Goal: Transaction & Acquisition: Purchase product/service

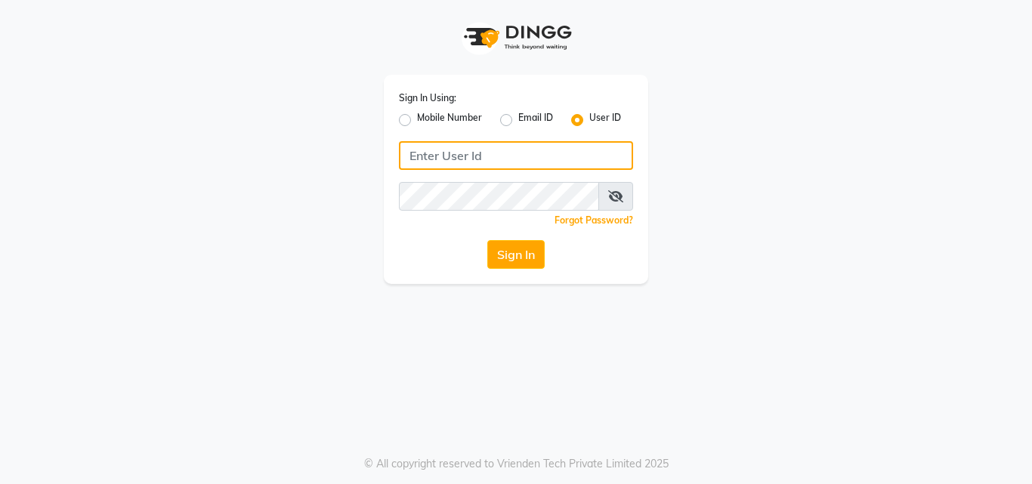
type input "anjali"
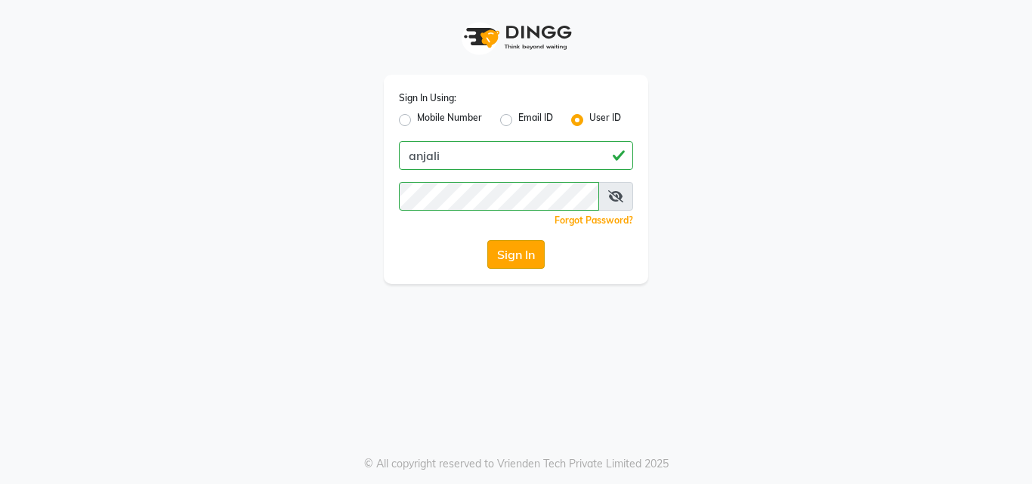
drag, startPoint x: 0, startPoint y: 0, endPoint x: 504, endPoint y: 259, distance: 566.9
click at [504, 259] on button "Sign In" at bounding box center [515, 254] width 57 height 29
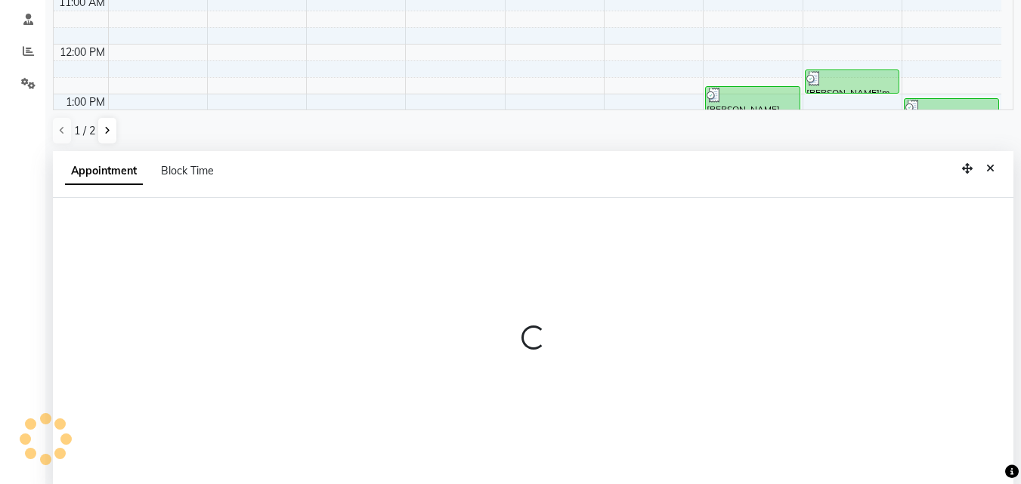
scroll to position [294, 0]
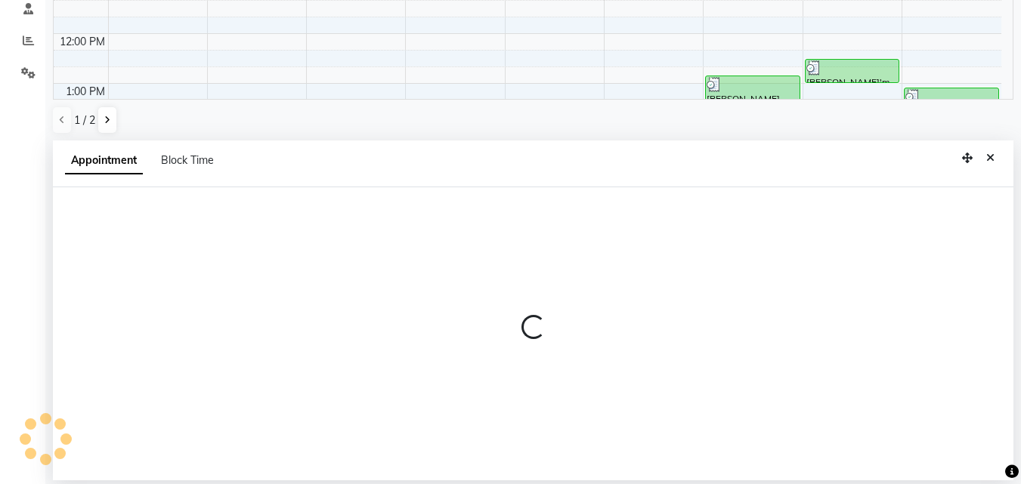
select select "53940"
select select "tentative"
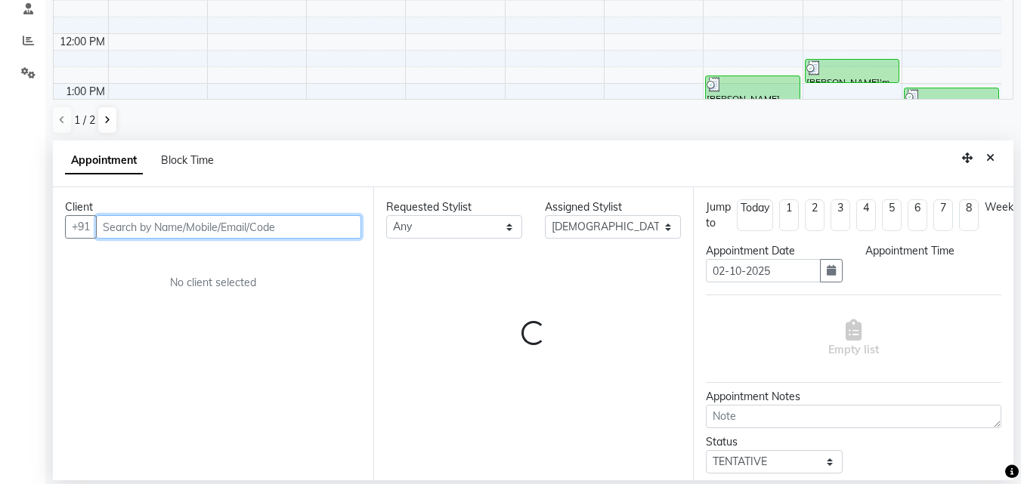
select select "585"
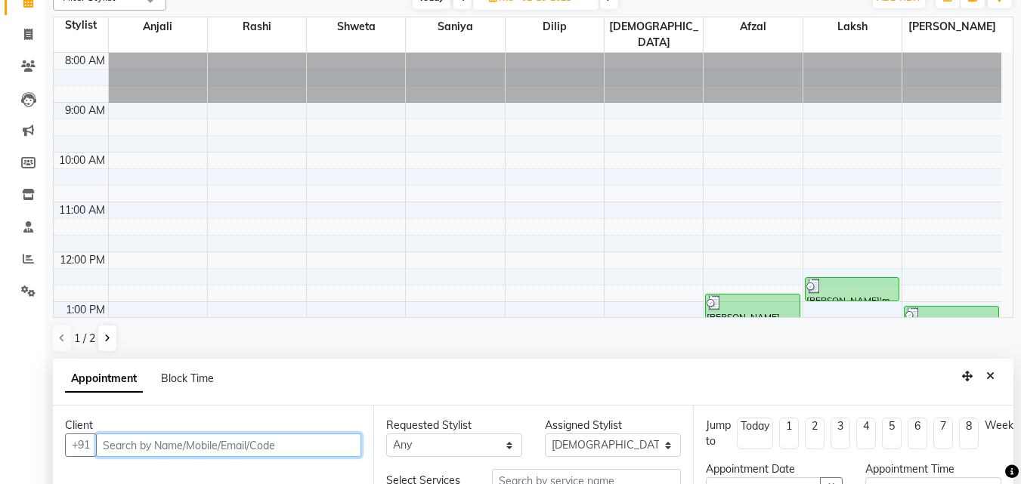
scroll to position [0, 0]
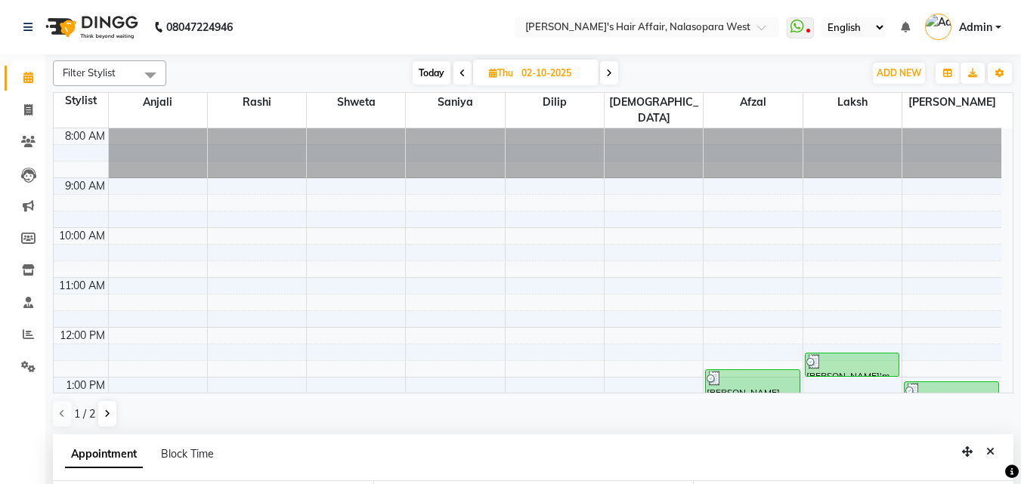
click at [602, 136] on div at bounding box center [555, 153] width 98 height 50
click at [614, 69] on span at bounding box center [609, 72] width 18 height 23
type input "03-10-2025"
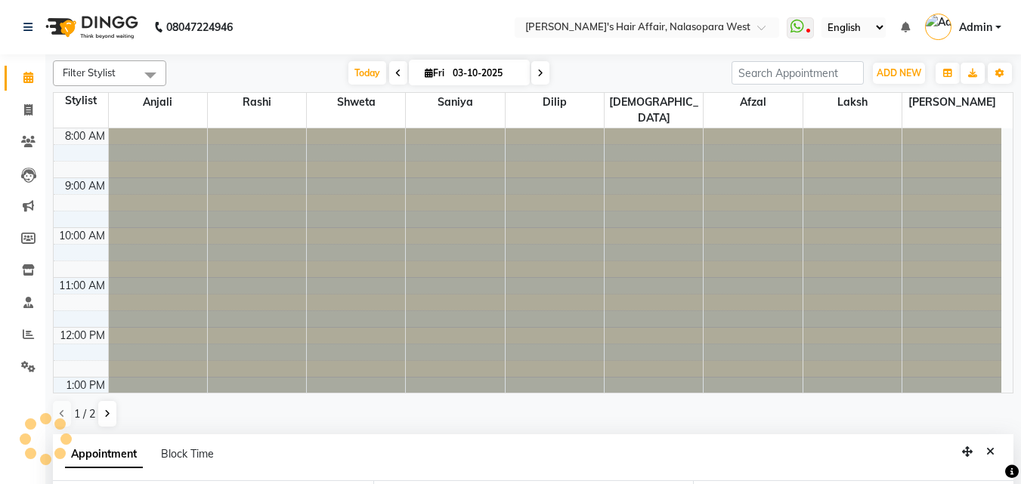
select select "585"
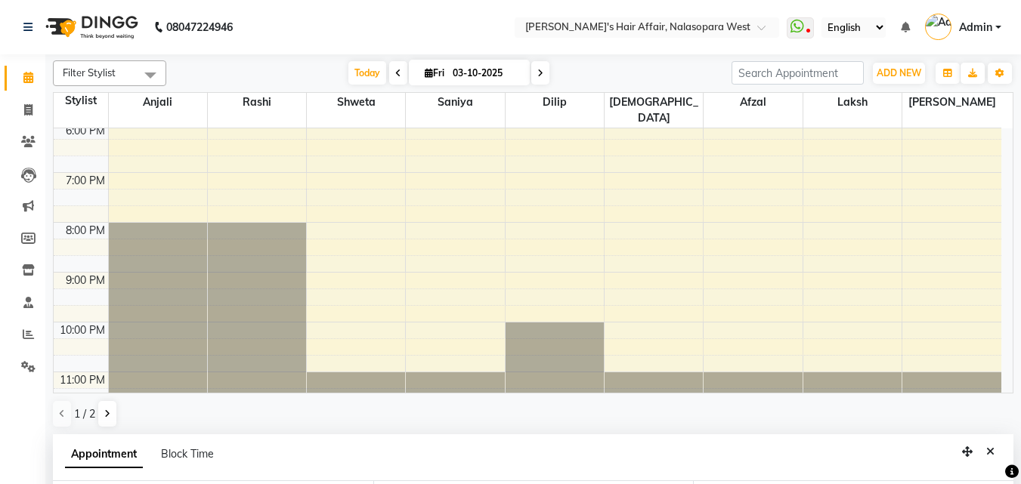
scroll to position [517, 0]
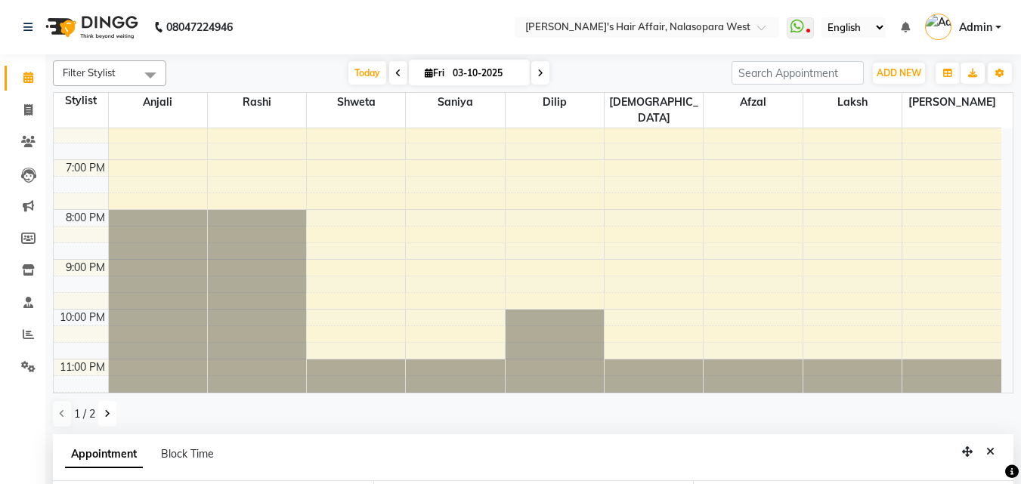
click at [108, 413] on icon at bounding box center [107, 414] width 6 height 9
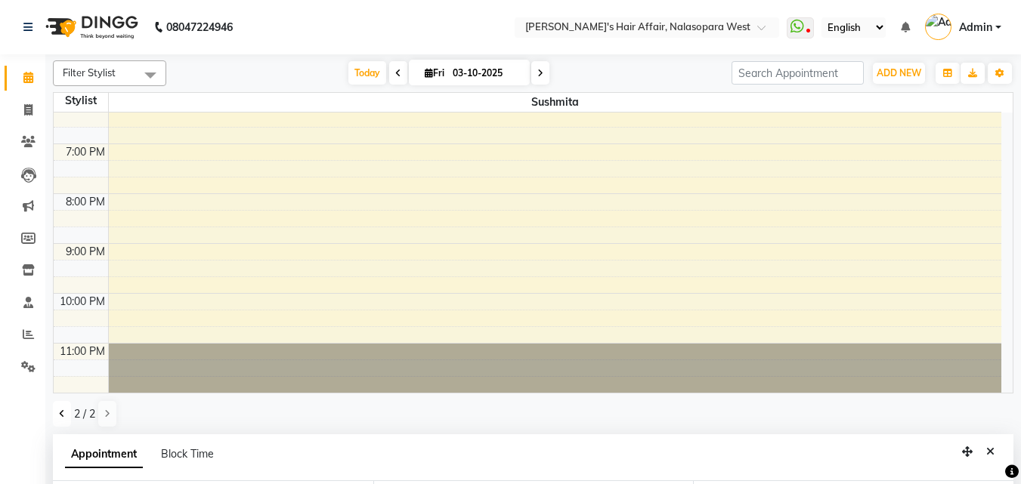
click at [63, 412] on icon at bounding box center [62, 414] width 6 height 9
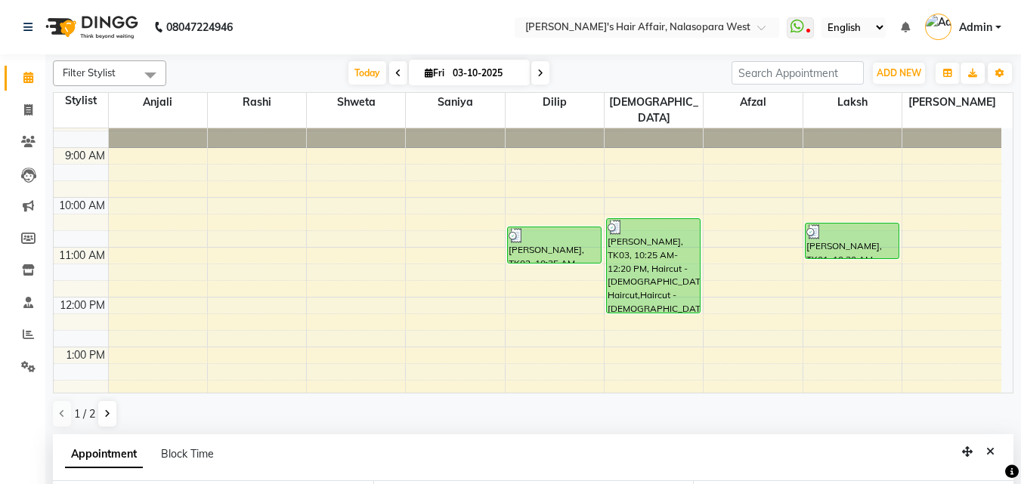
scroll to position [0, 0]
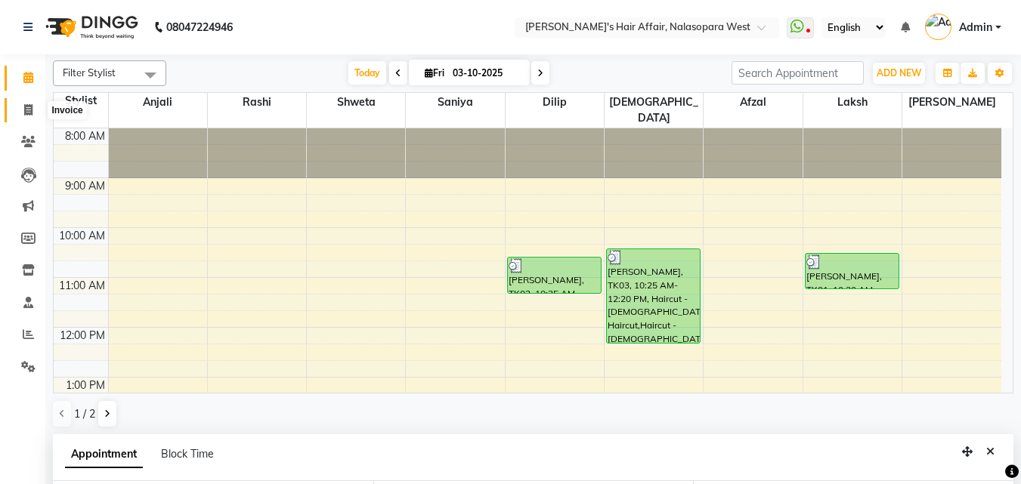
click at [27, 113] on icon at bounding box center [28, 109] width 8 height 11
select select "service"
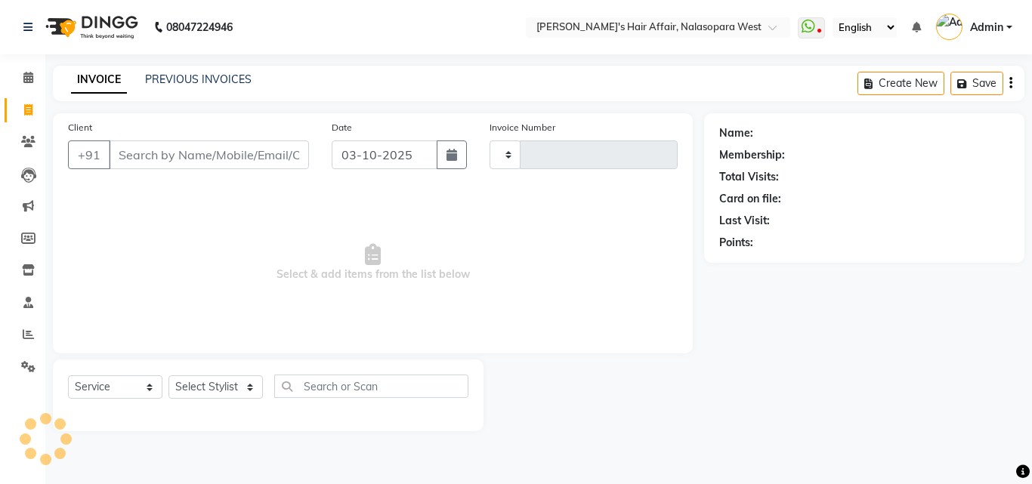
type input "2016"
select select "6172"
click at [237, 385] on select "Select Stylist" at bounding box center [216, 387] width 94 height 23
select select "86313"
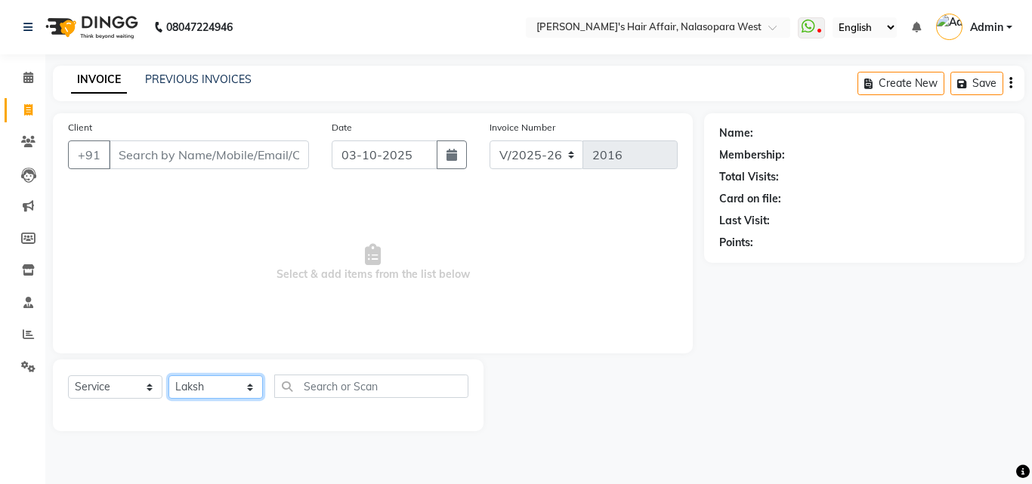
click at [169, 376] on select "Select Stylist [PERSON_NAME] [PERSON_NAME] Hair Affair Laksh [PERSON_NAME] [PER…" at bounding box center [216, 387] width 94 height 23
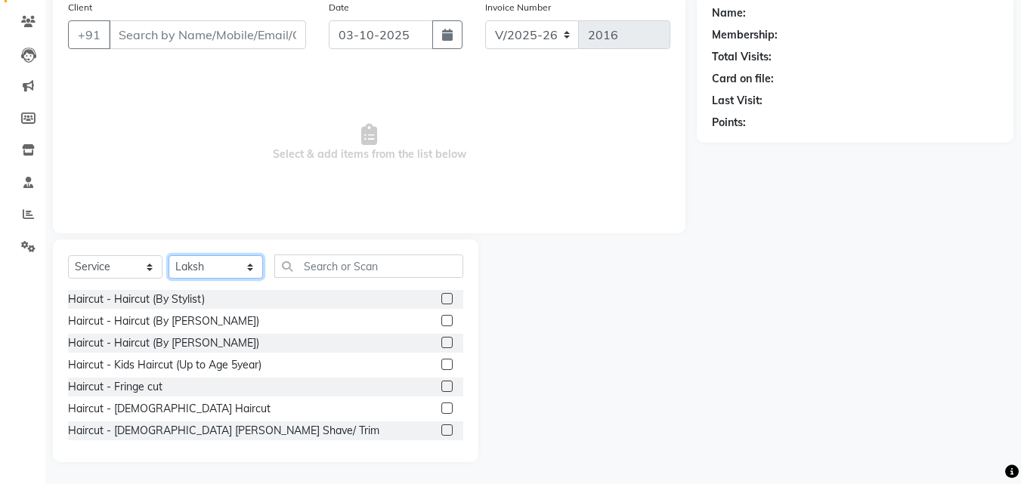
scroll to position [121, 0]
click at [441, 428] on label at bounding box center [446, 429] width 11 height 11
click at [441, 428] on input "checkbox" at bounding box center [446, 431] width 10 height 10
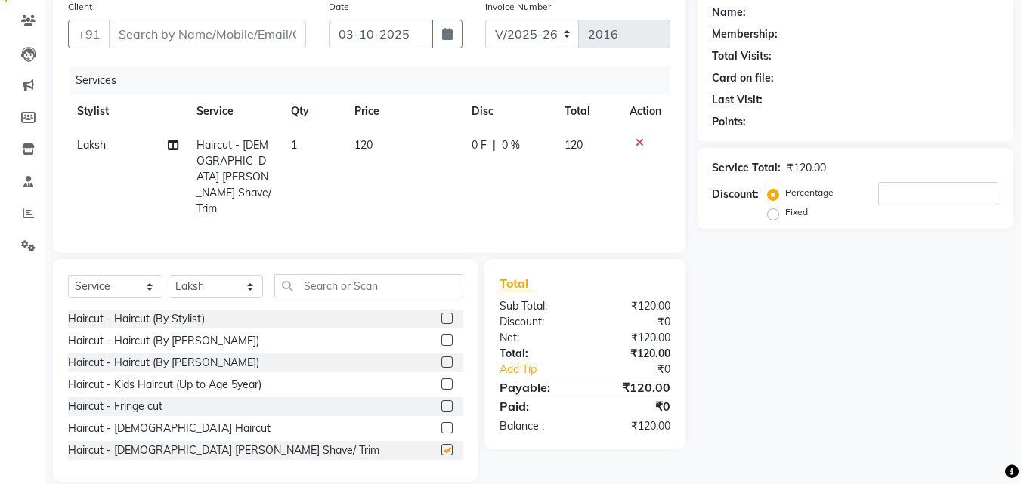
checkbox input "false"
click at [441, 422] on label at bounding box center [446, 427] width 11 height 11
click at [441, 424] on input "checkbox" at bounding box center [446, 429] width 10 height 10
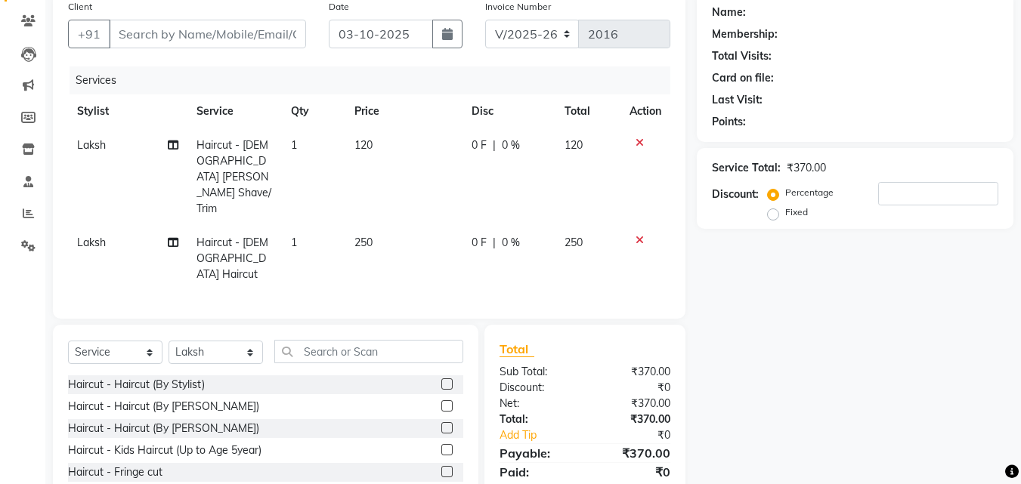
checkbox input "false"
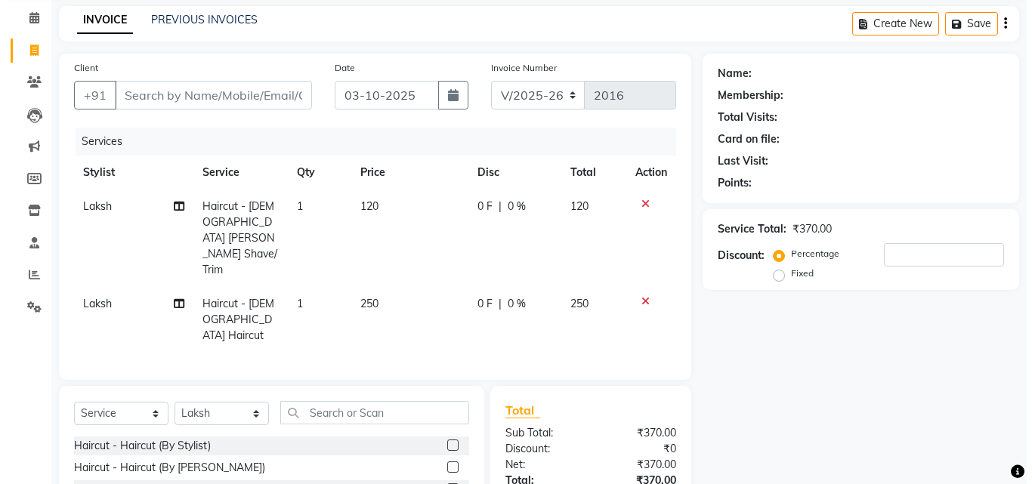
scroll to position [0, 0]
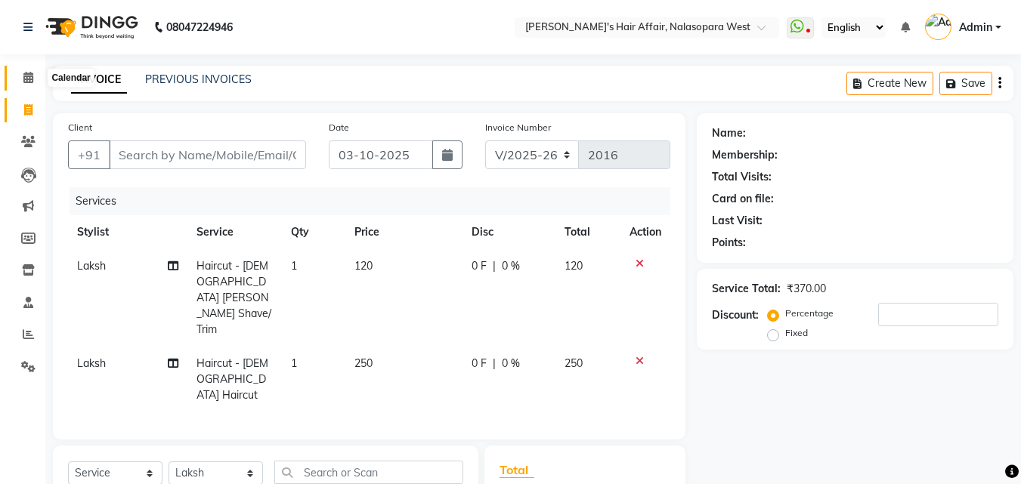
click at [22, 71] on span at bounding box center [28, 78] width 26 height 17
click at [269, 137] on div "Client +91" at bounding box center [187, 150] width 261 height 62
click at [269, 146] on input "Client" at bounding box center [207, 155] width 197 height 29
click at [199, 159] on input "Client" at bounding box center [207, 155] width 197 height 29
type input "9"
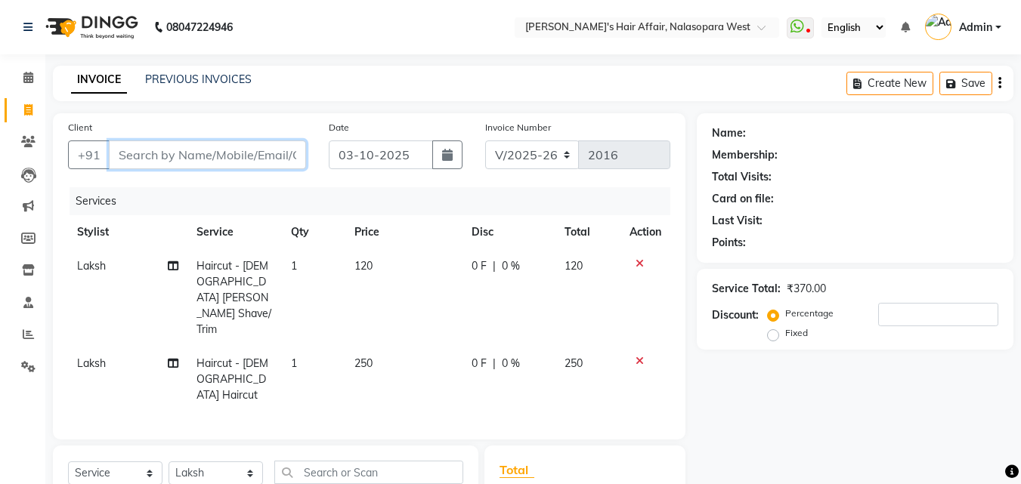
type input "0"
type input "9711757770"
click at [246, 162] on span "Add Client" at bounding box center [267, 154] width 60 height 15
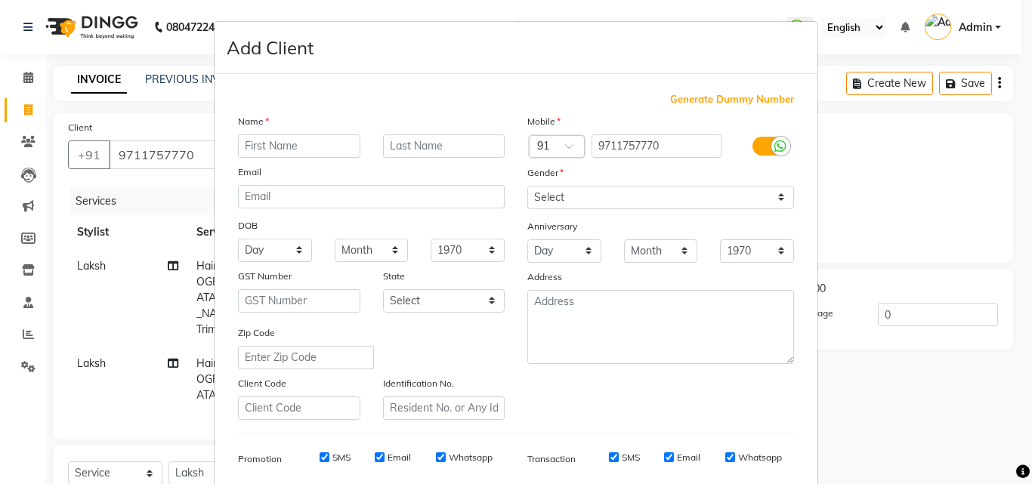
click at [280, 144] on input "text" at bounding box center [299, 146] width 122 height 23
type input "vaibhav"
click at [412, 145] on input "text" at bounding box center [444, 146] width 122 height 23
type input "shukla"
click at [592, 204] on select "Select Male Female Other Prefer Not To Say" at bounding box center [661, 197] width 267 height 23
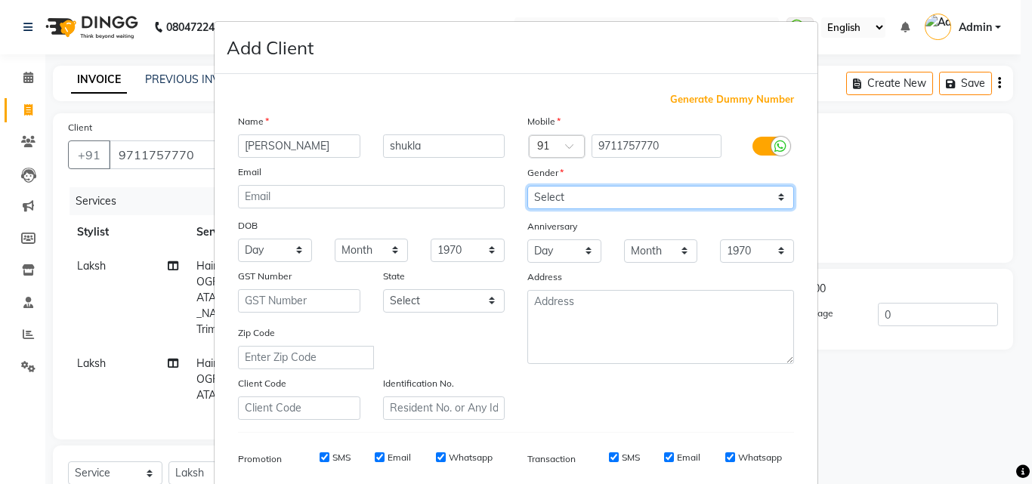
select select "male"
click at [528, 186] on select "Select Male Female Other Prefer Not To Say" at bounding box center [661, 197] width 267 height 23
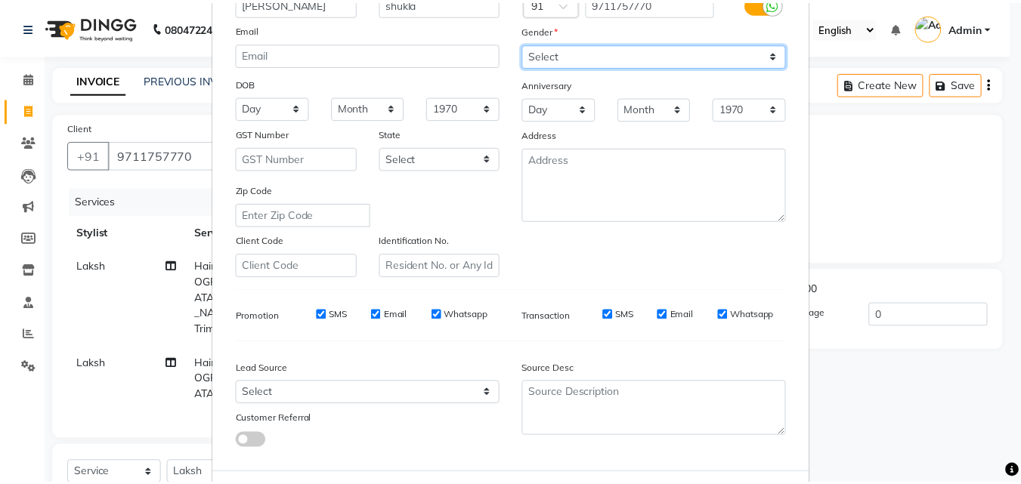
scroll to position [213, 0]
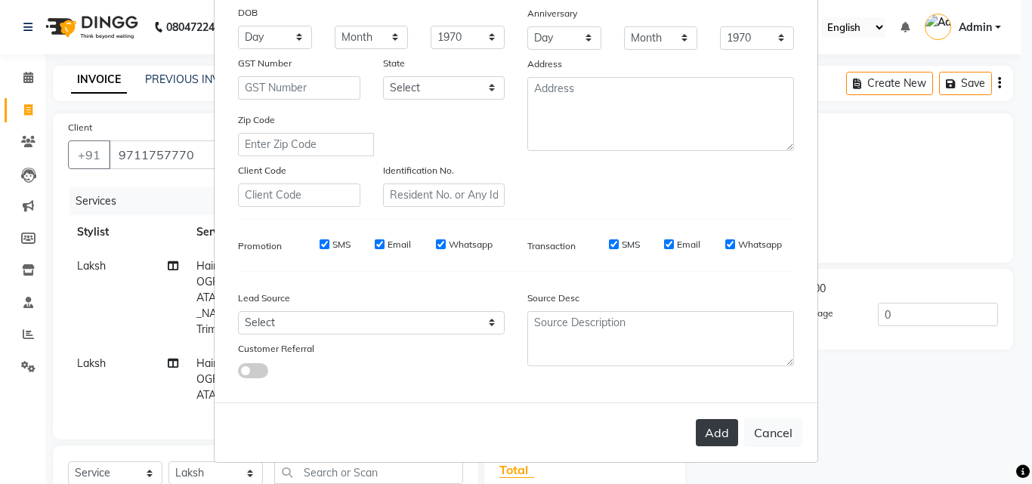
click at [711, 436] on button "Add" at bounding box center [717, 432] width 42 height 27
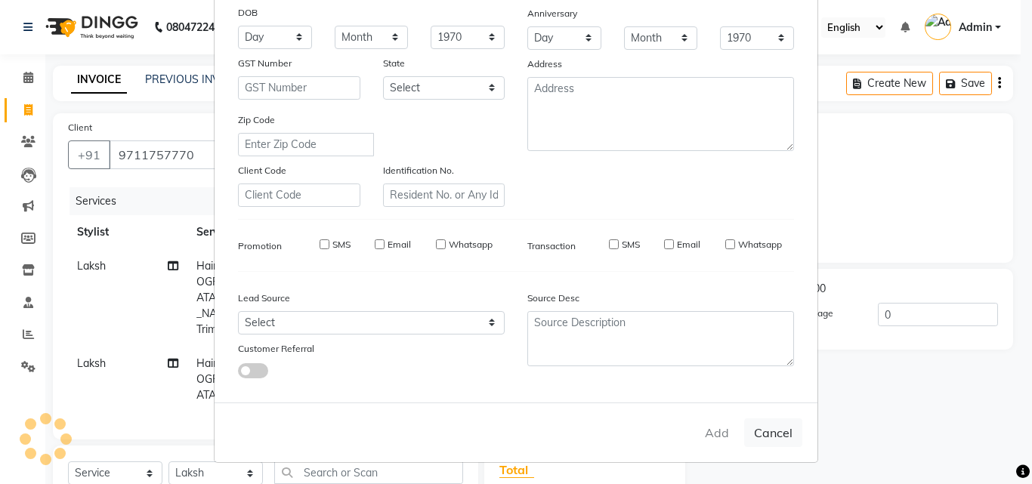
select select
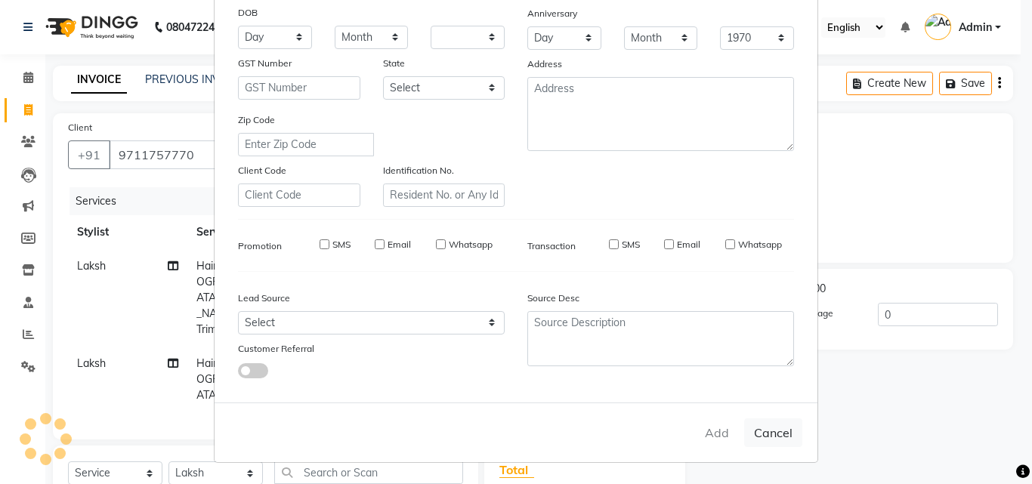
select select
checkbox input "false"
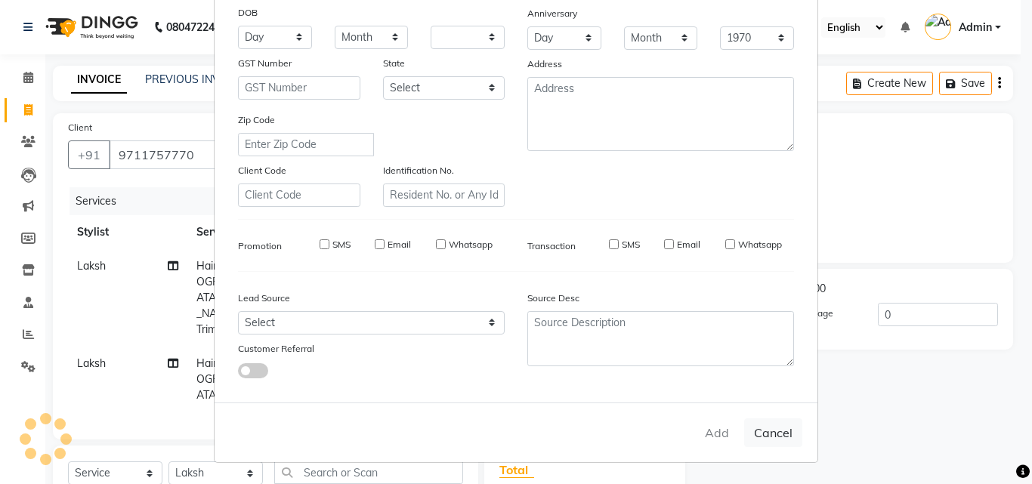
checkbox input "false"
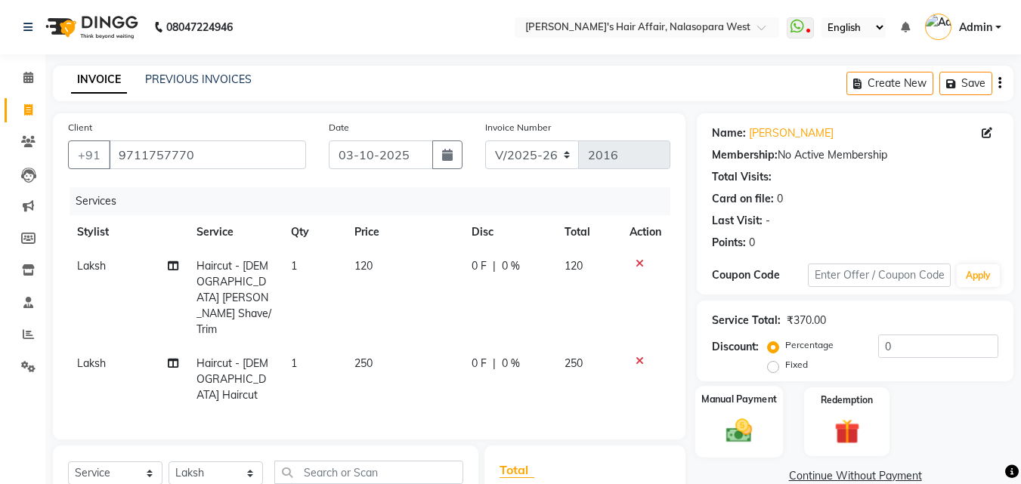
click at [767, 404] on label "Manual Payment" at bounding box center [739, 399] width 76 height 14
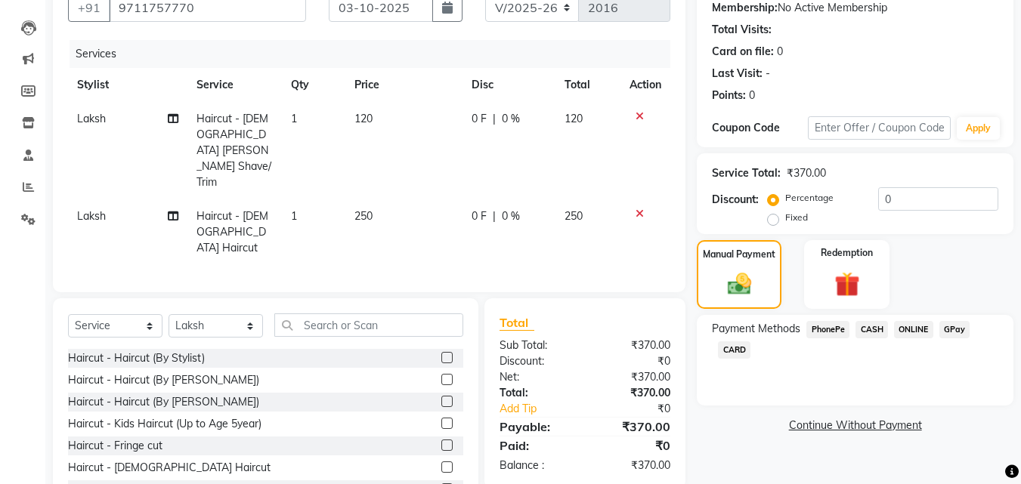
scroll to position [171, 0]
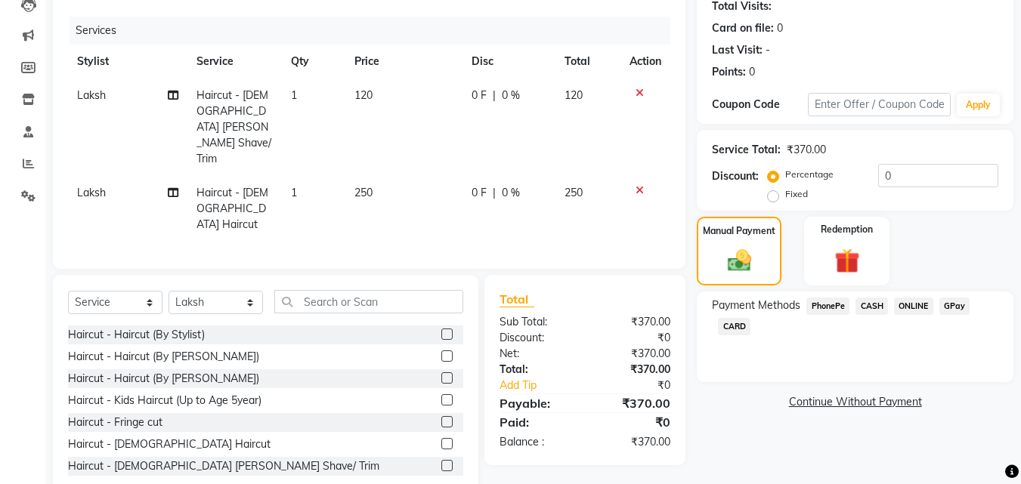
click at [953, 307] on span "GPay" at bounding box center [954, 306] width 31 height 17
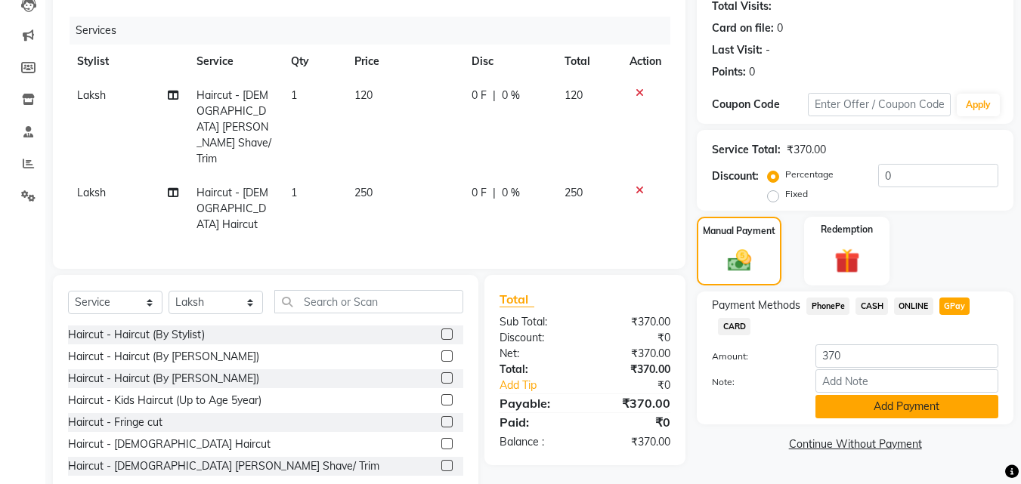
click at [958, 412] on button "Add Payment" at bounding box center [906, 406] width 183 height 23
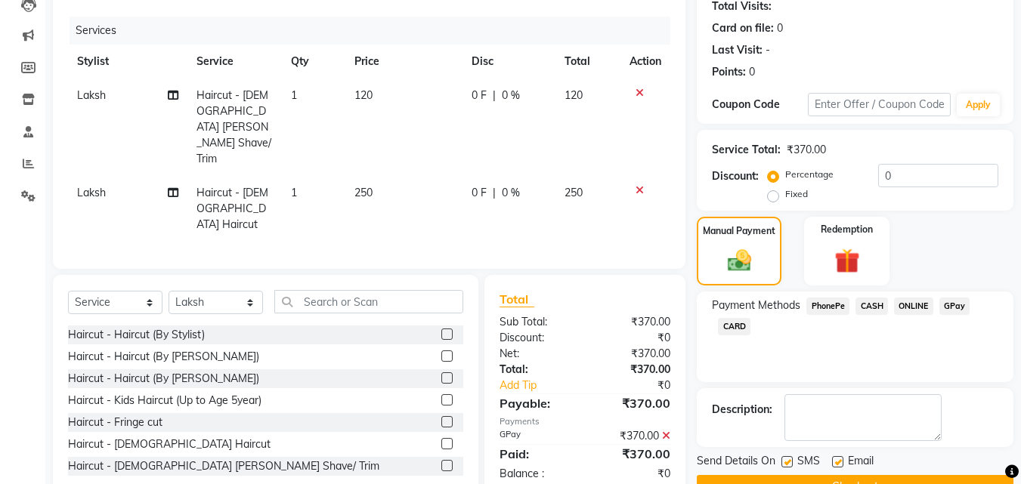
scroll to position [208, 0]
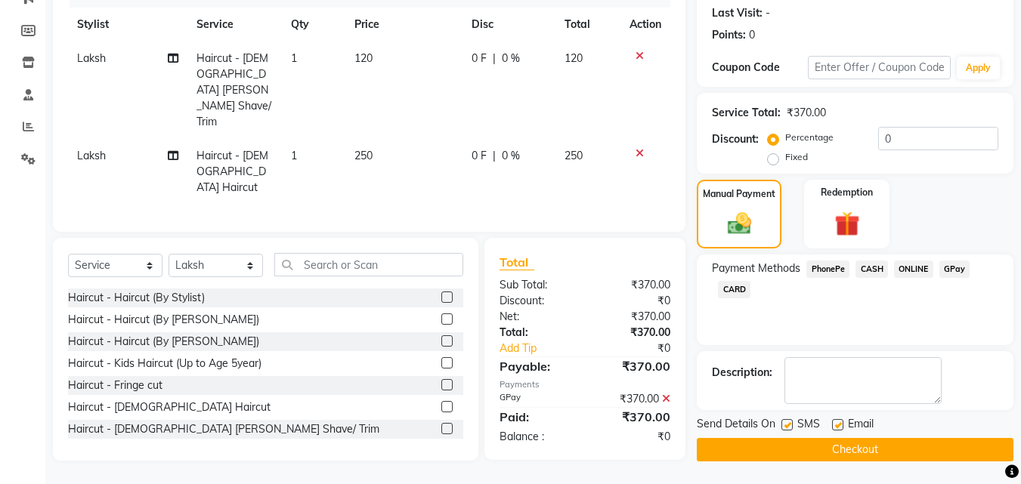
click at [925, 449] on button "Checkout" at bounding box center [855, 449] width 317 height 23
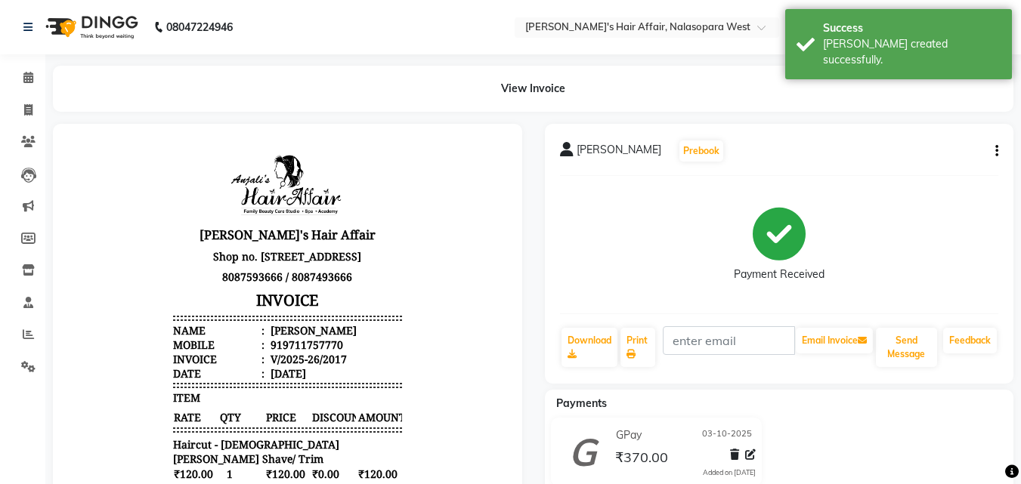
click at [993, 144] on button "button" at bounding box center [993, 152] width 9 height 16
click at [938, 151] on div "Edit Item Staff" at bounding box center [922, 151] width 104 height 19
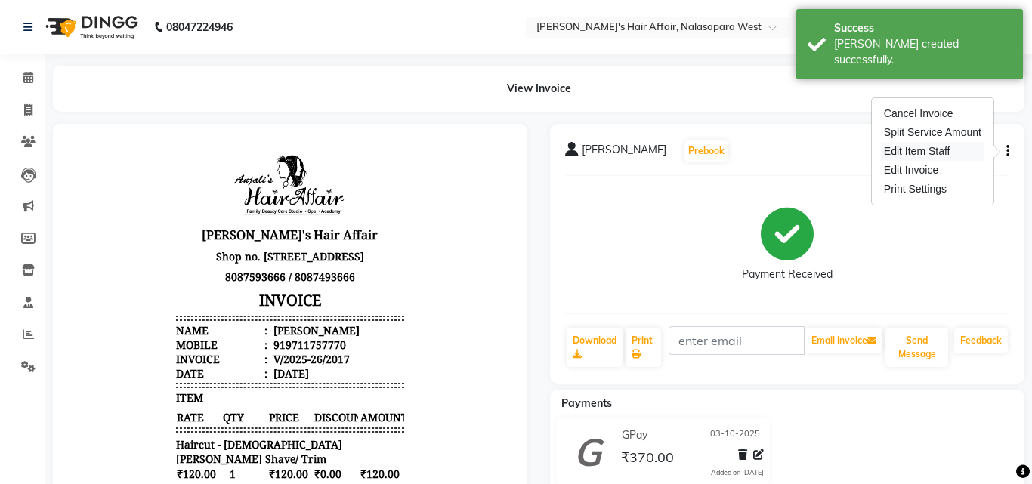
select select
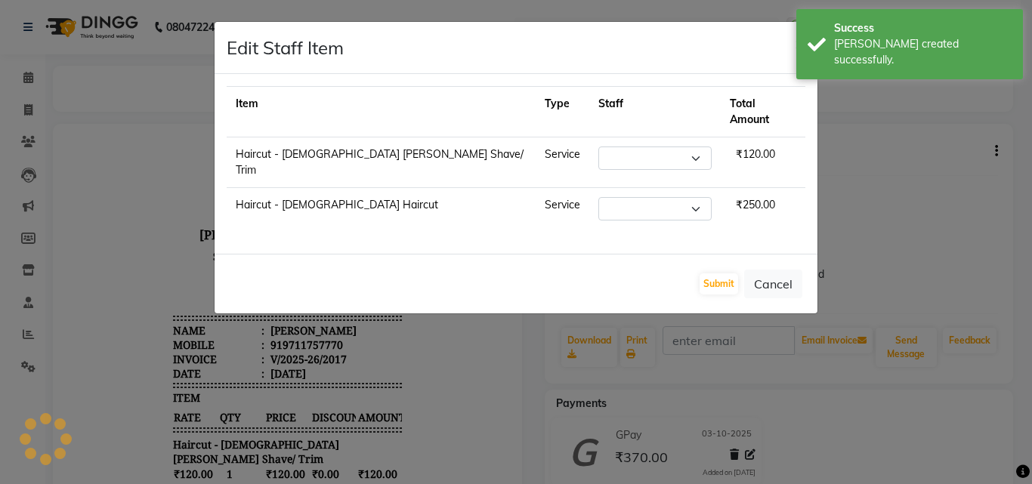
select select "86313"
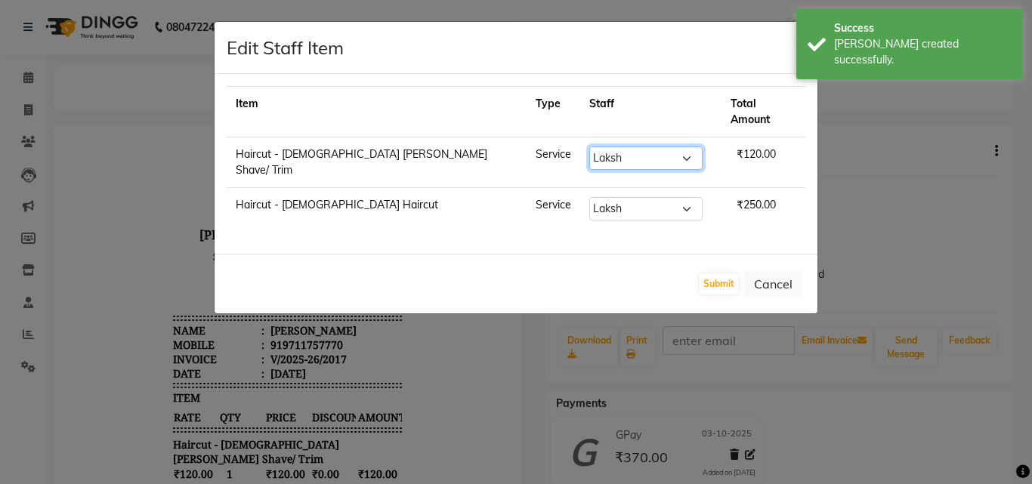
click at [622, 149] on select "Select Afzal Anjali Dilip Hair Affair Laksh Rashi Saniya Sayali Shweta Sushmita…" at bounding box center [646, 158] width 113 height 23
select select "89133"
click at [590, 147] on select "Select Afzal Anjali Dilip Hair Affair Laksh Rashi Saniya Sayali Shweta Sushmita…" at bounding box center [646, 158] width 113 height 23
click at [642, 197] on select "Select Afzal Anjali Dilip Hair Affair Laksh Rashi Saniya Sayali Shweta Sushmita…" at bounding box center [646, 208] width 113 height 23
select select "89133"
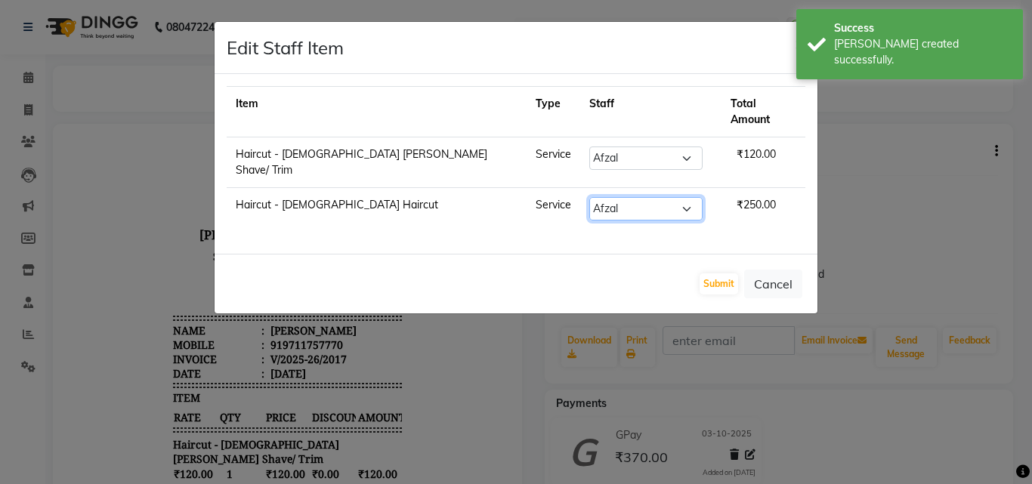
click at [590, 197] on select "Select Afzal Anjali Dilip Hair Affair Laksh Rashi Saniya Sayali Shweta Sushmita…" at bounding box center [646, 208] width 113 height 23
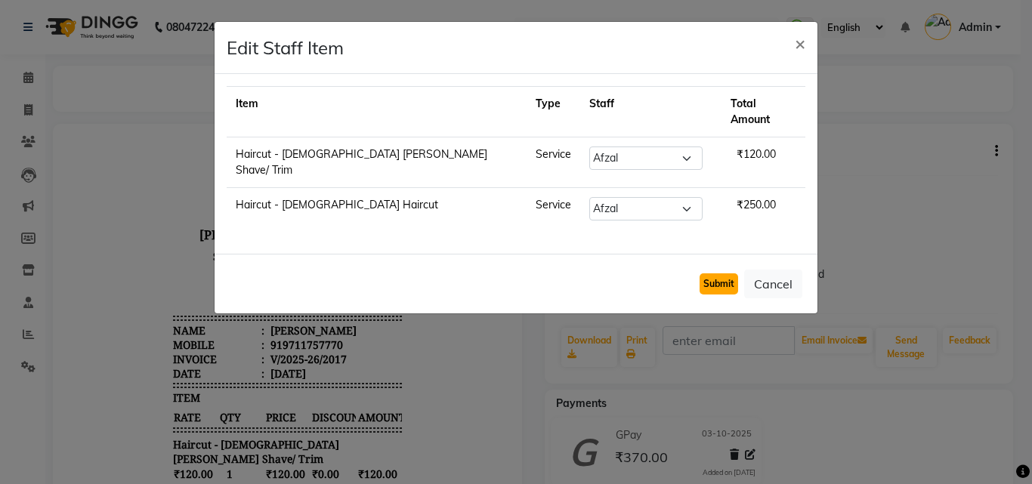
click at [715, 274] on button "Submit" at bounding box center [719, 284] width 39 height 21
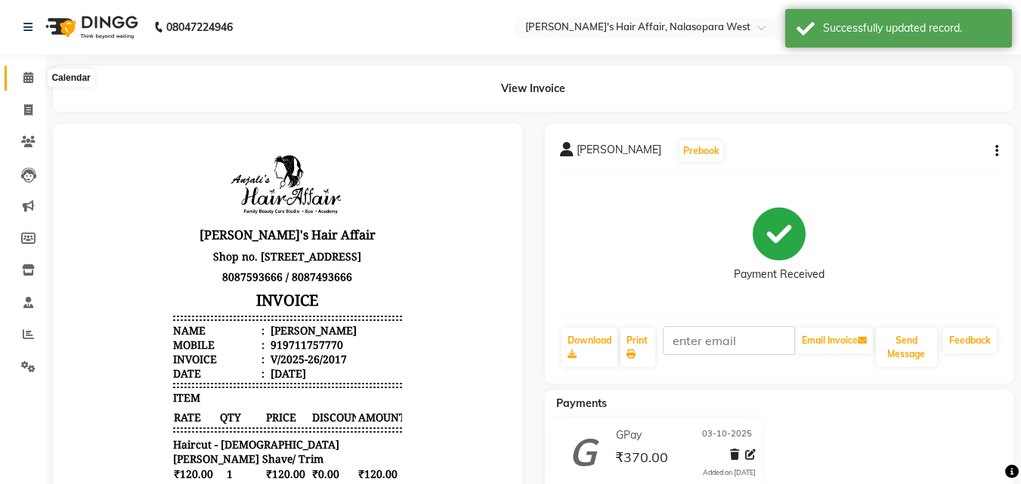
click at [37, 75] on span at bounding box center [28, 78] width 26 height 17
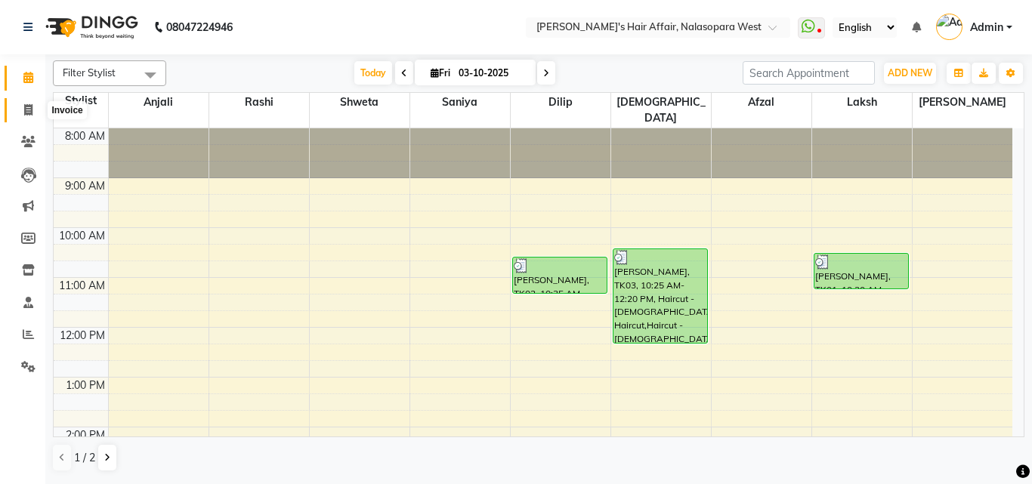
click at [26, 114] on icon at bounding box center [28, 109] width 8 height 11
select select "6172"
select select "service"
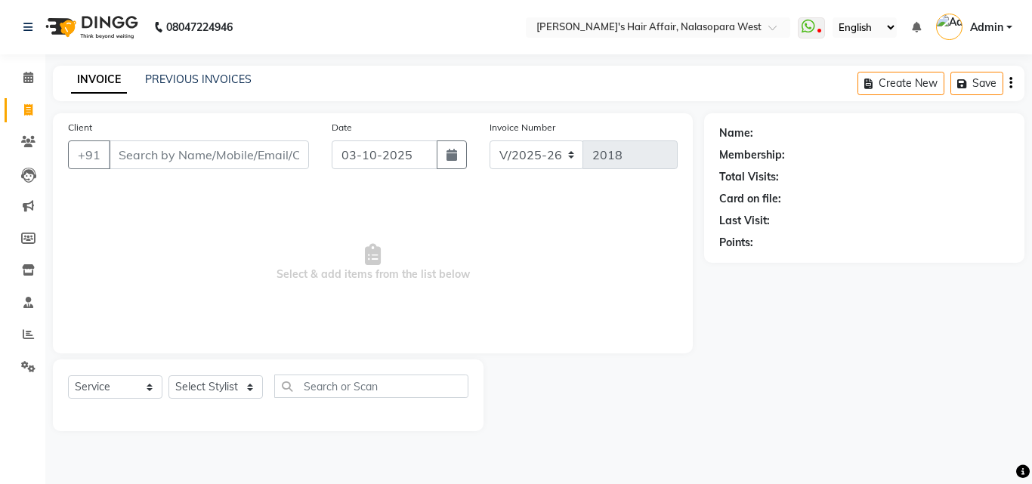
click at [85, 2] on nav "08047224946 Select Location × Anjali's Hair Affair, Nalasopara West WhatsApp St…" at bounding box center [516, 27] width 1032 height 54
click at [203, 150] on input "Client" at bounding box center [209, 155] width 200 height 29
click at [203, 395] on select "Select Stylist [PERSON_NAME] [PERSON_NAME] Hair Affair Laksh [PERSON_NAME] [PER…" at bounding box center [216, 387] width 94 height 23
select select "53940"
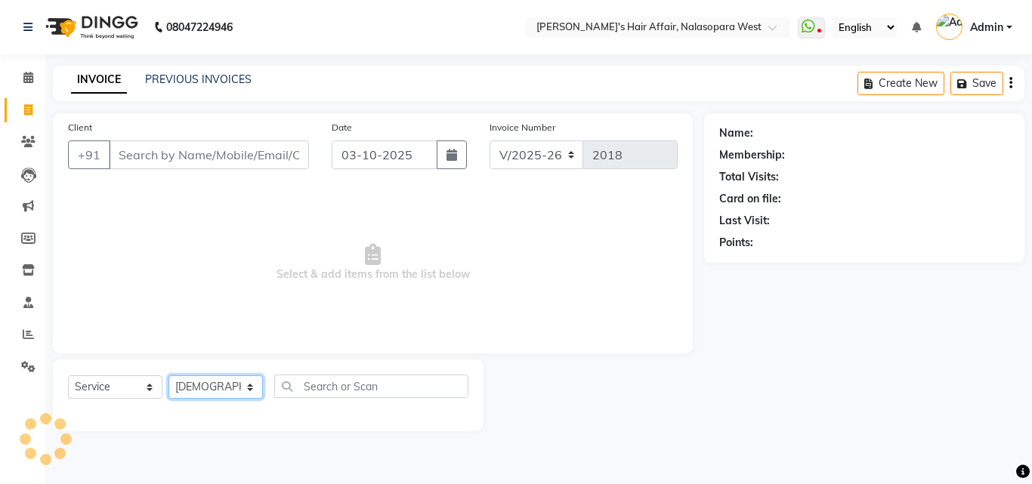
click at [169, 376] on select "Select Stylist [PERSON_NAME] [PERSON_NAME] Hair Affair Laksh [PERSON_NAME] [PER…" at bounding box center [216, 387] width 94 height 23
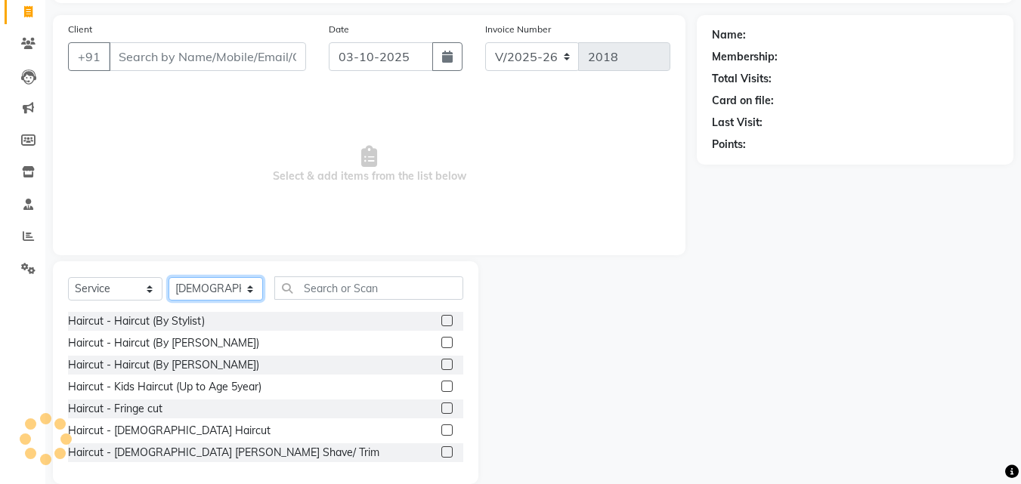
scroll to position [121, 0]
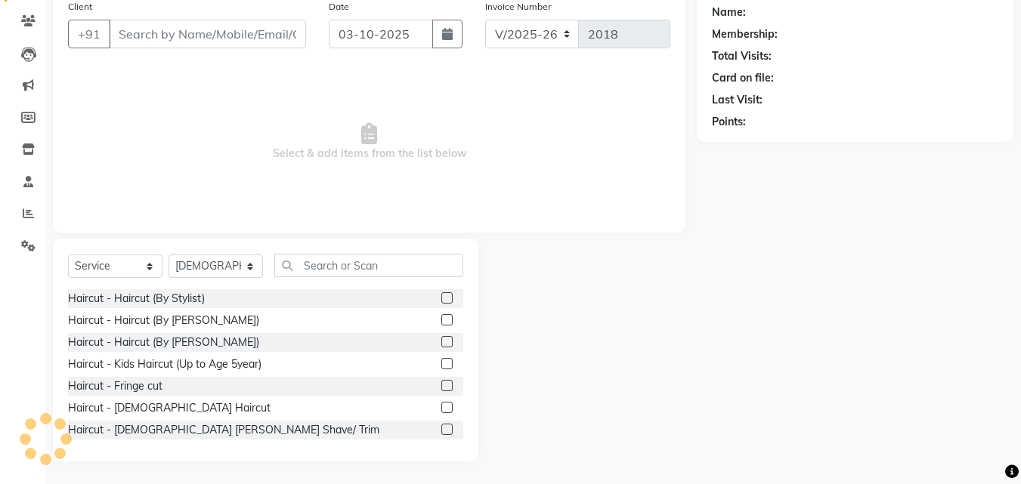
click at [441, 407] on label at bounding box center [446, 407] width 11 height 11
click at [441, 407] on input "checkbox" at bounding box center [446, 409] width 10 height 10
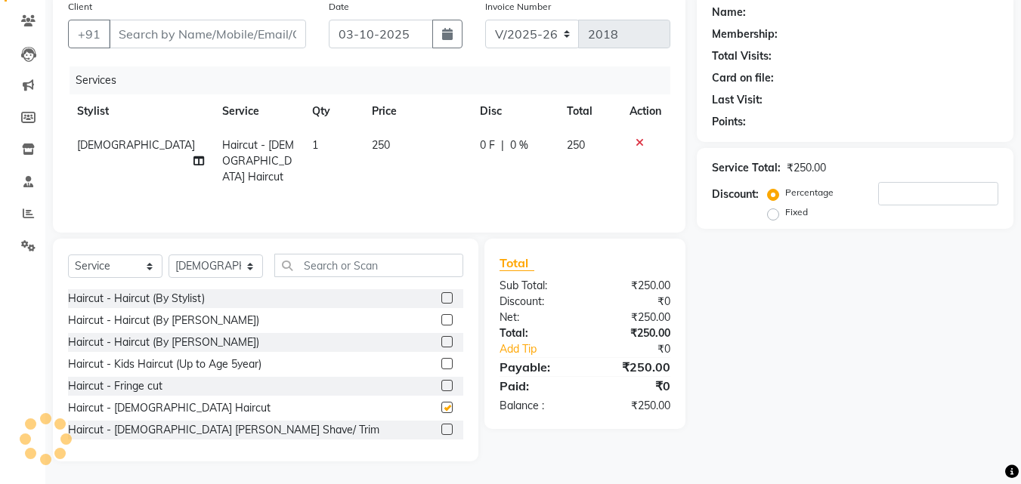
checkbox input "false"
click at [232, 36] on input "Client" at bounding box center [207, 34] width 197 height 29
type input "a"
type input "0"
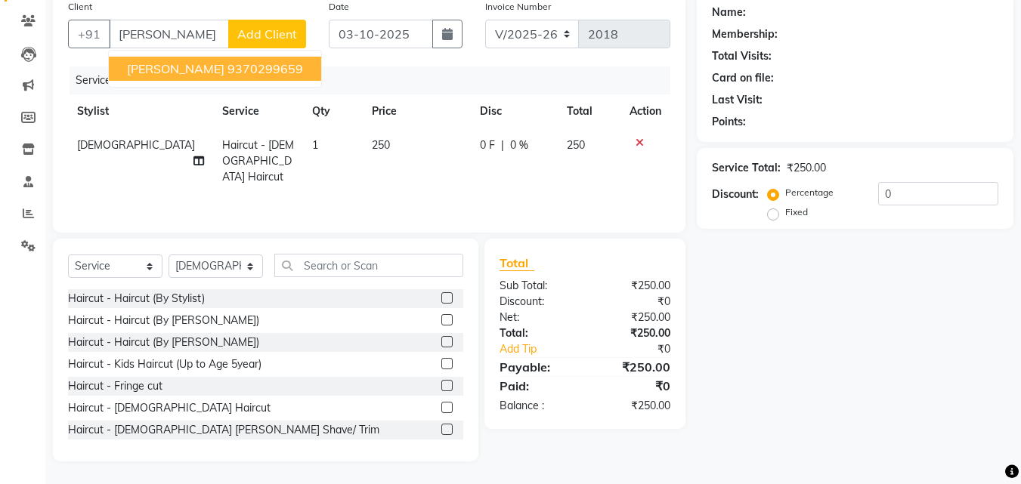
click at [388, 76] on div "Services" at bounding box center [376, 81] width 612 height 28
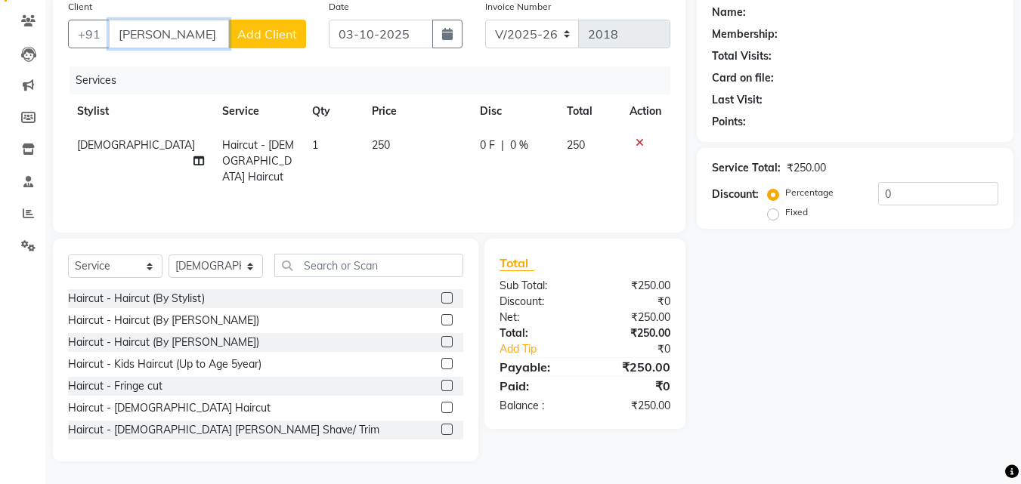
click at [215, 32] on input "akshad" at bounding box center [169, 34] width 120 height 29
type input "a"
click at [227, 22] on input "Client" at bounding box center [207, 34] width 197 height 29
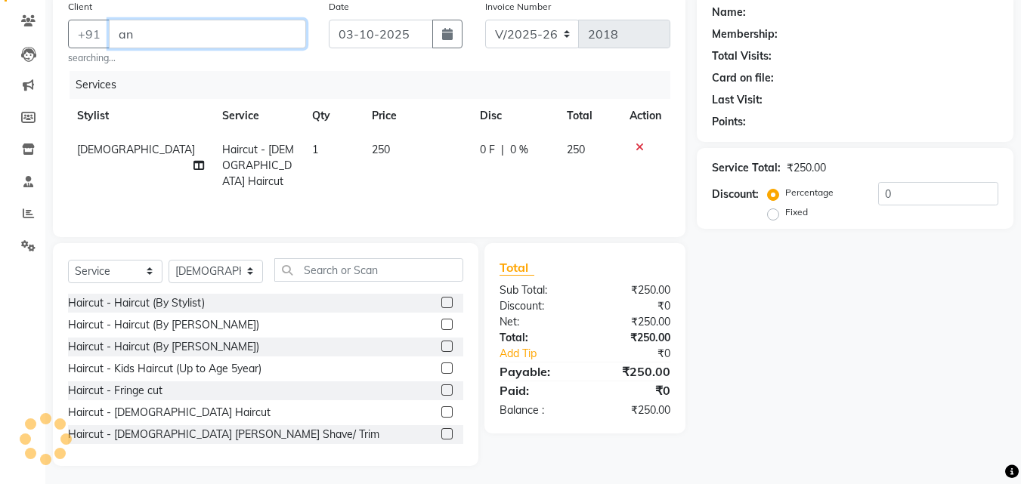
type input "a"
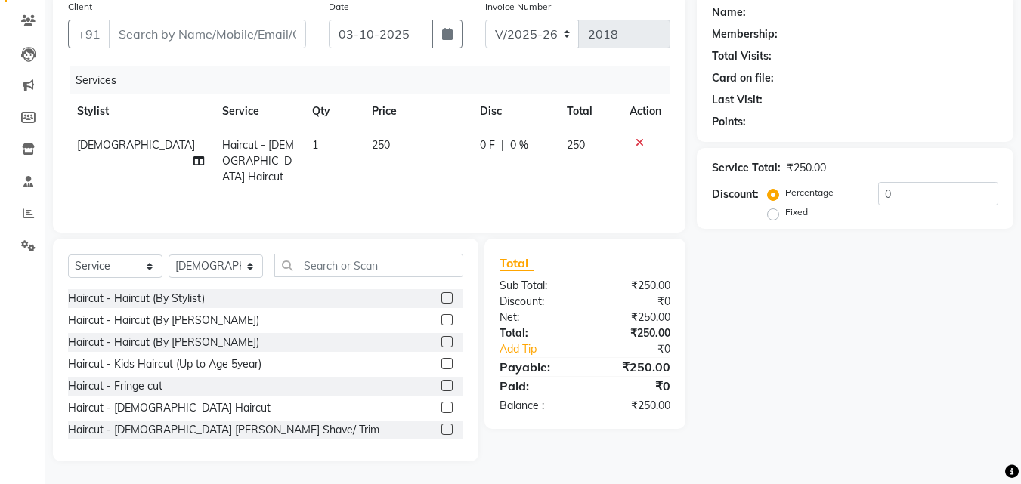
click at [636, 456] on div "Total Sub Total: ₹250.00 Discount: ₹0 Net: ₹250.00 Total: ₹250.00 Add Tip ₹0 Pa…" at bounding box center [587, 350] width 218 height 223
click at [268, 17] on div "Client +91" at bounding box center [187, 29] width 261 height 62
click at [272, 38] on input "Client" at bounding box center [207, 34] width 197 height 29
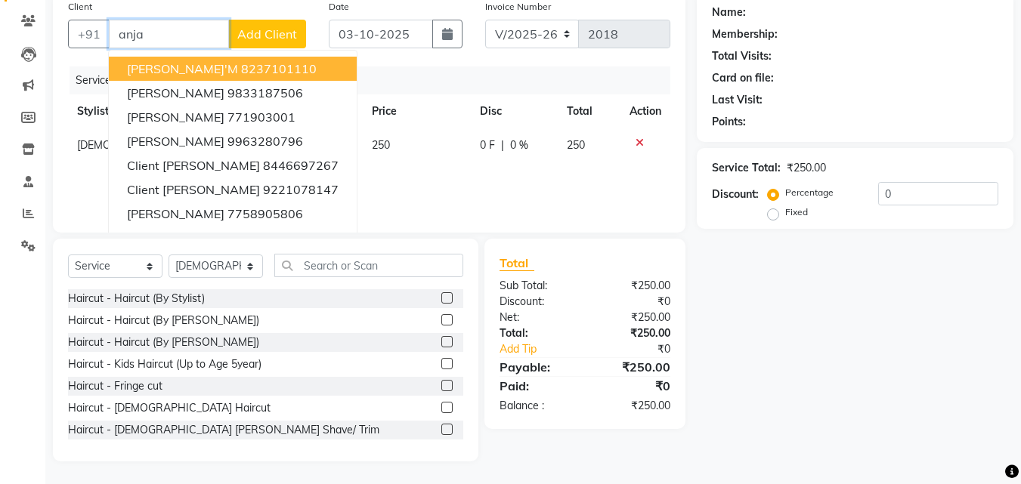
click at [268, 67] on ngb-highlight "8237101110" at bounding box center [279, 68] width 76 height 15
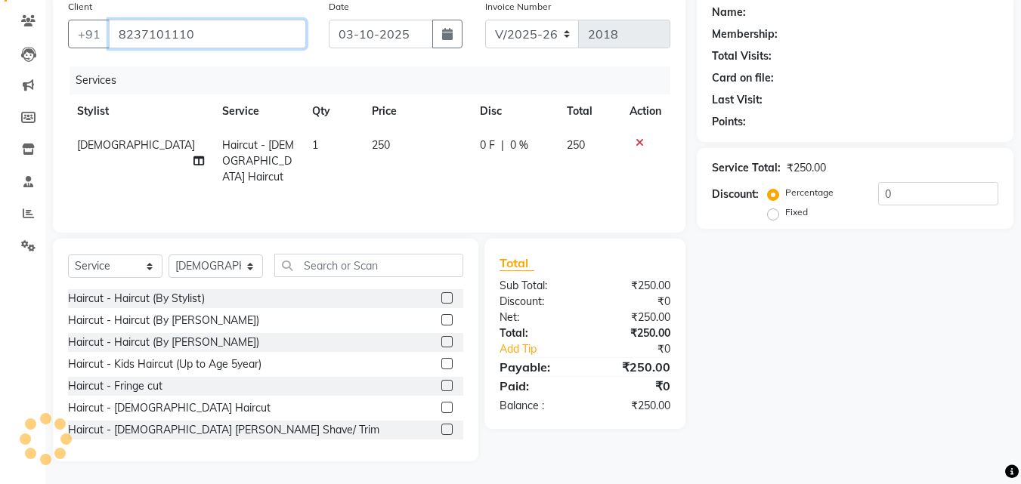
type input "8237101110"
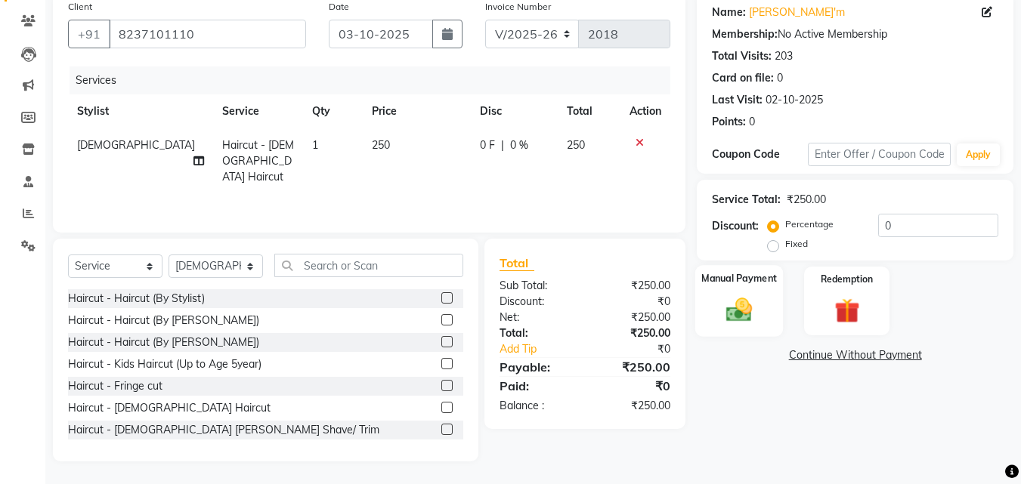
click at [704, 283] on label "Manual Payment" at bounding box center [739, 278] width 76 height 14
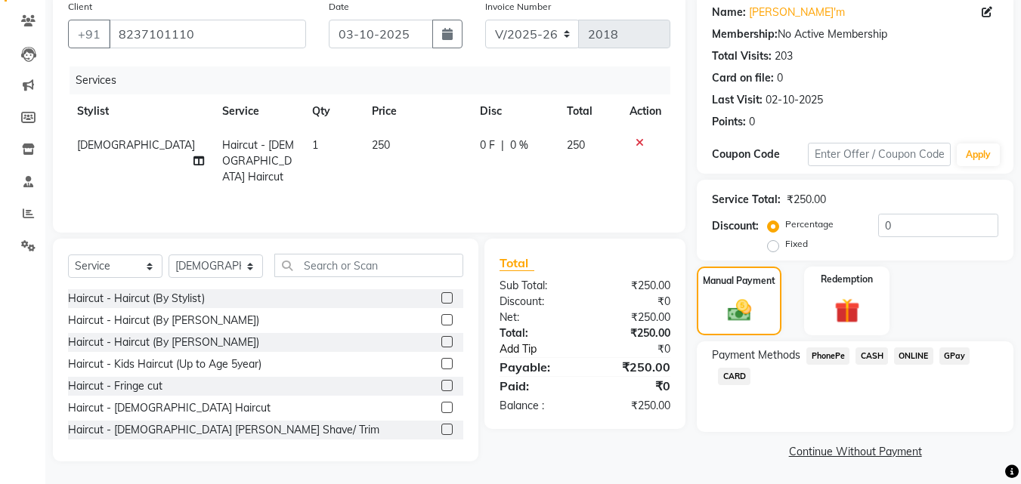
click at [528, 350] on link "Add Tip" at bounding box center [544, 350] width 113 height 16
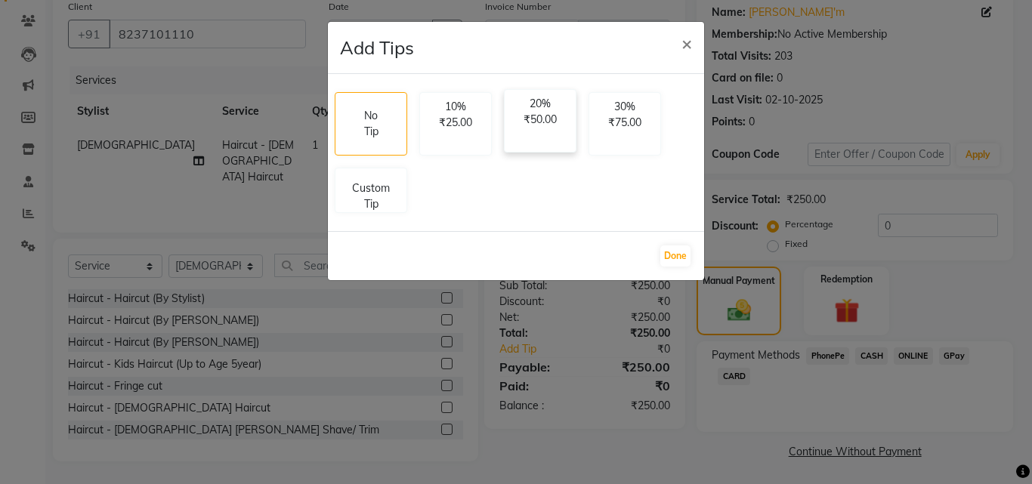
click at [518, 119] on p "₹50.00" at bounding box center [540, 120] width 53 height 16
select select "53940"
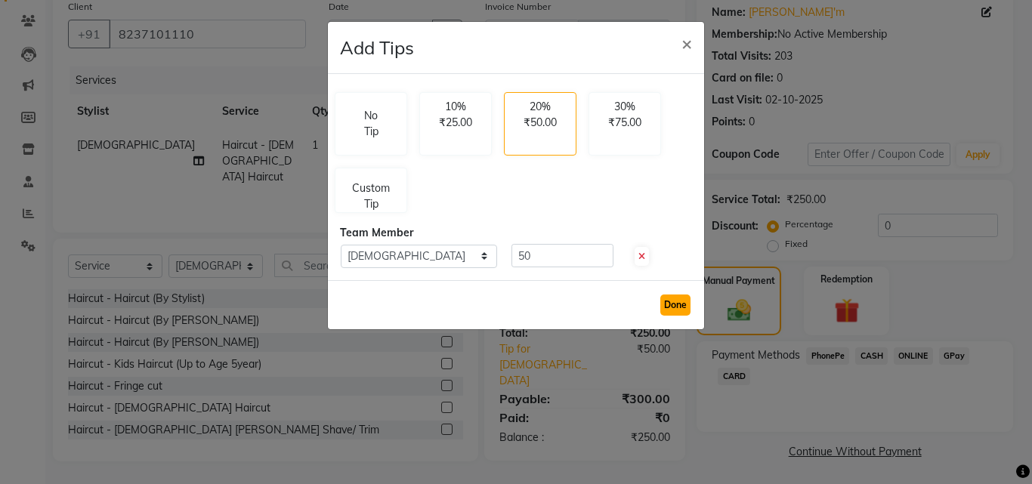
click at [669, 315] on button "Done" at bounding box center [676, 305] width 30 height 21
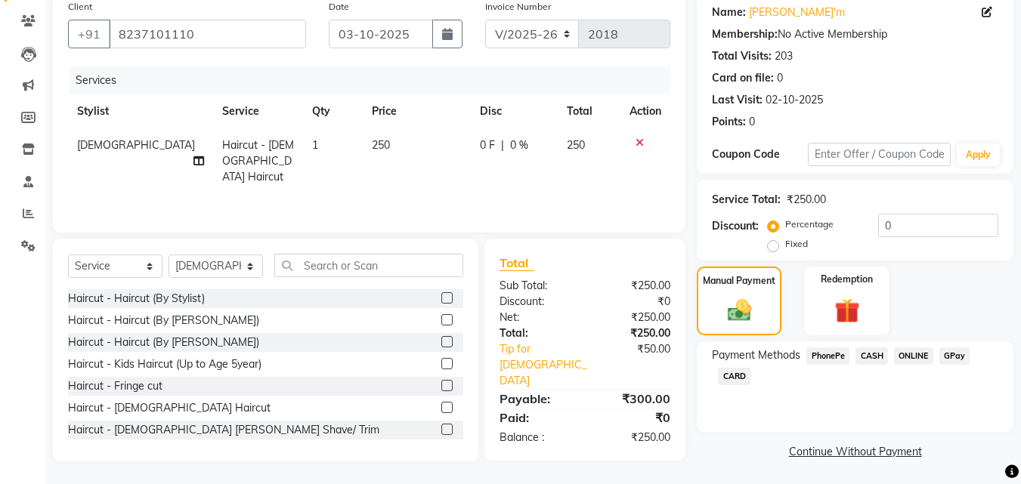
click at [942, 356] on span "GPay" at bounding box center [954, 356] width 31 height 17
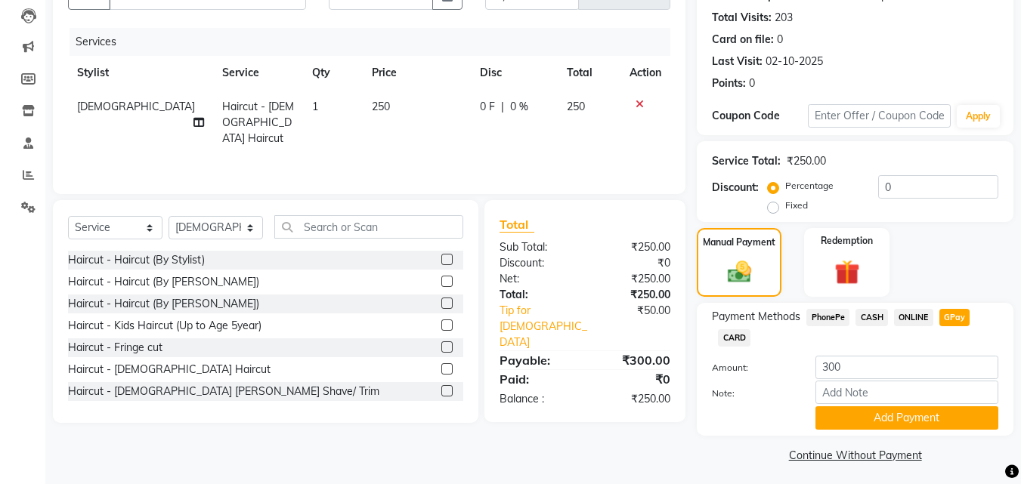
scroll to position [165, 0]
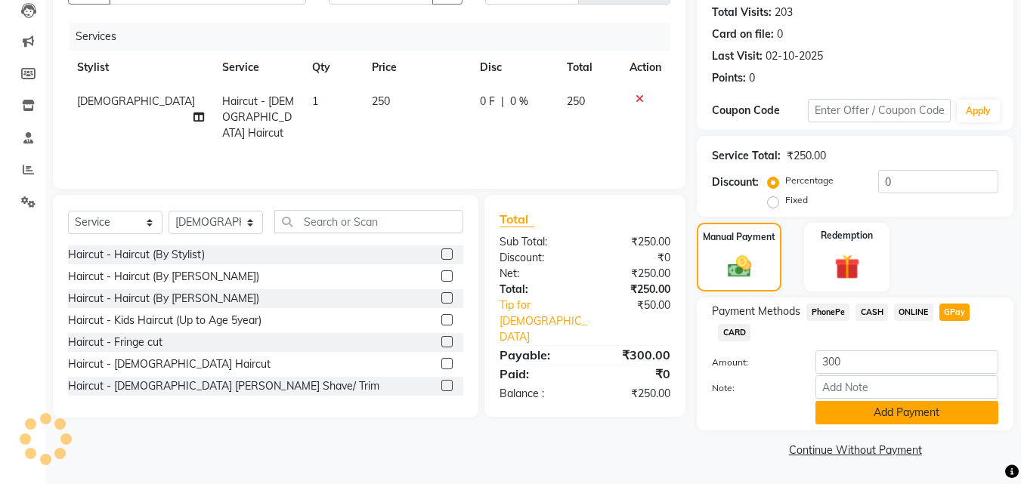
click at [926, 409] on button "Add Payment" at bounding box center [906, 412] width 183 height 23
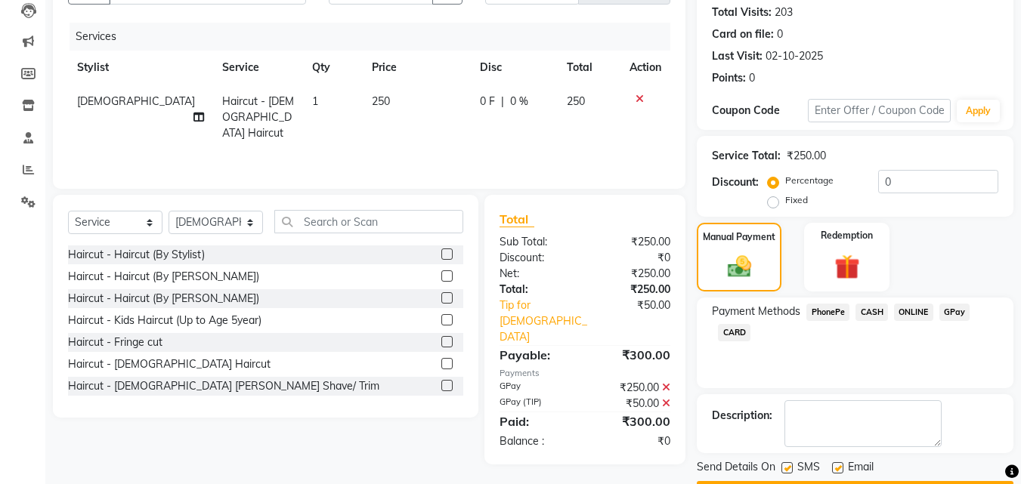
scroll to position [208, 0]
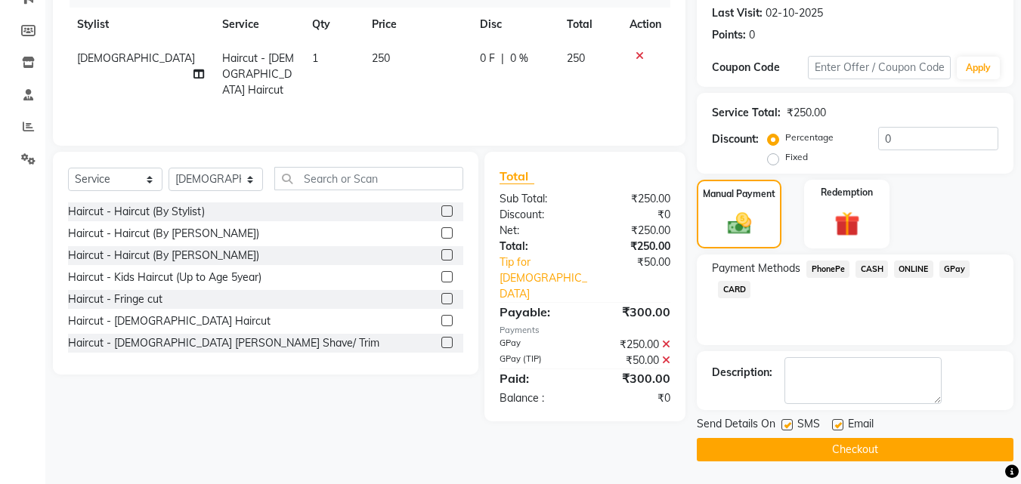
click at [967, 460] on button "Checkout" at bounding box center [855, 449] width 317 height 23
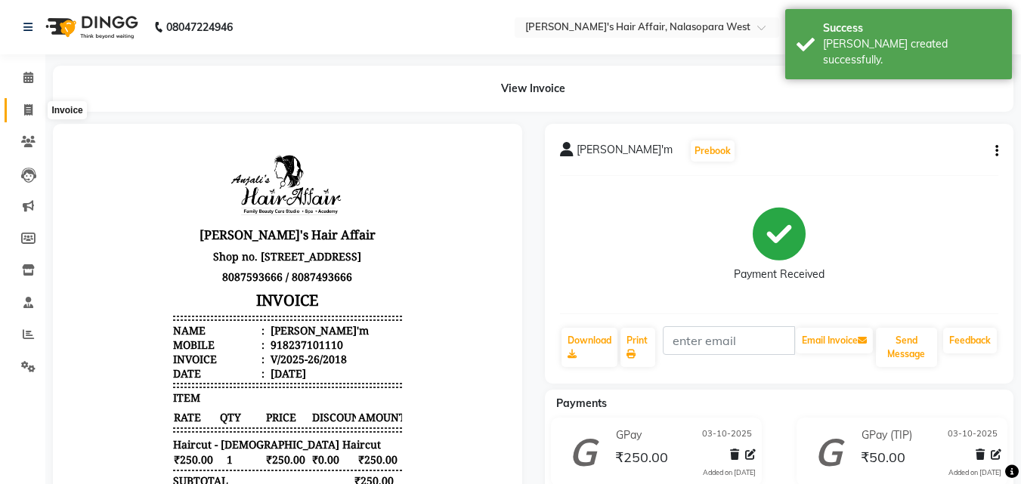
click at [24, 114] on icon at bounding box center [28, 109] width 8 height 11
select select "service"
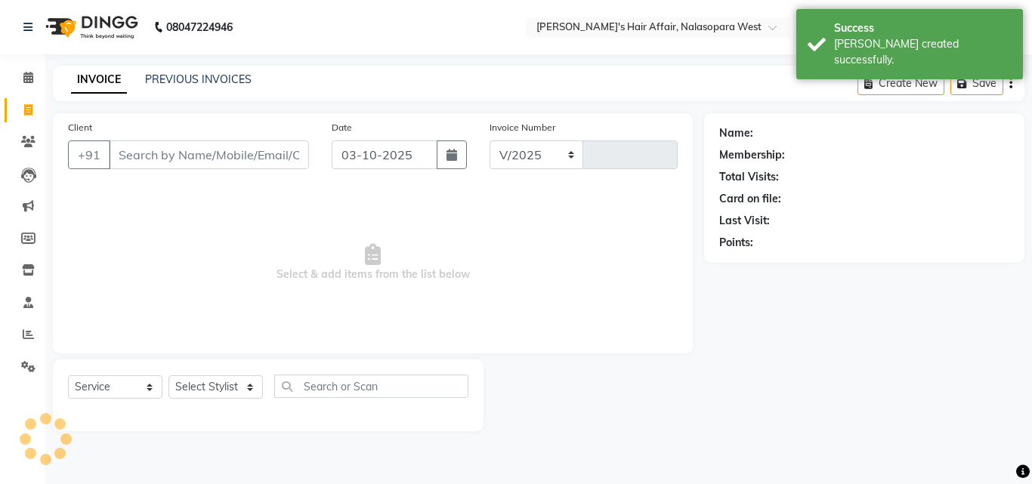
select select "6172"
type input "2019"
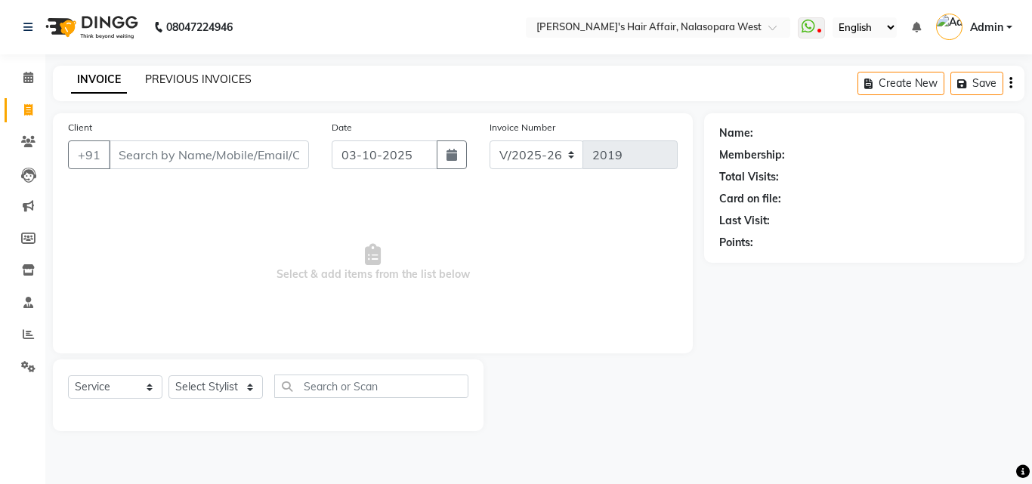
click at [246, 82] on link "PREVIOUS INVOICES" at bounding box center [198, 80] width 107 height 14
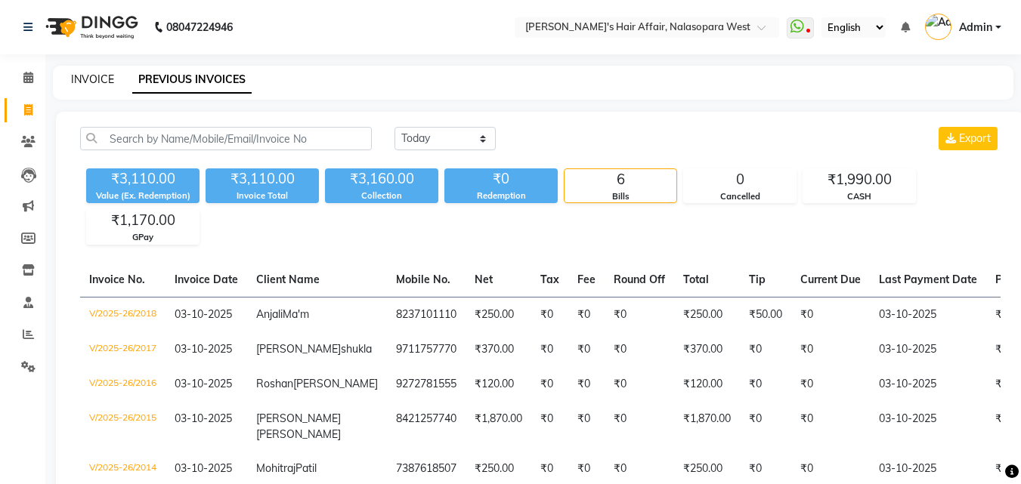
click at [91, 82] on link "INVOICE" at bounding box center [92, 80] width 43 height 14
select select "6172"
select select "service"
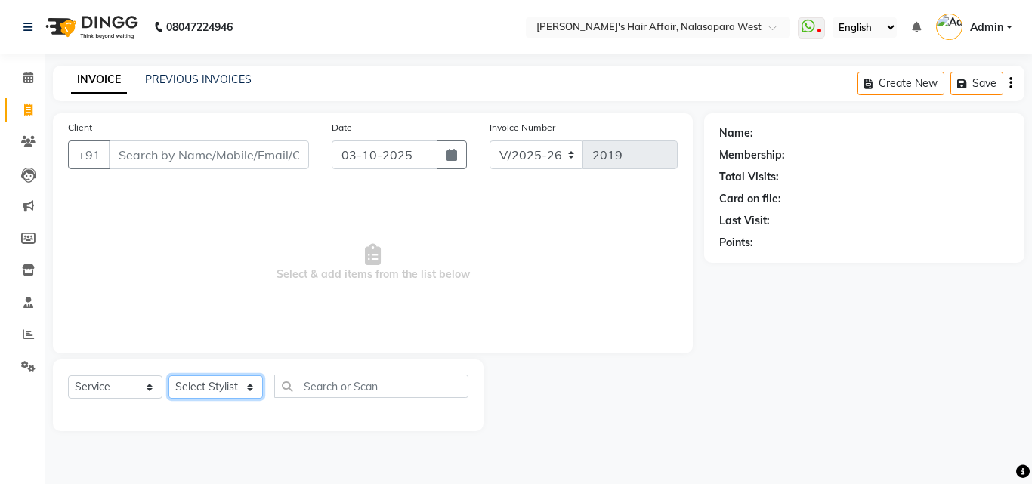
click at [210, 385] on select "Select Stylist [PERSON_NAME] [PERSON_NAME] Hair Affair Laksh [PERSON_NAME] [PER…" at bounding box center [216, 387] width 94 height 23
select select "86268"
click at [169, 376] on select "Select Stylist [PERSON_NAME] [PERSON_NAME] Hair Affair Laksh [PERSON_NAME] [PER…" at bounding box center [216, 387] width 94 height 23
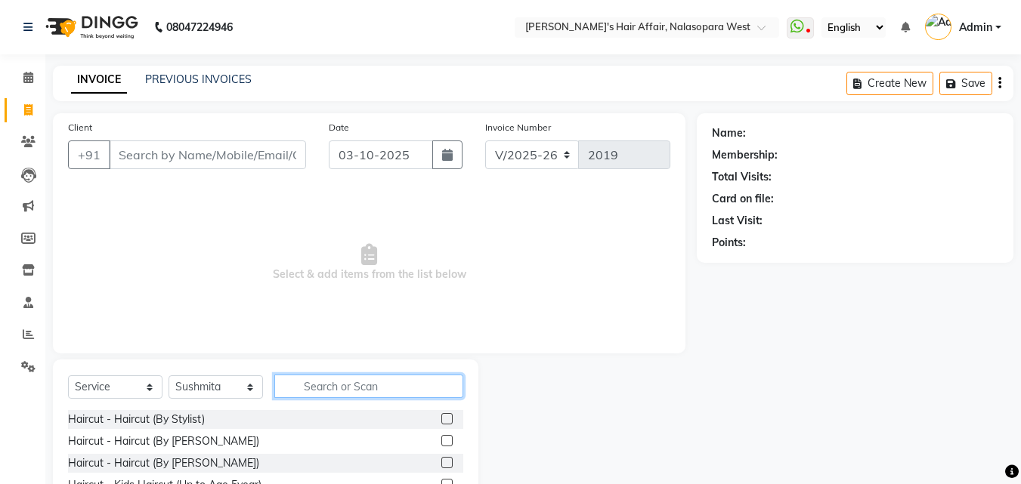
click at [327, 383] on input "text" at bounding box center [368, 386] width 189 height 23
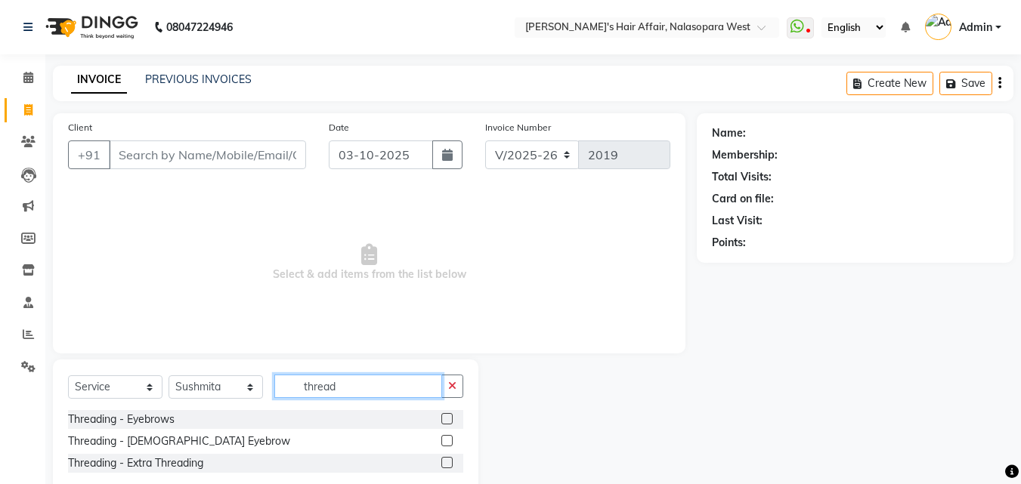
type input "thread"
click at [450, 416] on label at bounding box center [446, 418] width 11 height 11
click at [450, 416] on input "checkbox" at bounding box center [446, 420] width 10 height 10
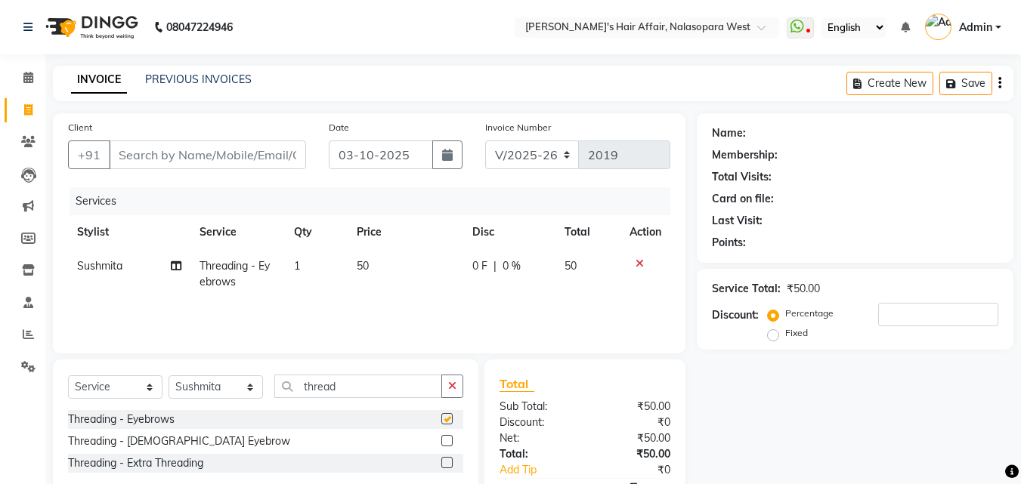
checkbox input "false"
click at [440, 460] on div "Threading - Extra Threading" at bounding box center [265, 463] width 395 height 19
click at [443, 465] on label at bounding box center [446, 462] width 11 height 11
click at [443, 465] on input "checkbox" at bounding box center [446, 464] width 10 height 10
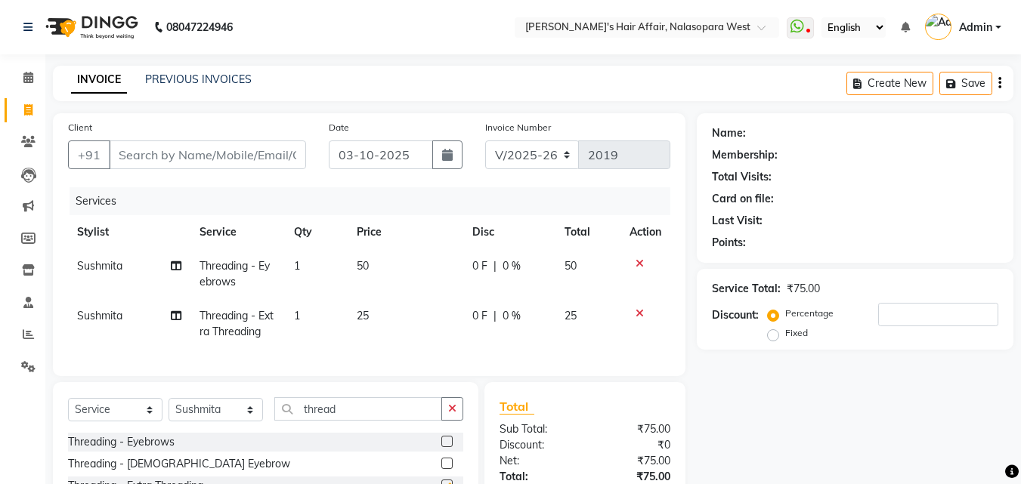
click at [444, 465] on div "Threading - Eyebrows Threading - Male Eyebrow Threading - Extra Threading" at bounding box center [265, 466] width 395 height 66
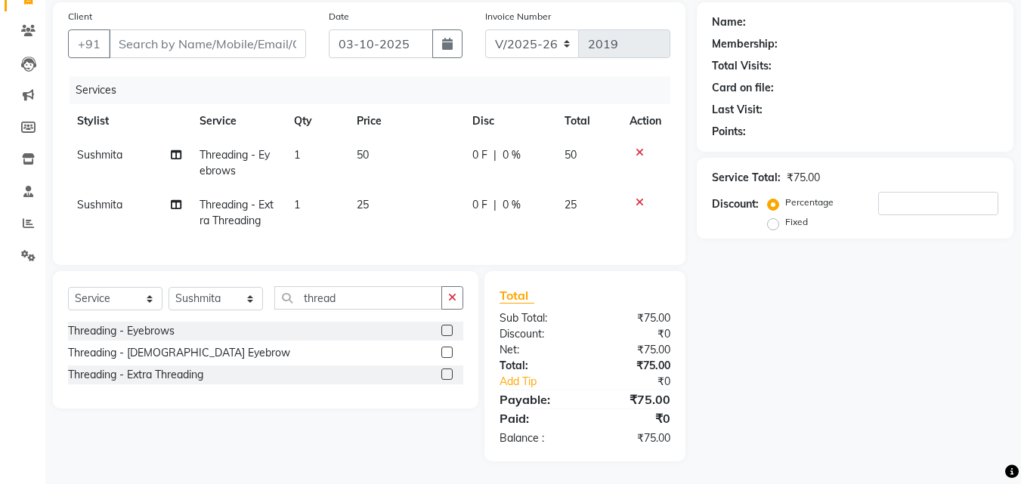
scroll to position [122, 0]
click at [444, 373] on label at bounding box center [446, 374] width 11 height 11
click at [444, 373] on input "checkbox" at bounding box center [446, 375] width 10 height 10
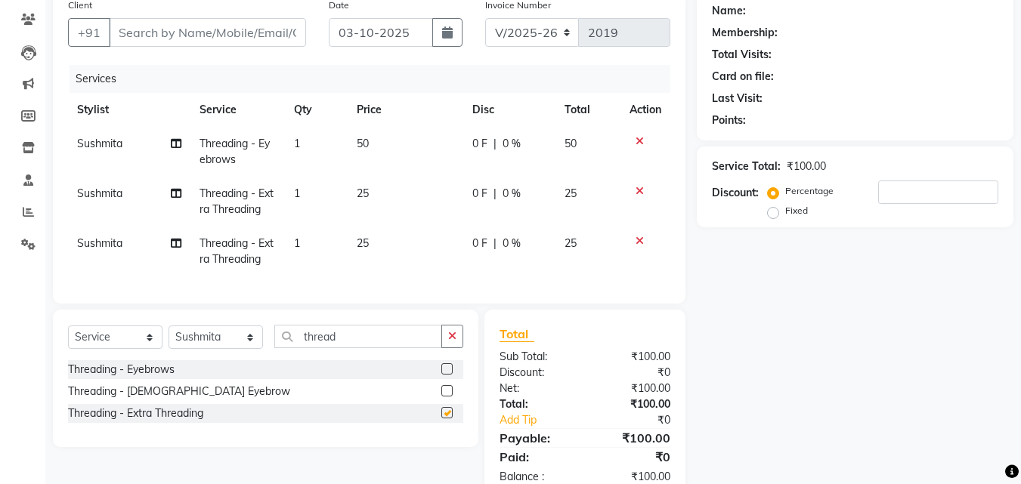
checkbox input "false"
click at [162, 32] on input "Client" at bounding box center [207, 32] width 197 height 29
click at [125, 39] on input "Client" at bounding box center [207, 32] width 197 height 29
type input "r"
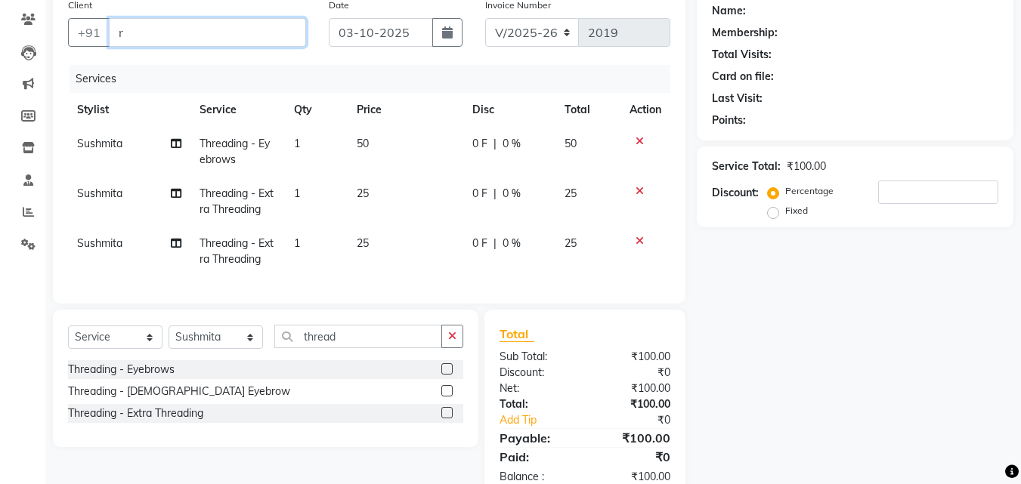
type input "0"
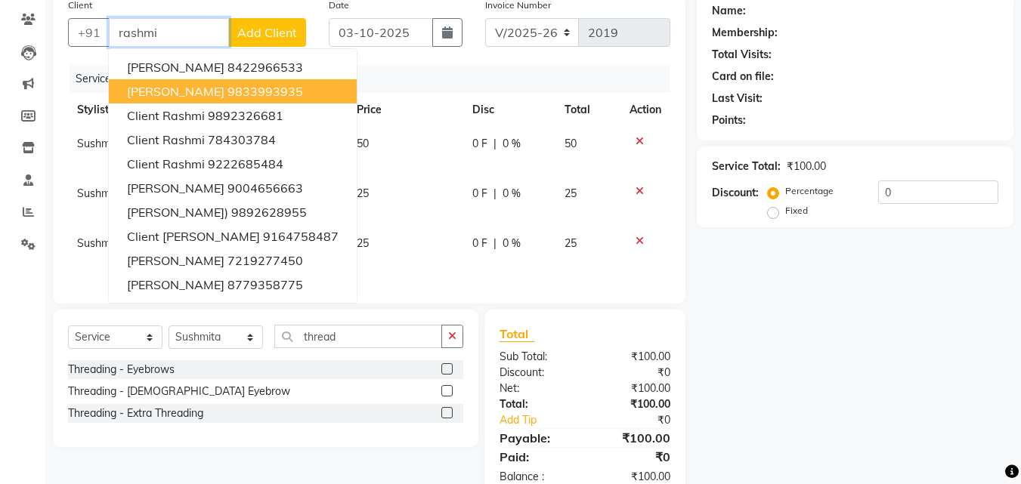
click at [178, 87] on span "Rashmi Pawar" at bounding box center [175, 91] width 97 height 15
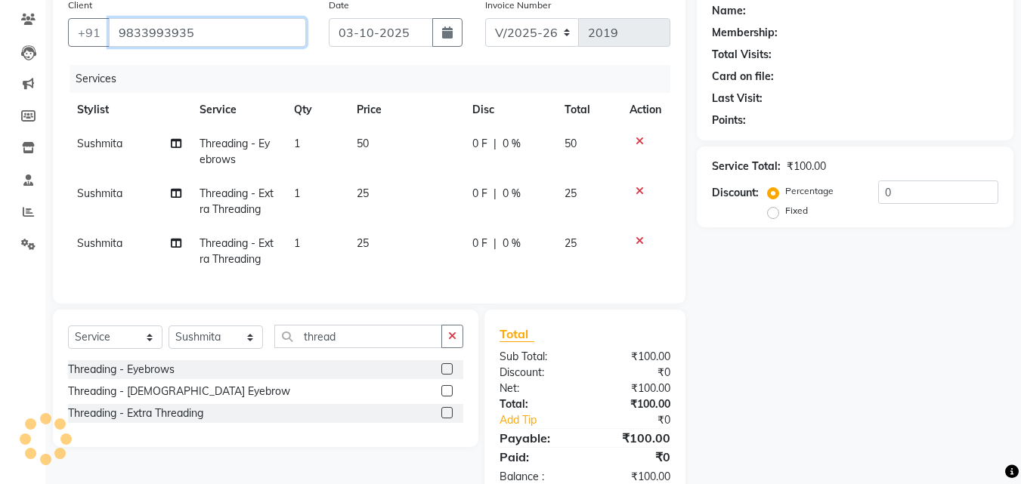
type input "9833993935"
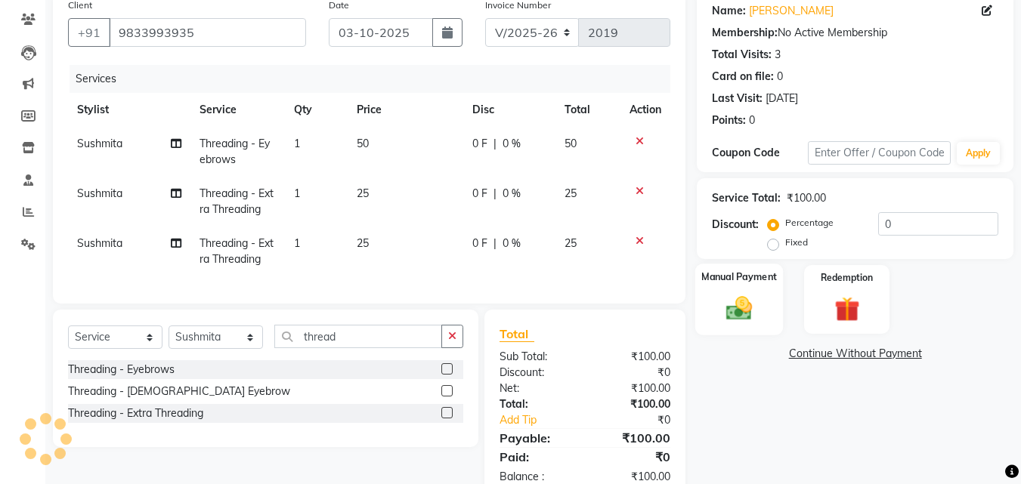
click at [776, 293] on div "Manual Payment" at bounding box center [739, 300] width 88 height 72
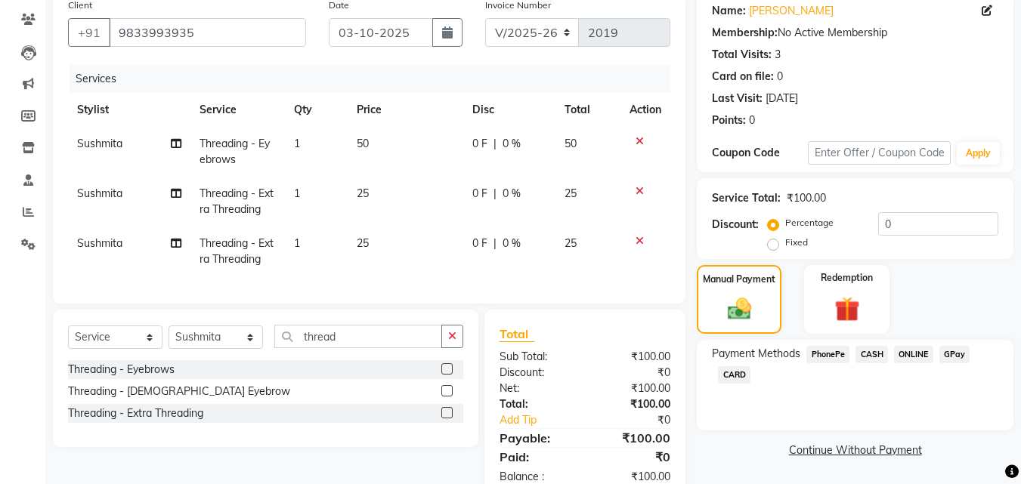
scroll to position [172, 0]
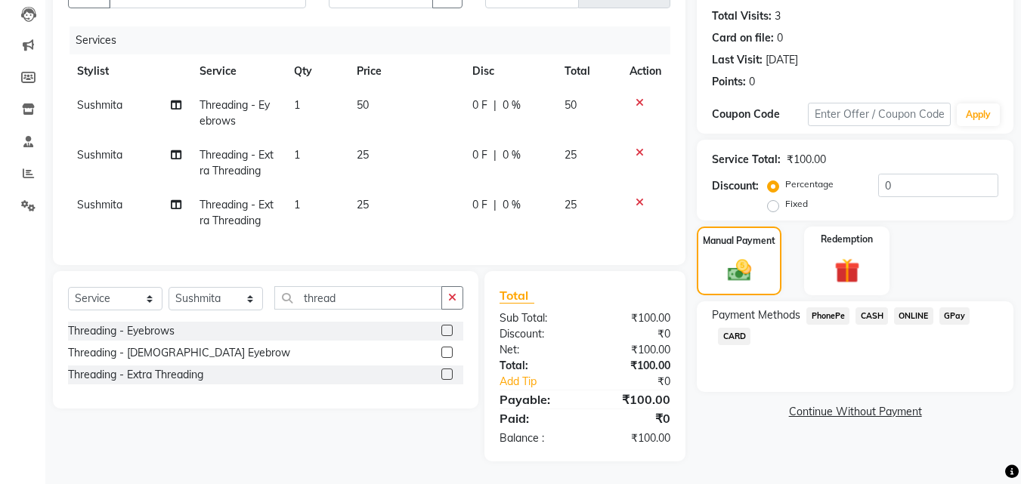
click at [878, 308] on span "CASH" at bounding box center [872, 316] width 32 height 17
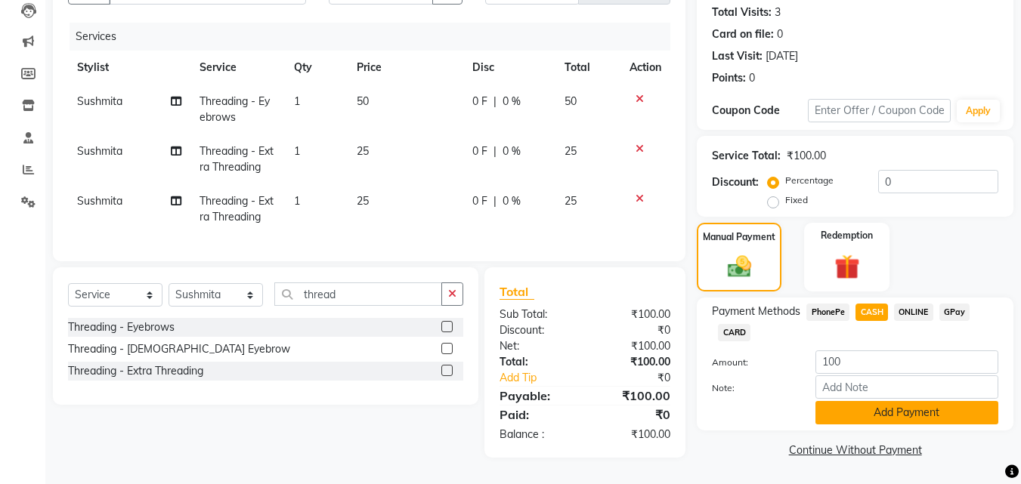
click at [970, 411] on button "Add Payment" at bounding box center [906, 412] width 183 height 23
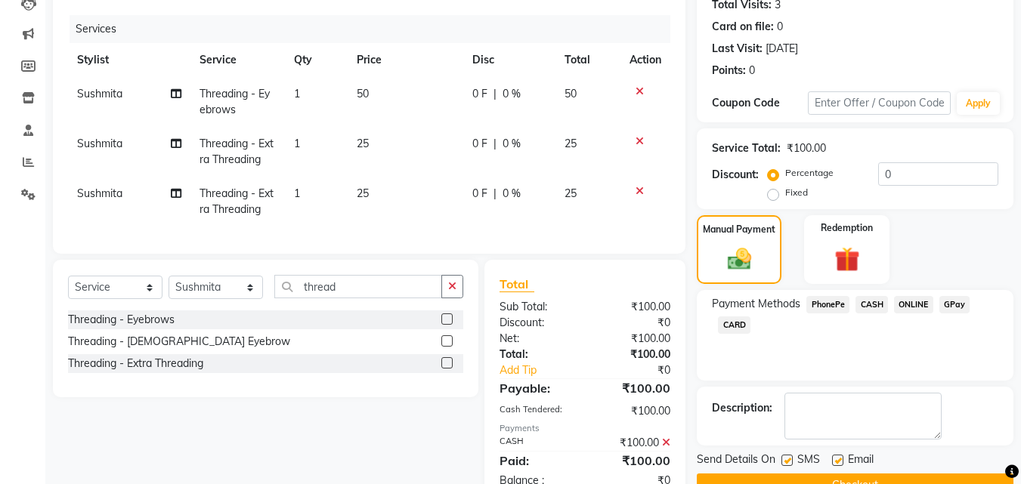
scroll to position [226, 0]
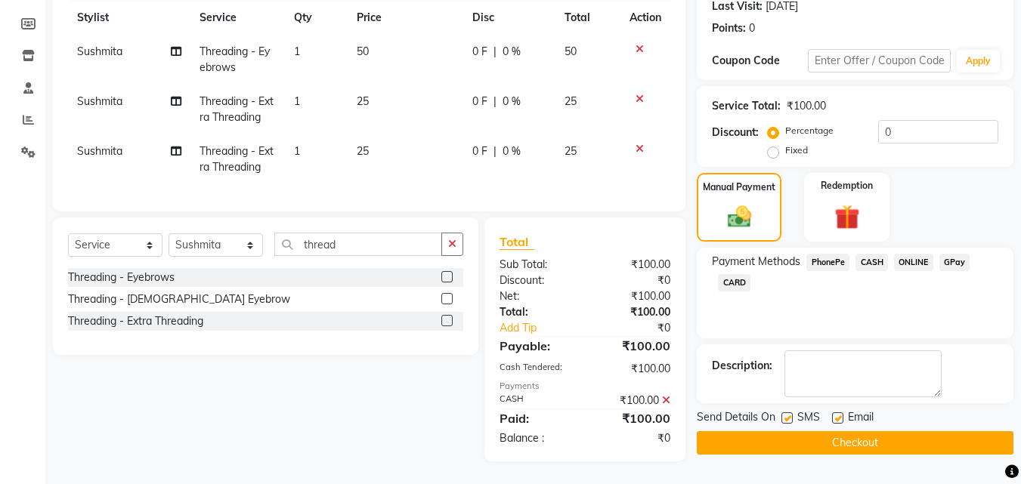
click at [973, 432] on button "Checkout" at bounding box center [855, 443] width 317 height 23
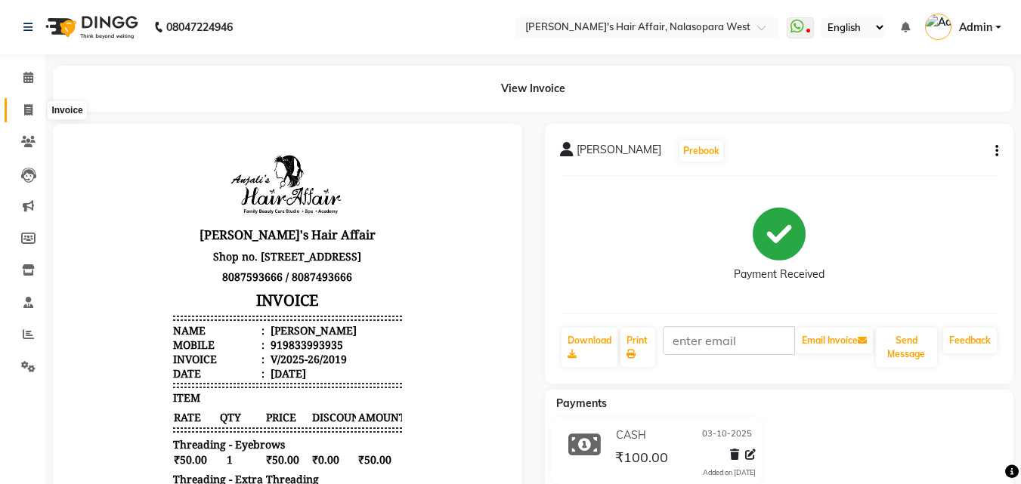
click at [29, 108] on icon at bounding box center [28, 109] width 8 height 11
select select "service"
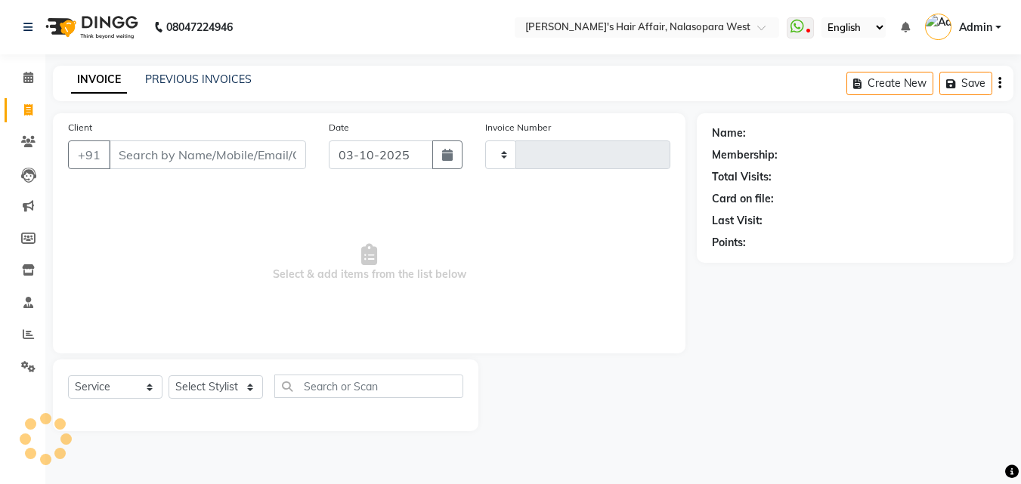
type input "2020"
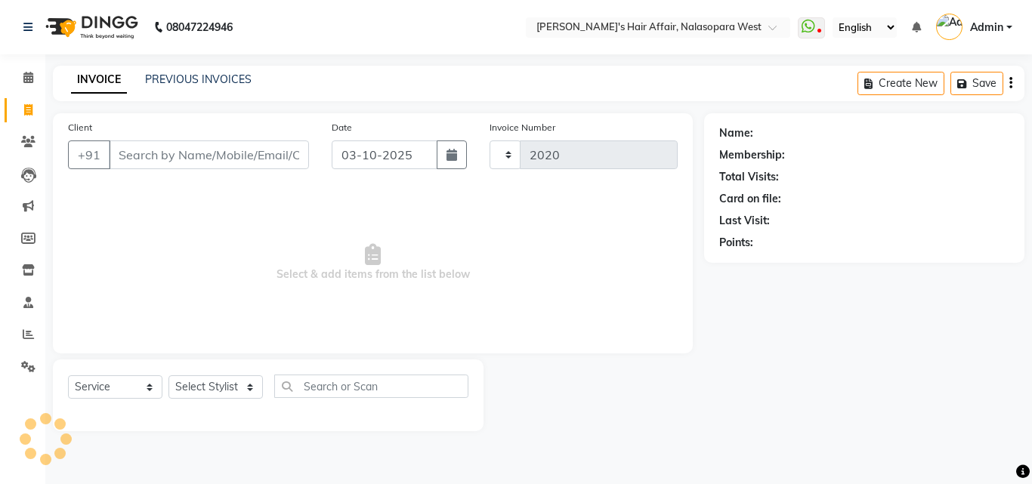
select select "6172"
click at [22, 151] on link "Clients" at bounding box center [23, 142] width 36 height 25
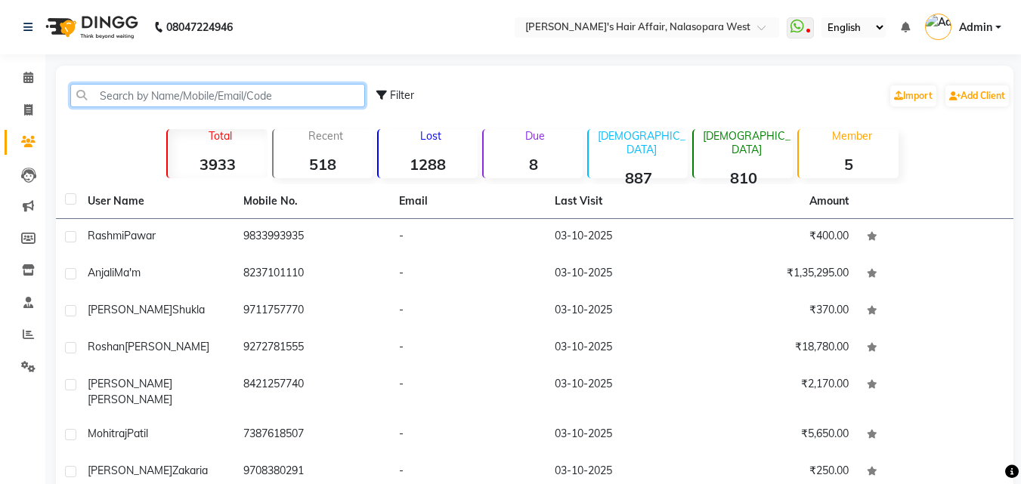
click at [179, 97] on input "text" at bounding box center [217, 95] width 295 height 23
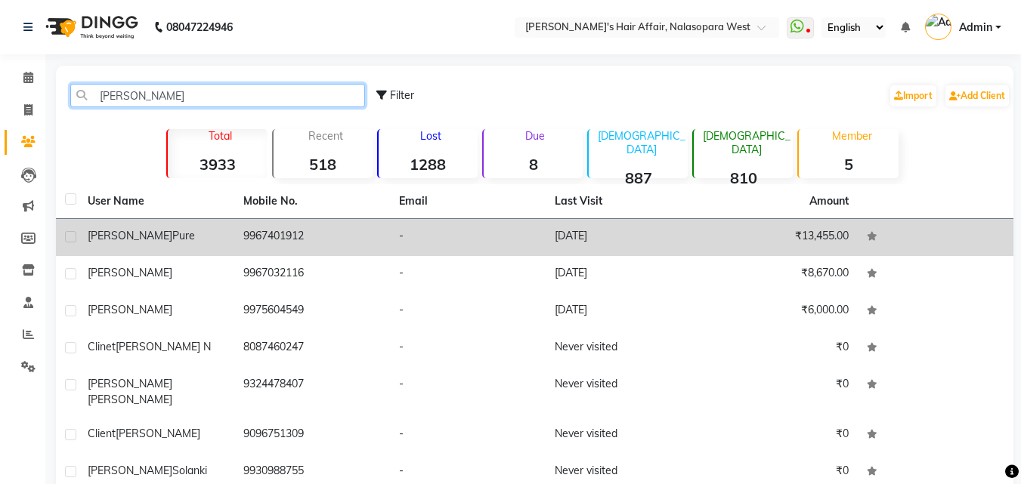
type input "madhuri"
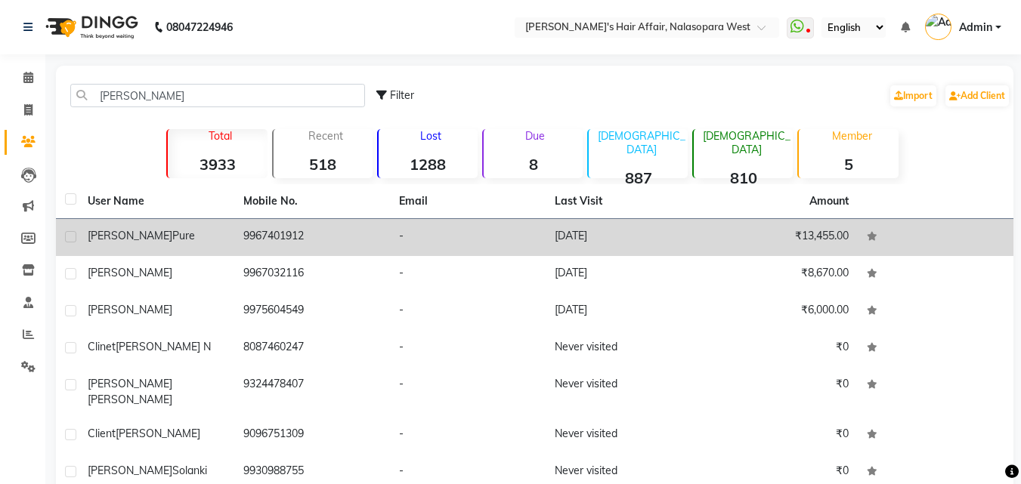
click at [99, 229] on span "Madhuri" at bounding box center [130, 236] width 85 height 14
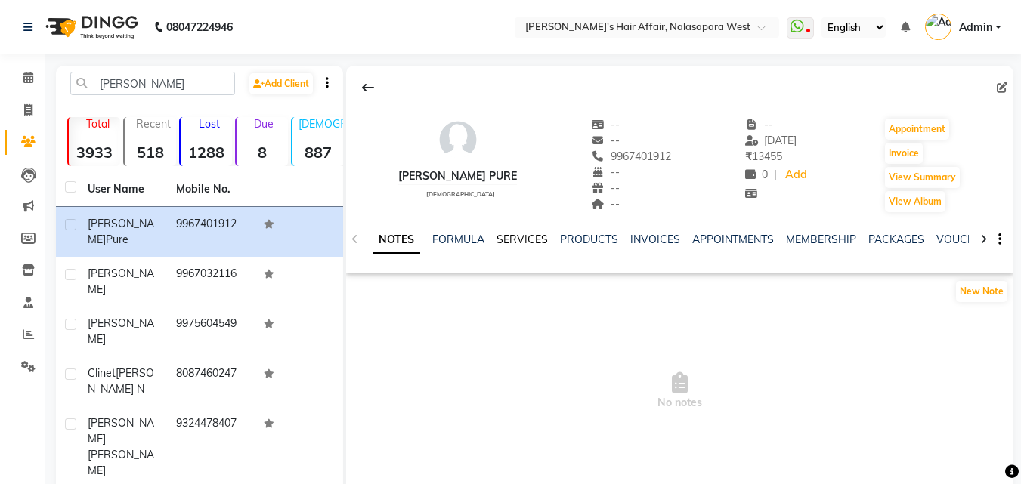
click at [520, 244] on link "SERVICES" at bounding box center [522, 240] width 51 height 14
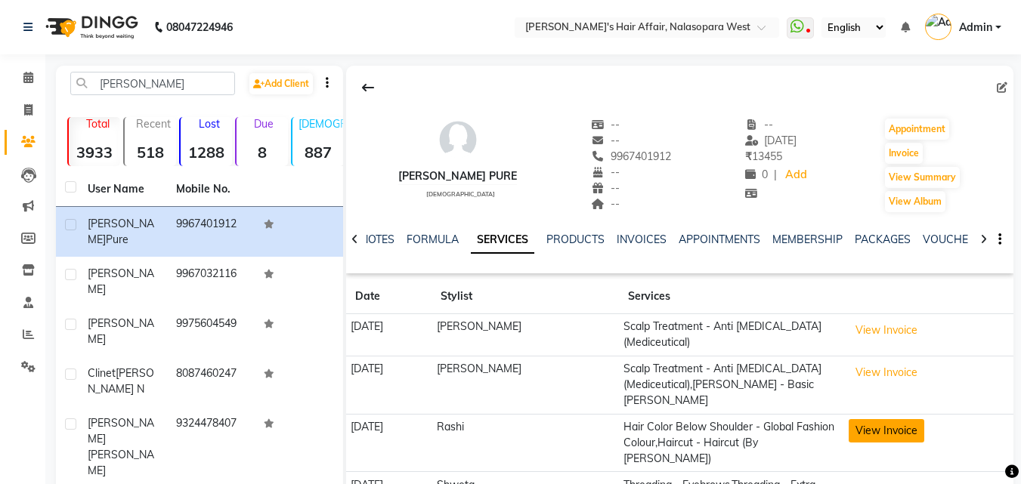
click at [889, 419] on button "View Invoice" at bounding box center [887, 430] width 76 height 23
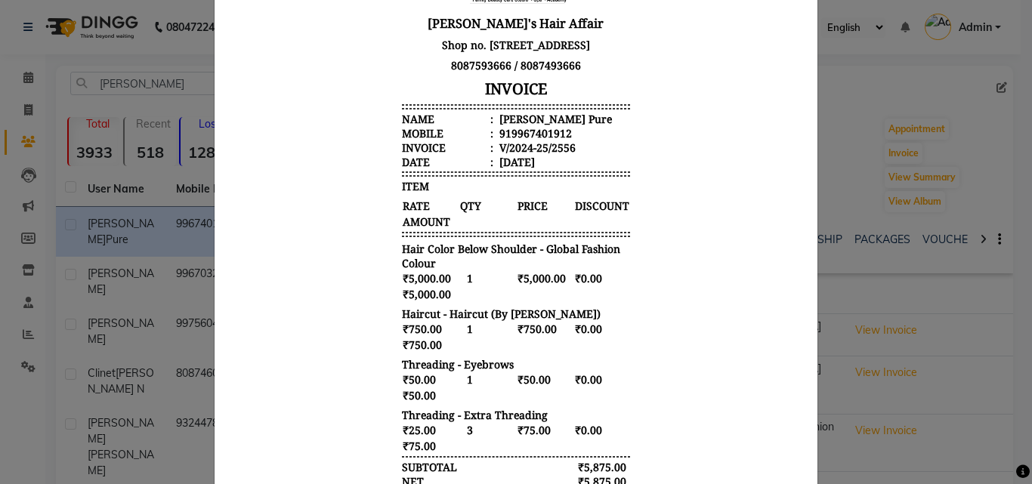
scroll to position [258, 0]
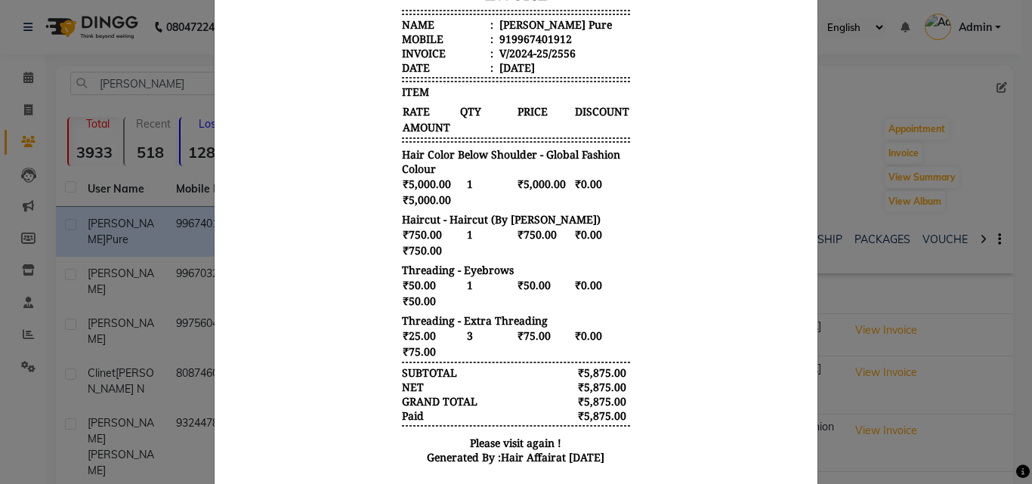
click at [925, 371] on ngb-modal-window "INVOICE View Invoice Close" at bounding box center [516, 242] width 1032 height 484
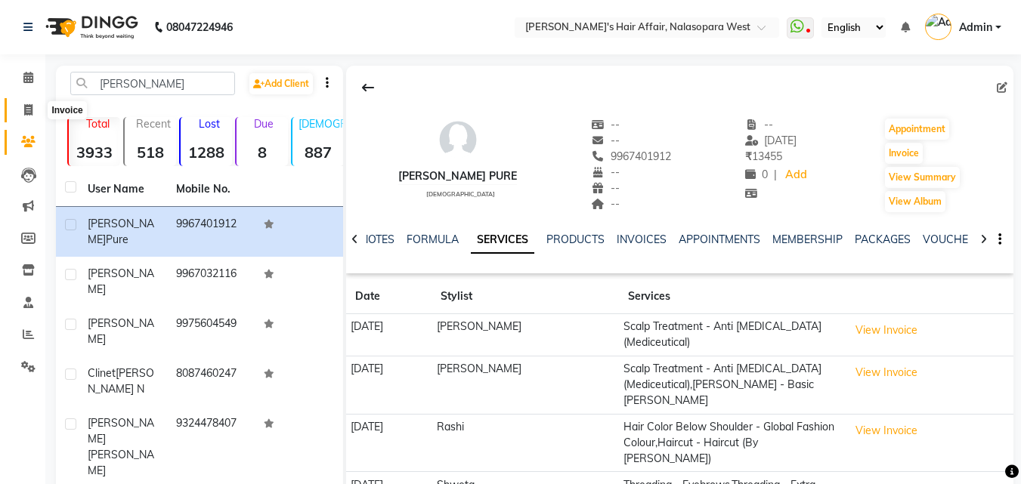
click at [26, 104] on icon at bounding box center [28, 109] width 8 height 11
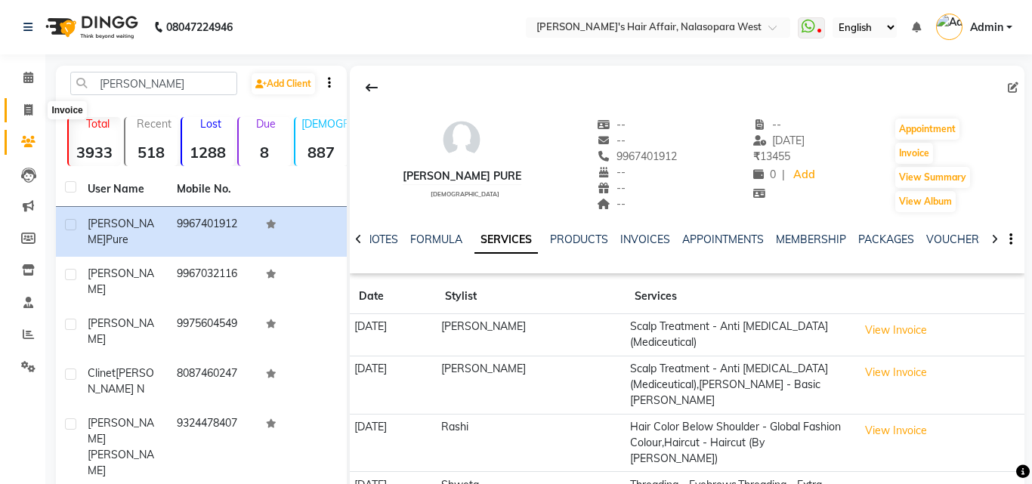
select select "6172"
select select "service"
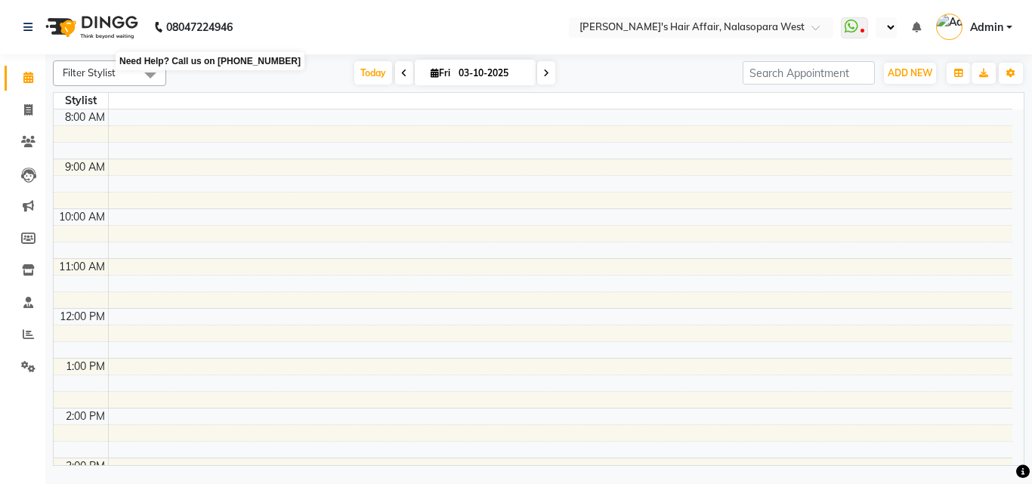
select select "en"
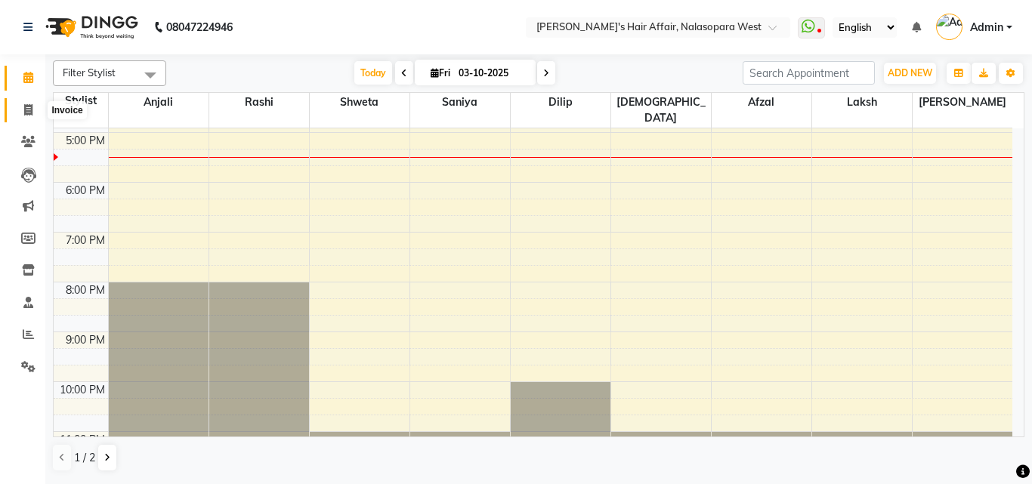
click at [32, 109] on icon at bounding box center [28, 109] width 8 height 11
select select "service"
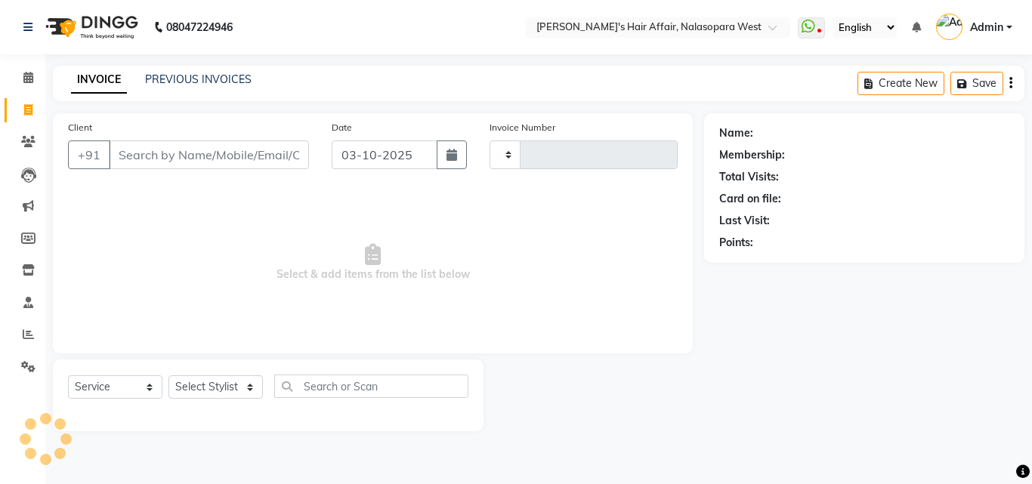
type input "2016"
select select "6172"
click at [30, 82] on icon at bounding box center [28, 77] width 10 height 11
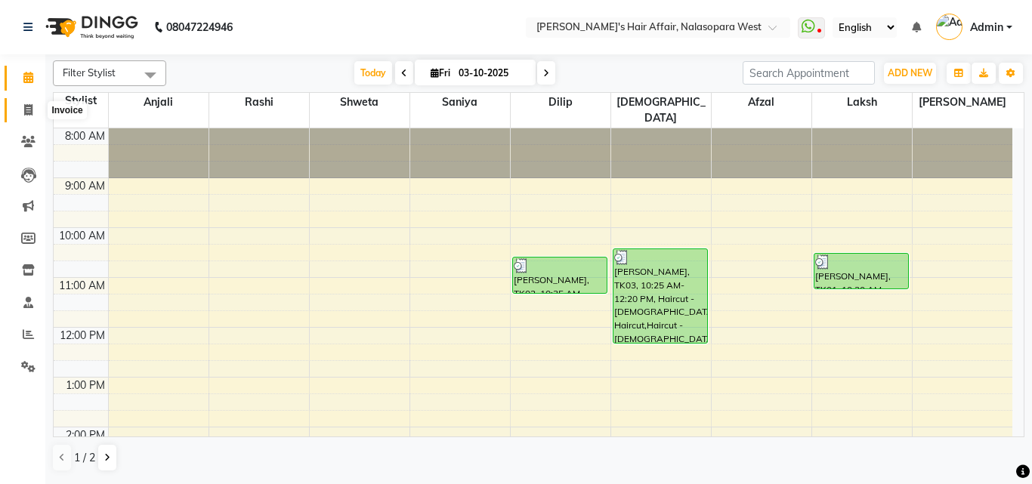
click at [37, 111] on span at bounding box center [28, 110] width 26 height 17
select select "6172"
select select "service"
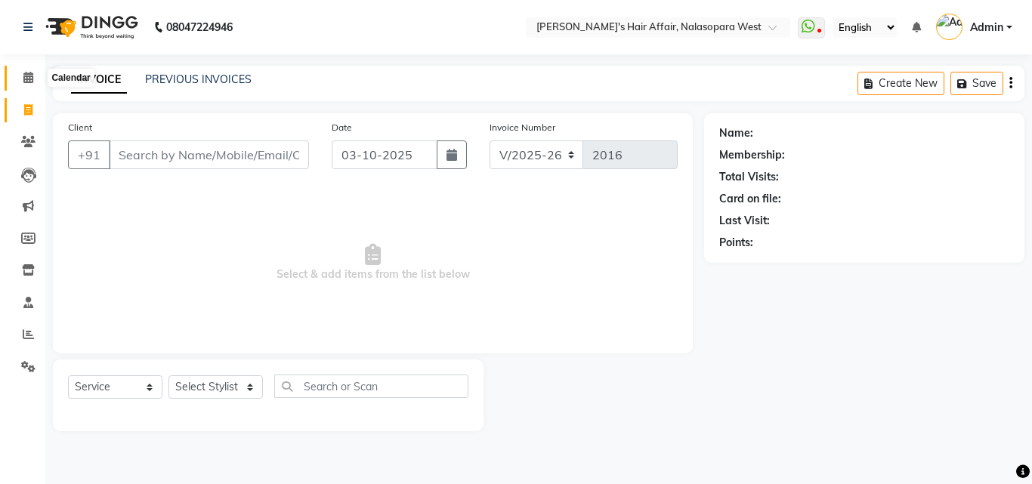
click at [32, 77] on icon at bounding box center [28, 77] width 10 height 11
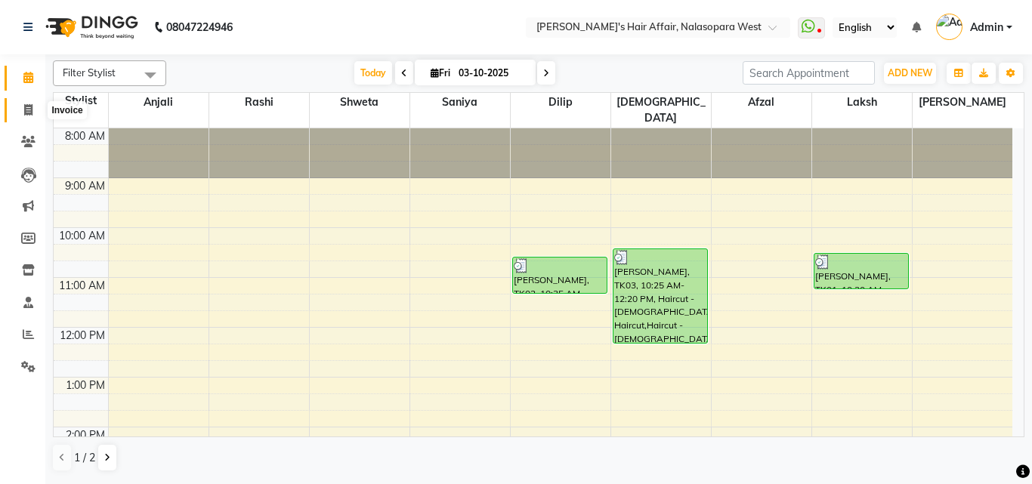
click at [15, 107] on span at bounding box center [28, 110] width 26 height 17
select select "6172"
select select "service"
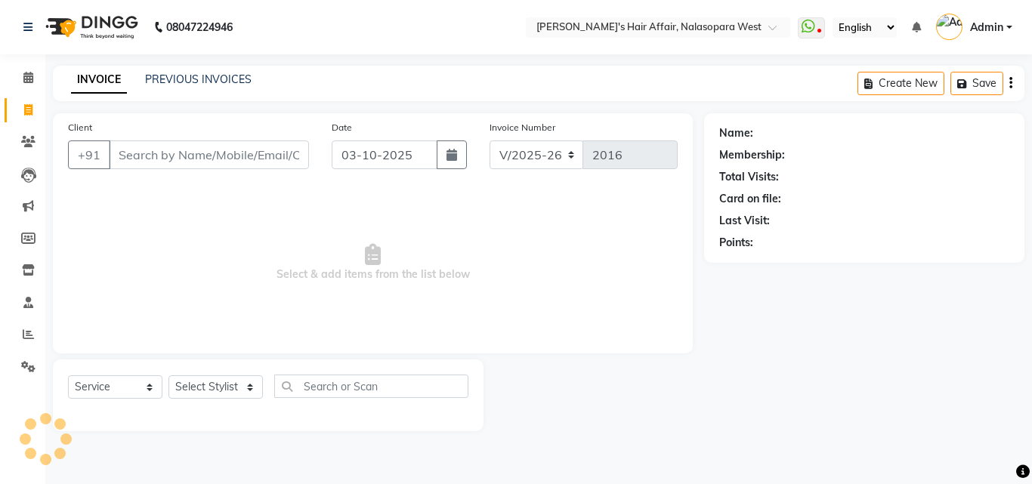
click at [140, 166] on input "Client" at bounding box center [209, 155] width 200 height 29
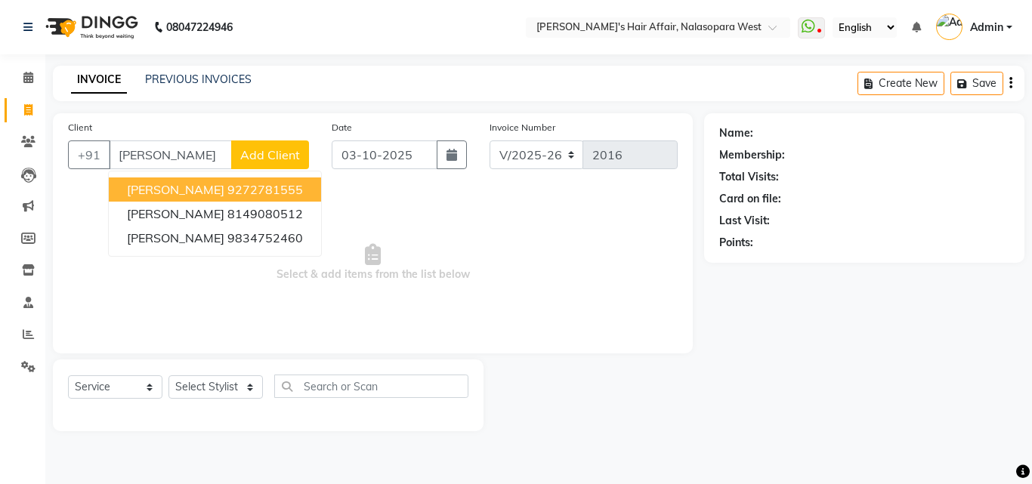
click at [175, 187] on span "[PERSON_NAME]" at bounding box center [175, 189] width 97 height 15
type input "9272781555"
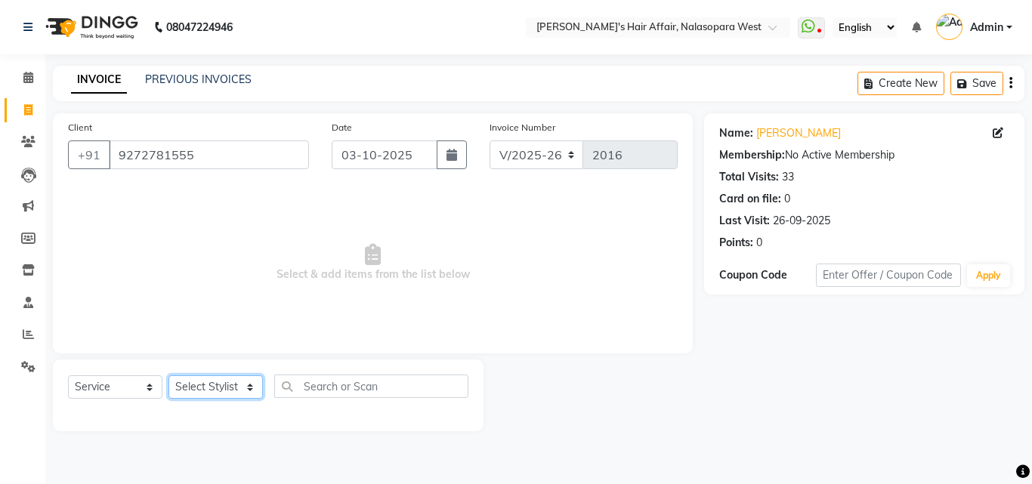
click at [215, 395] on select "Select Stylist [PERSON_NAME] [PERSON_NAME] Hair Affair Laksh [PERSON_NAME] [PER…" at bounding box center [216, 387] width 94 height 23
select select "45513"
click at [169, 376] on select "Select Stylist [PERSON_NAME] [PERSON_NAME] Hair Affair Laksh [PERSON_NAME] [PER…" at bounding box center [216, 387] width 94 height 23
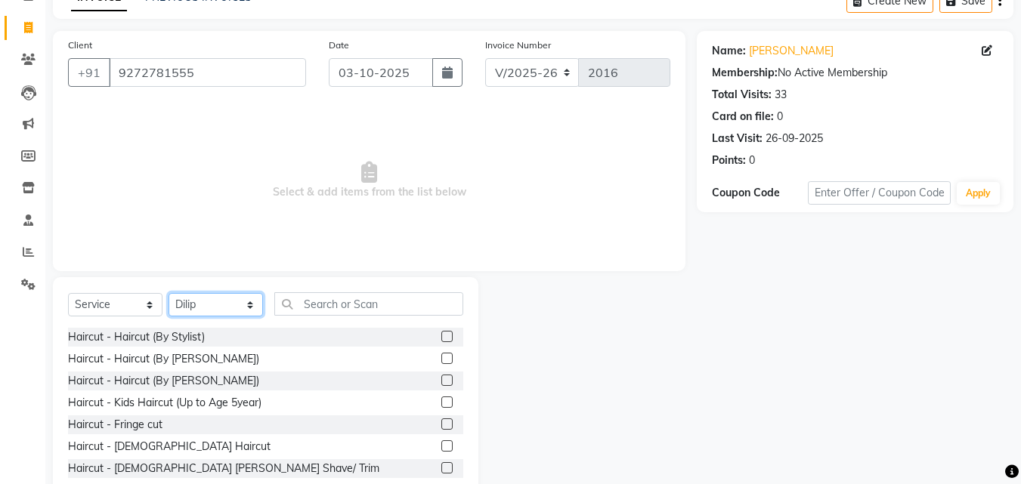
scroll to position [121, 0]
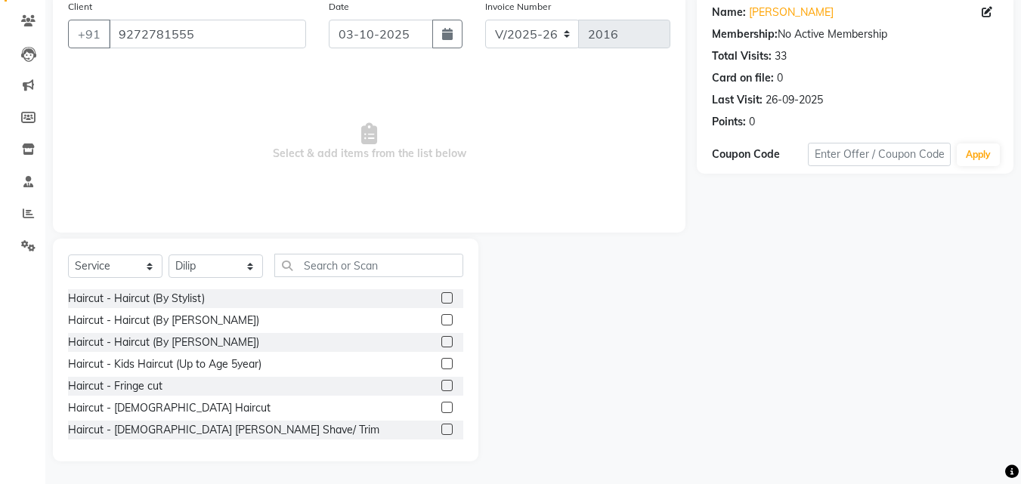
click at [441, 426] on label at bounding box center [446, 429] width 11 height 11
click at [441, 426] on input "checkbox" at bounding box center [446, 431] width 10 height 10
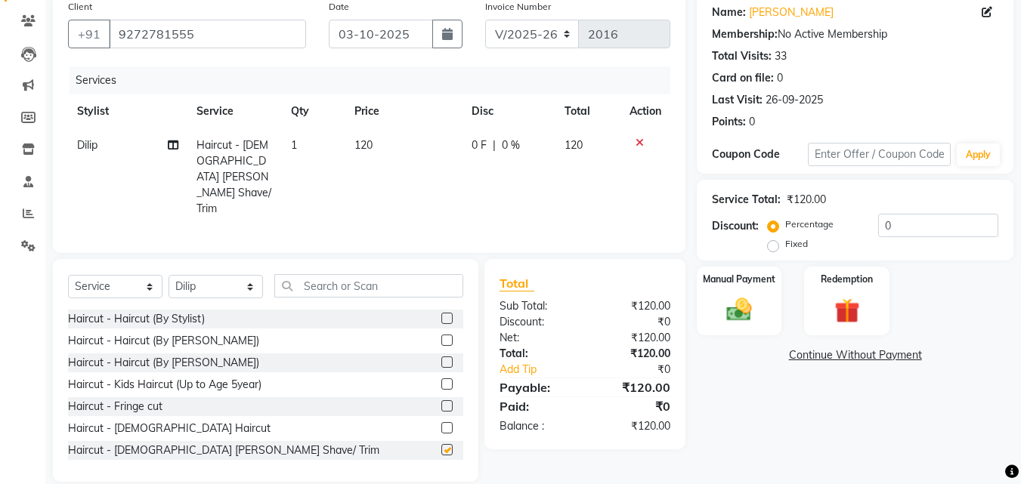
checkbox input "false"
click at [760, 296] on img at bounding box center [739, 310] width 42 height 30
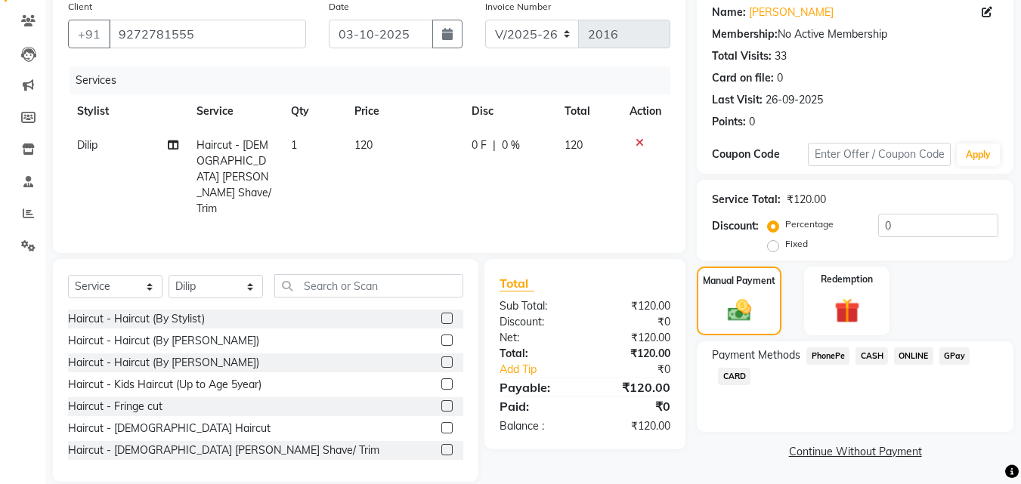
scroll to position [122, 0]
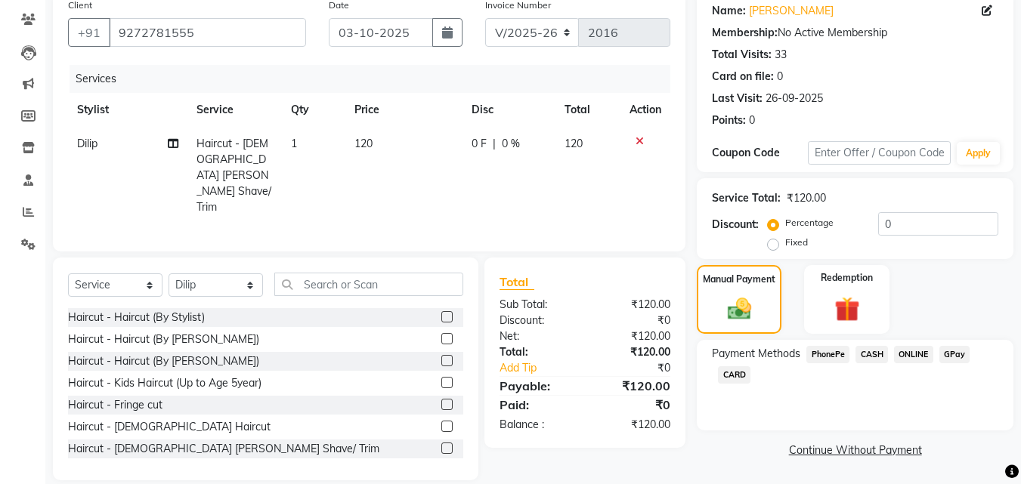
click at [875, 361] on span "CASH" at bounding box center [872, 354] width 32 height 17
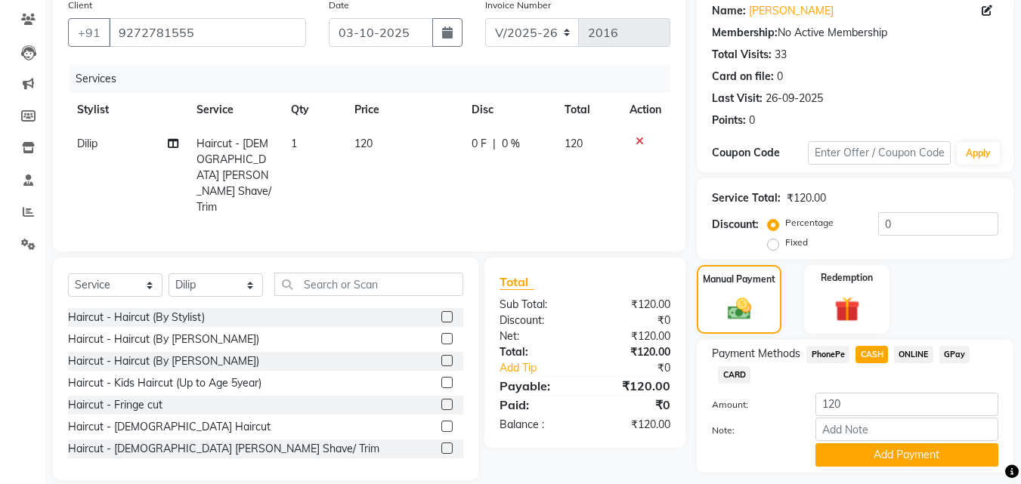
scroll to position [165, 0]
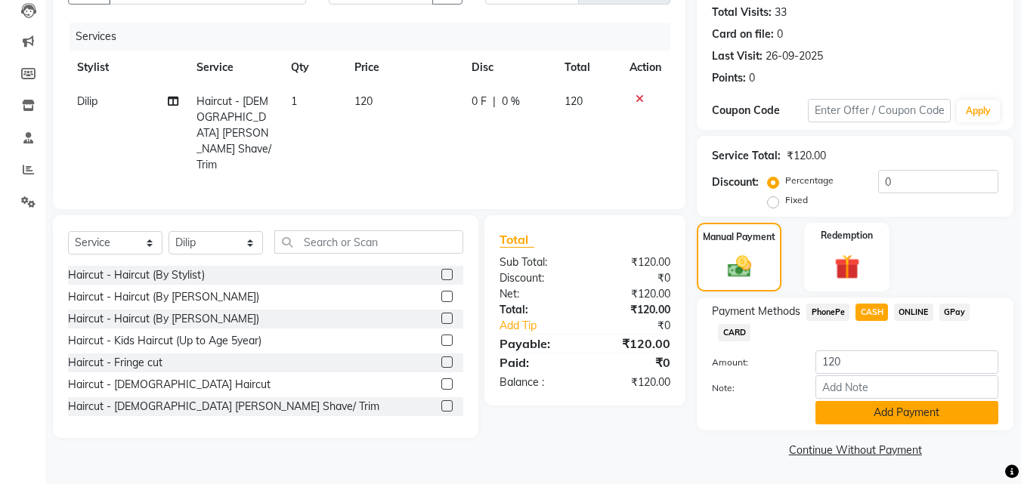
click at [933, 414] on button "Add Payment" at bounding box center [906, 412] width 183 height 23
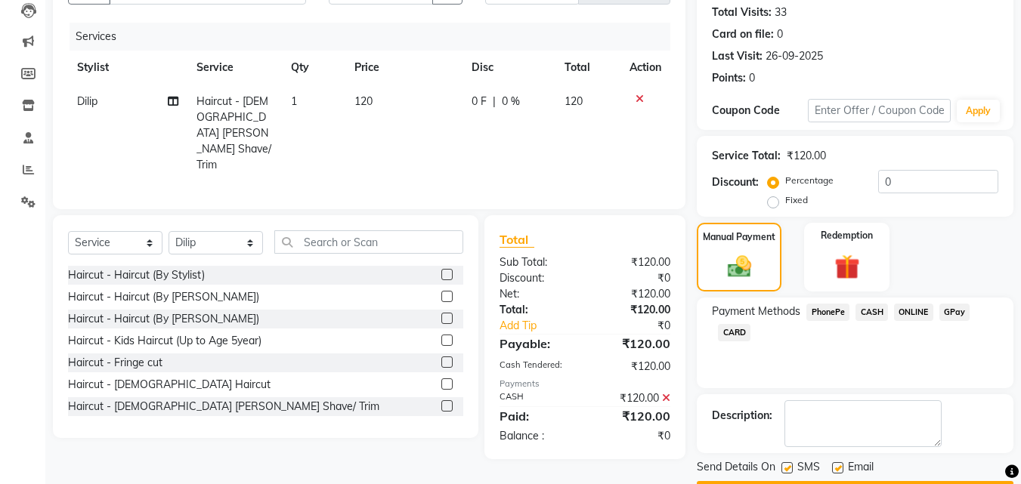
scroll to position [208, 0]
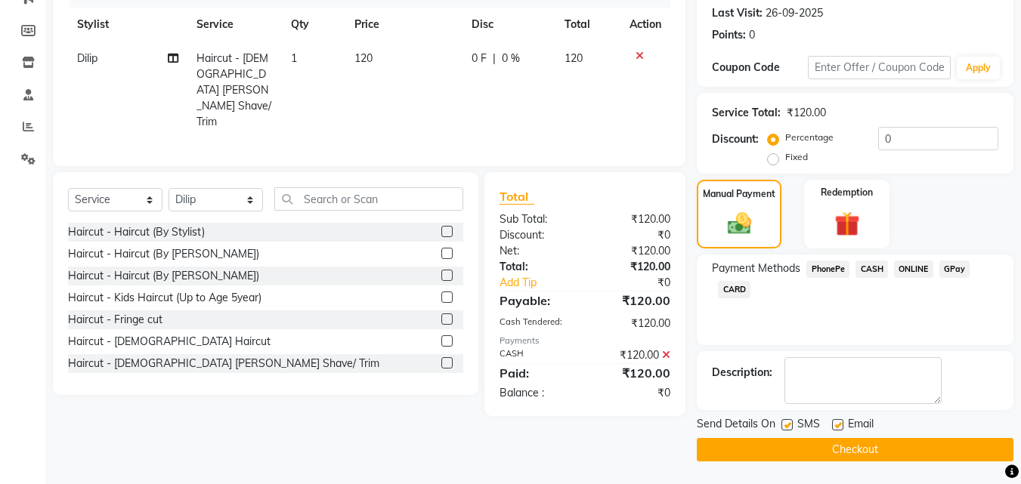
click at [881, 451] on button "Checkout" at bounding box center [855, 449] width 317 height 23
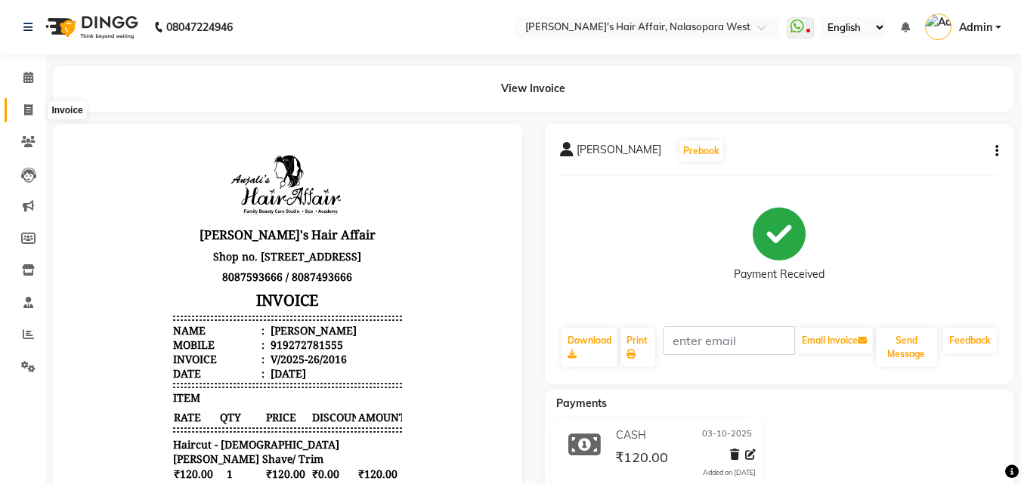
click at [35, 105] on span at bounding box center [28, 110] width 26 height 17
select select "service"
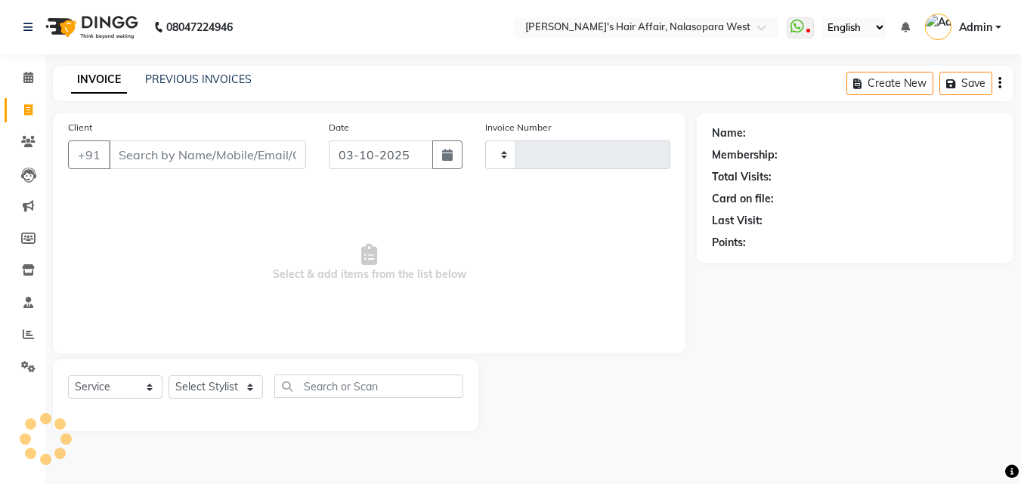
type input "2018"
select select "6172"
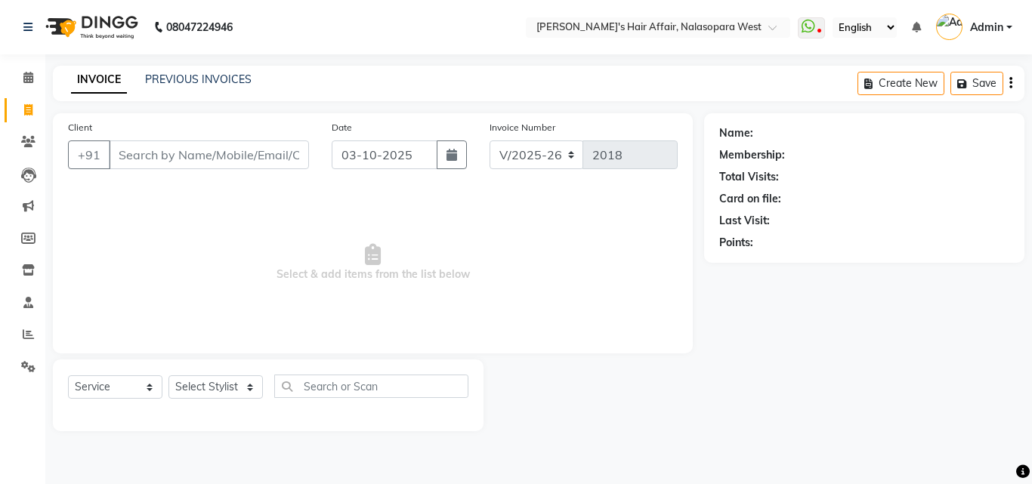
select select "6172"
select select "service"
click at [231, 380] on select "Select Stylist [PERSON_NAME] [PERSON_NAME] Hair Affair Laksh [PERSON_NAME] [PER…" at bounding box center [216, 387] width 94 height 23
select select "58051"
click at [169, 376] on select "Select Stylist [PERSON_NAME] [PERSON_NAME] Hair Affair Laksh [PERSON_NAME] [PER…" at bounding box center [216, 387] width 94 height 23
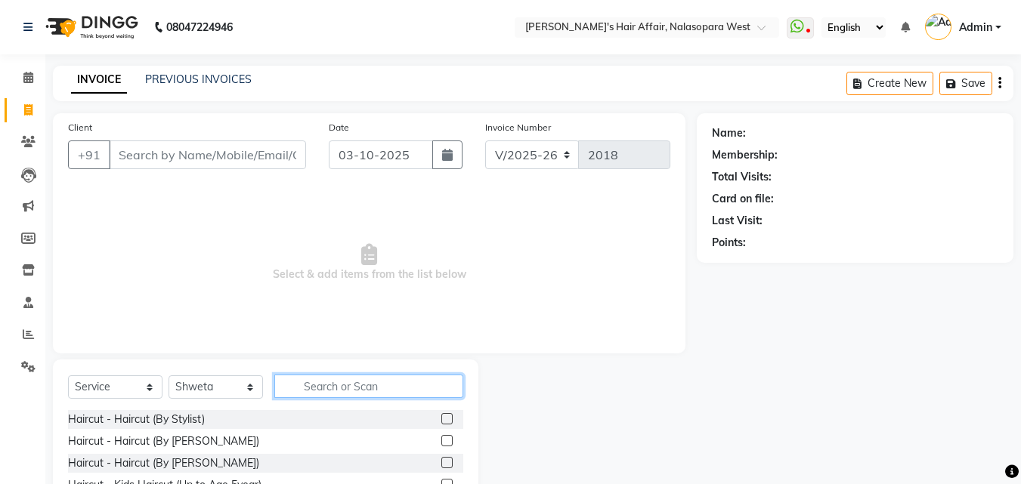
click at [340, 386] on input "text" at bounding box center [368, 386] width 189 height 23
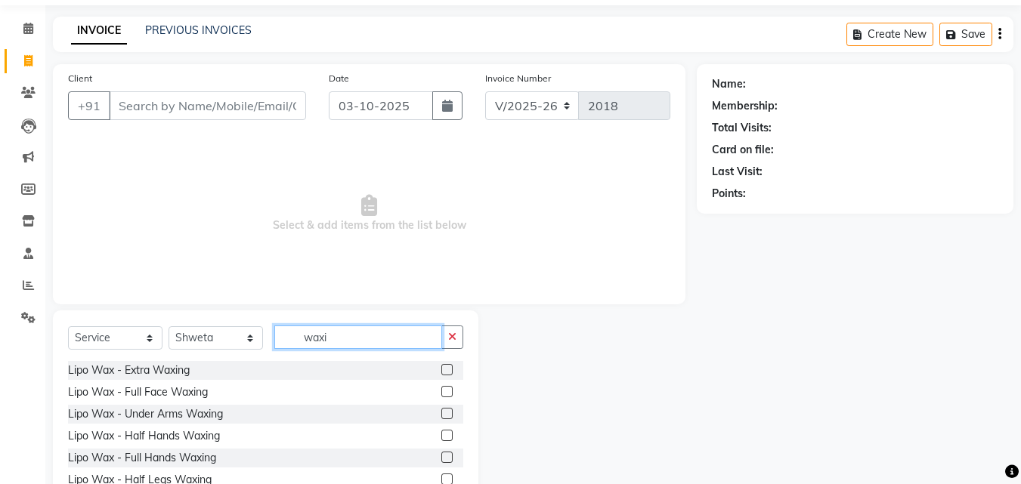
scroll to position [76, 0]
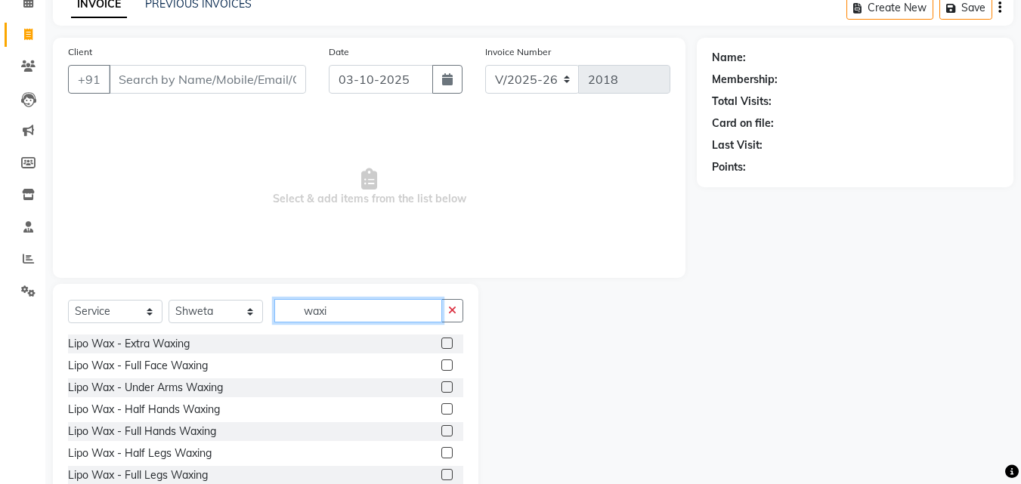
type input "waxi"
click at [441, 433] on label at bounding box center [446, 431] width 11 height 11
click at [441, 433] on input "checkbox" at bounding box center [446, 432] width 10 height 10
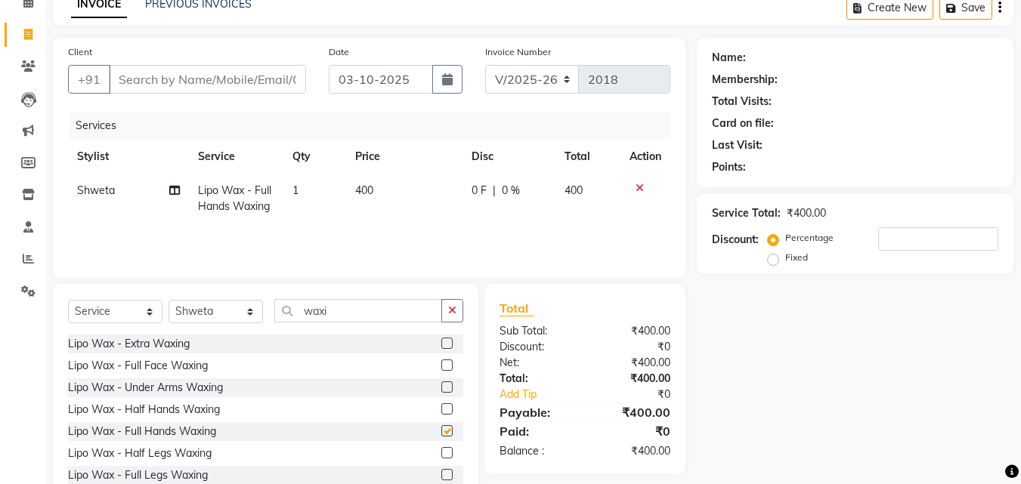
checkbox input "false"
click at [441, 360] on label at bounding box center [446, 365] width 11 height 11
click at [441, 361] on input "checkbox" at bounding box center [446, 366] width 10 height 10
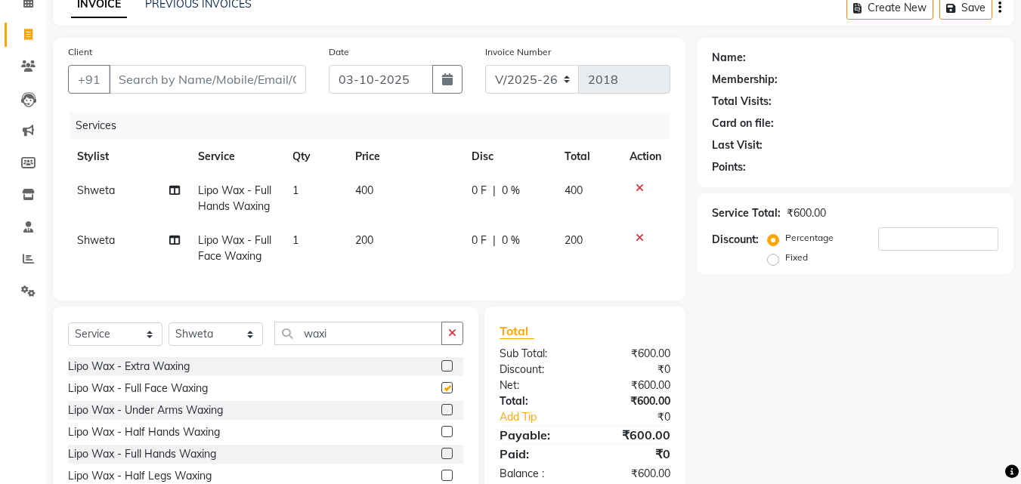
checkbox input "false"
click at [189, 77] on input "Client" at bounding box center [207, 79] width 197 height 29
click at [373, 345] on input "waxi" at bounding box center [358, 333] width 168 height 23
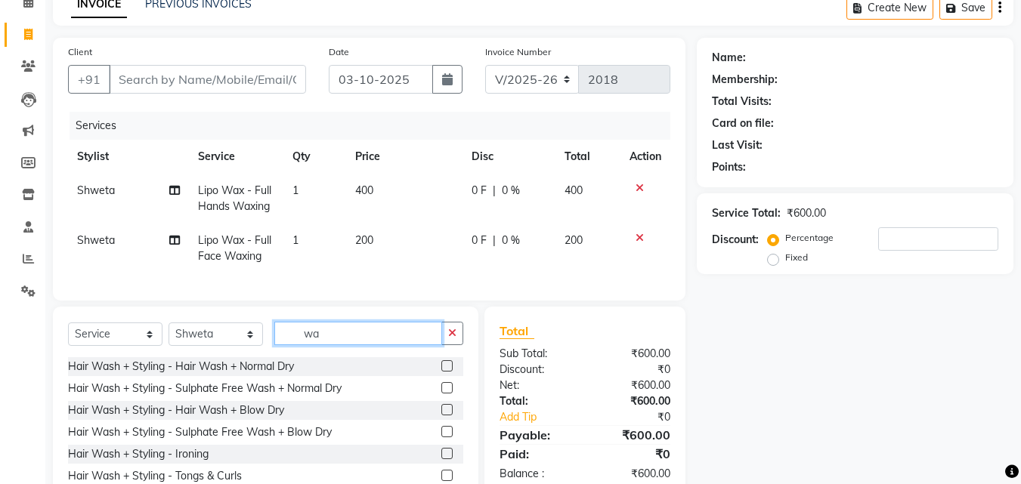
type input "w"
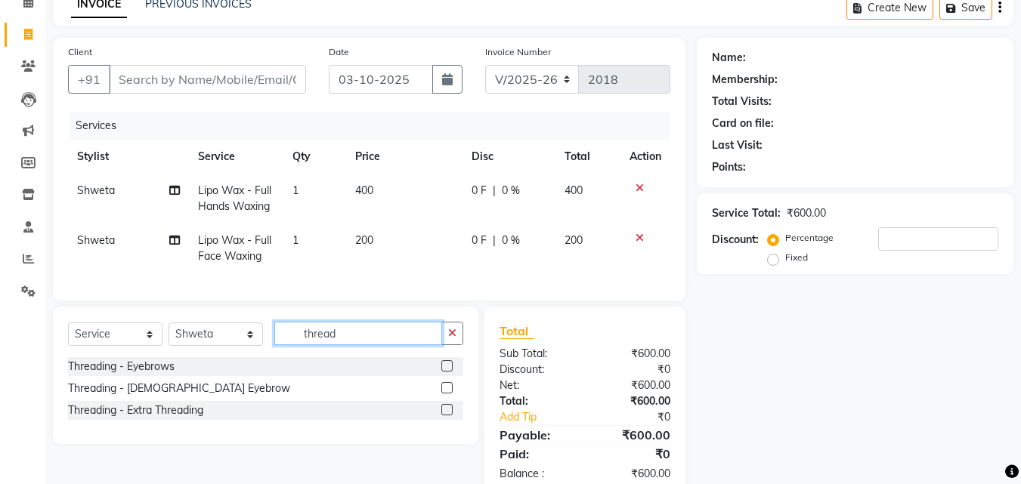
type input "thread"
click at [448, 372] on label at bounding box center [446, 366] width 11 height 11
click at [448, 372] on input "checkbox" at bounding box center [446, 367] width 10 height 10
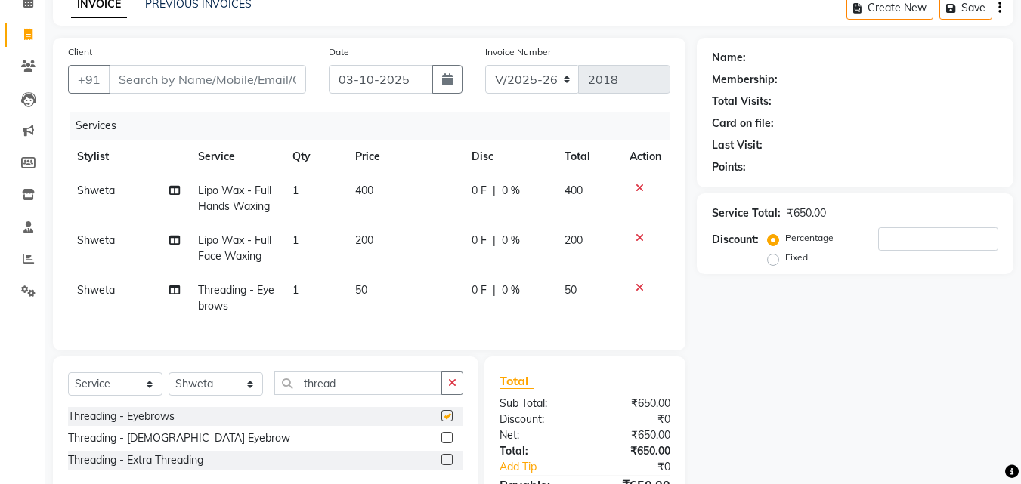
checkbox input "false"
click at [454, 388] on icon "button" at bounding box center [452, 383] width 8 height 11
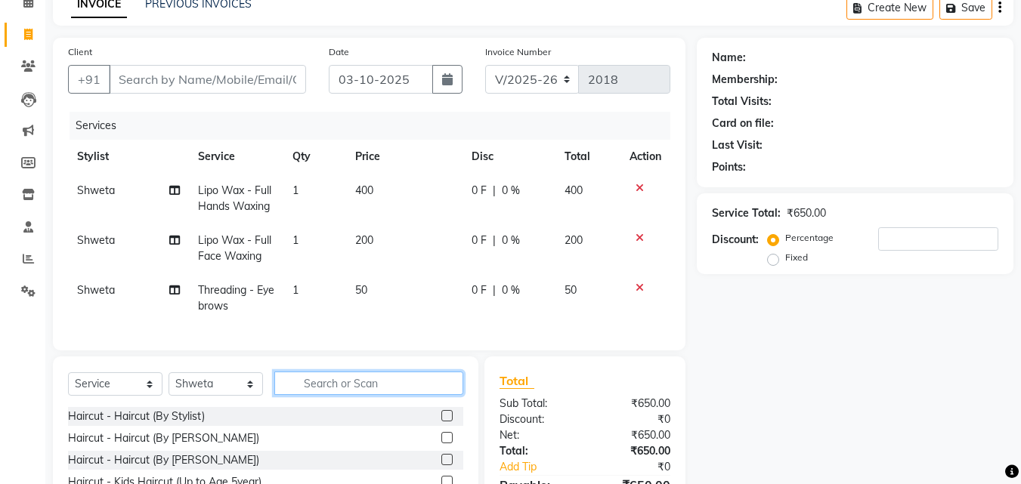
click at [316, 395] on input "text" at bounding box center [368, 383] width 189 height 23
click at [23, 62] on icon at bounding box center [28, 65] width 14 height 11
click at [356, 242] on span "200" at bounding box center [364, 241] width 18 height 14
select select "58051"
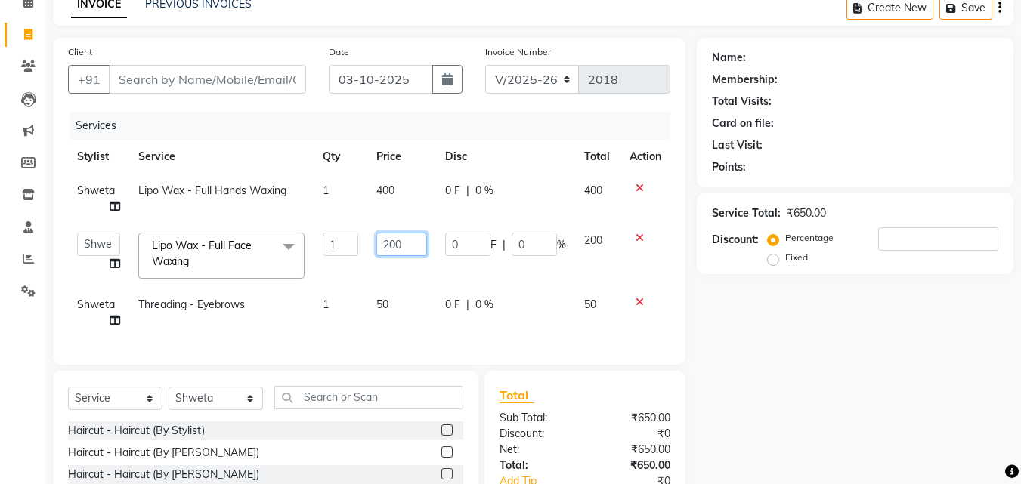
click at [387, 243] on input "200" at bounding box center [401, 244] width 51 height 23
type input "300"
click at [637, 239] on icon at bounding box center [640, 238] width 8 height 11
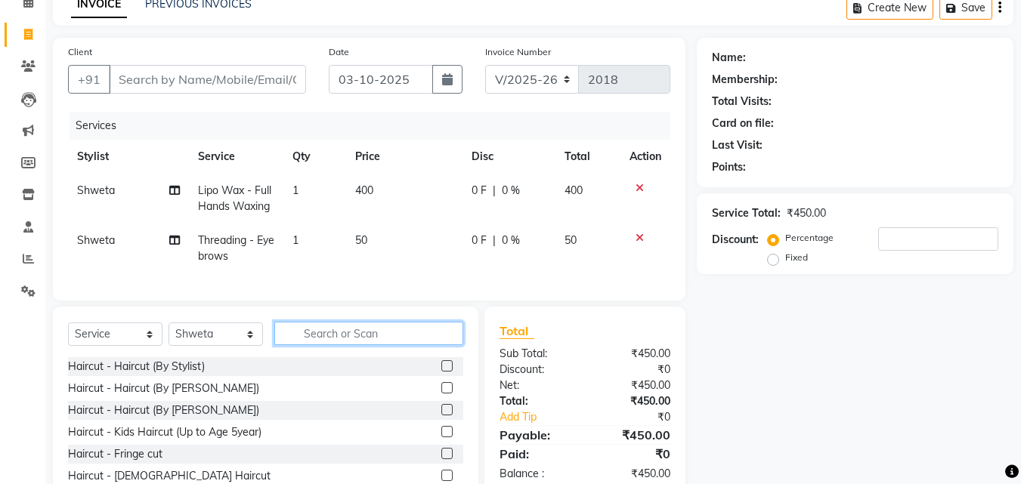
click at [398, 345] on input "text" at bounding box center [368, 333] width 189 height 23
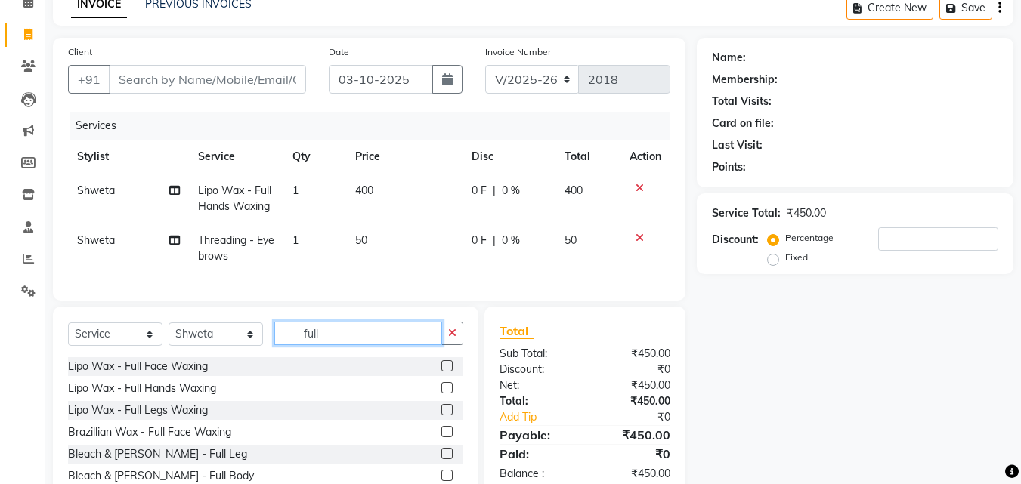
scroll to position [135, 0]
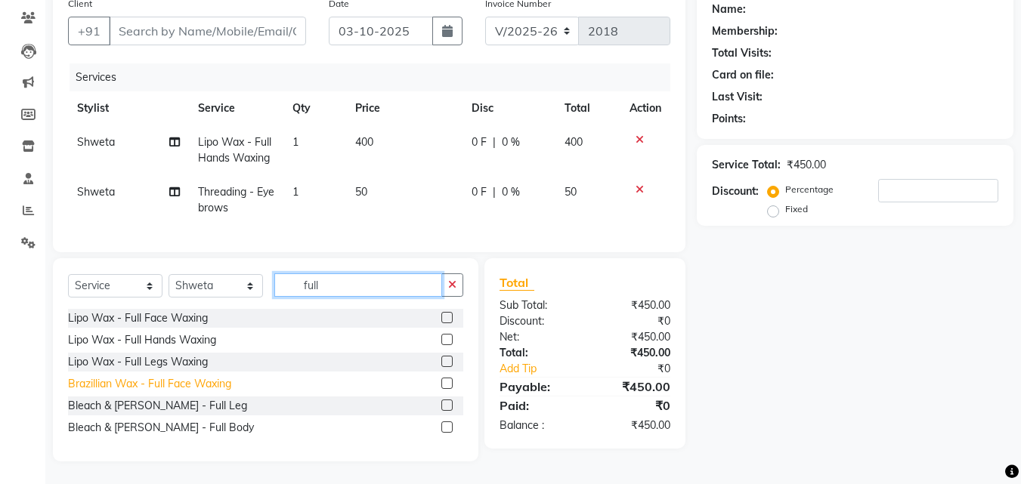
type input "full"
click at [176, 384] on div "Brazillian Wax - Full Face Waxing" at bounding box center [149, 384] width 163 height 16
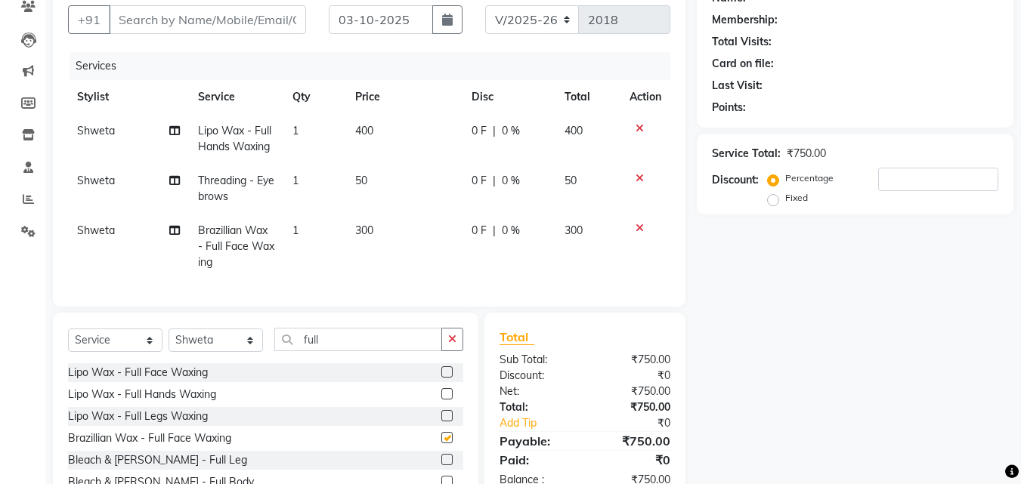
checkbox input "false"
click at [364, 227] on span "300" at bounding box center [364, 231] width 18 height 14
select select "58051"
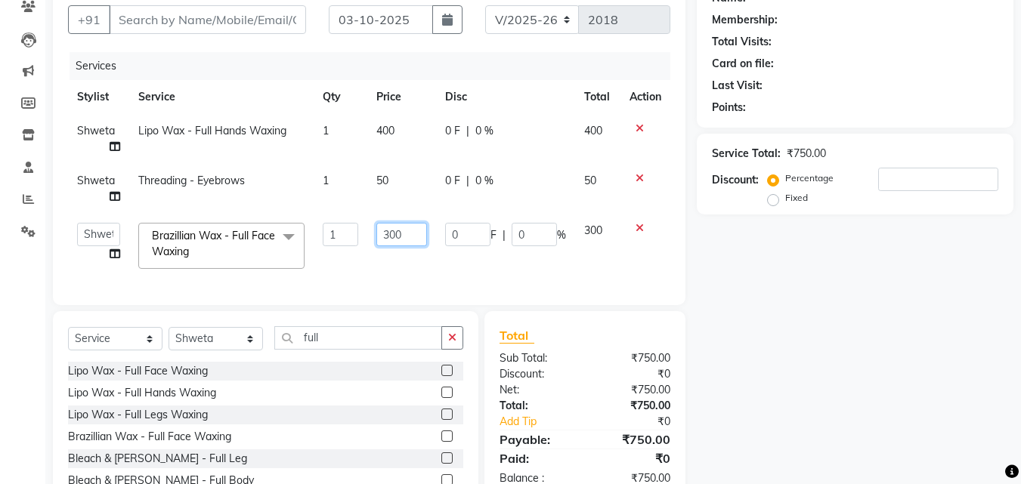
click at [388, 233] on input "300" at bounding box center [401, 234] width 51 height 23
click at [390, 233] on input "300" at bounding box center [401, 234] width 51 height 23
drag, startPoint x: 391, startPoint y: 231, endPoint x: 371, endPoint y: 228, distance: 19.9
click at [371, 228] on td "300" at bounding box center [401, 246] width 69 height 64
type input "400"
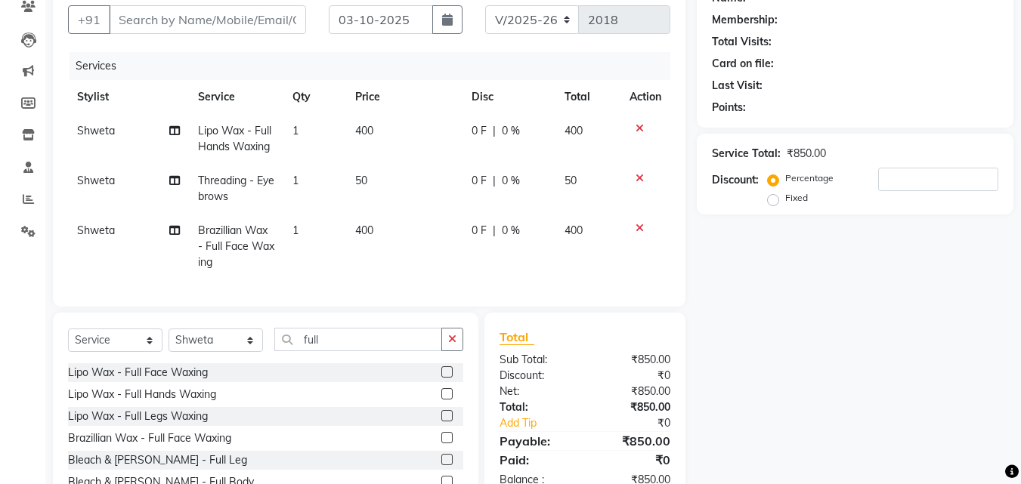
click at [725, 306] on div "Name: Membership: Total Visits: Card on file: Last Visit: Points: Service Total…" at bounding box center [861, 247] width 328 height 538
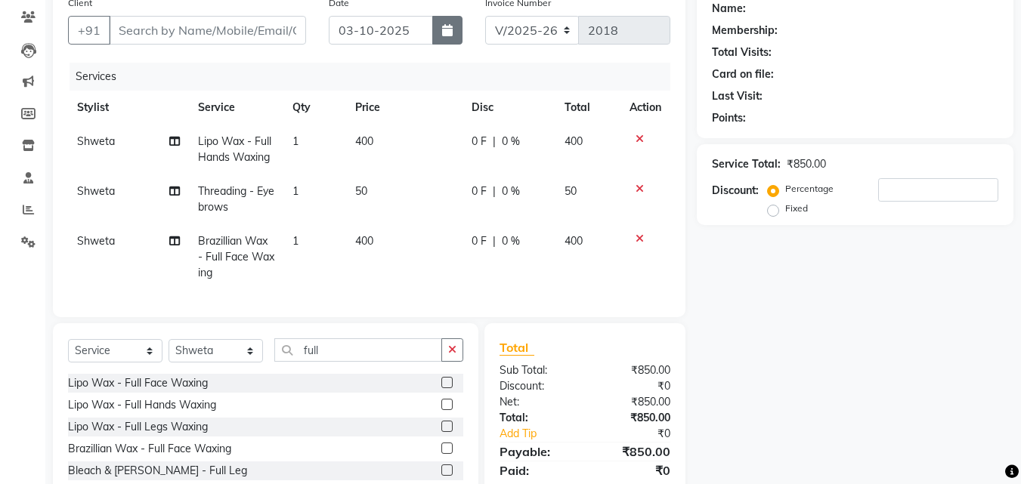
scroll to position [0, 0]
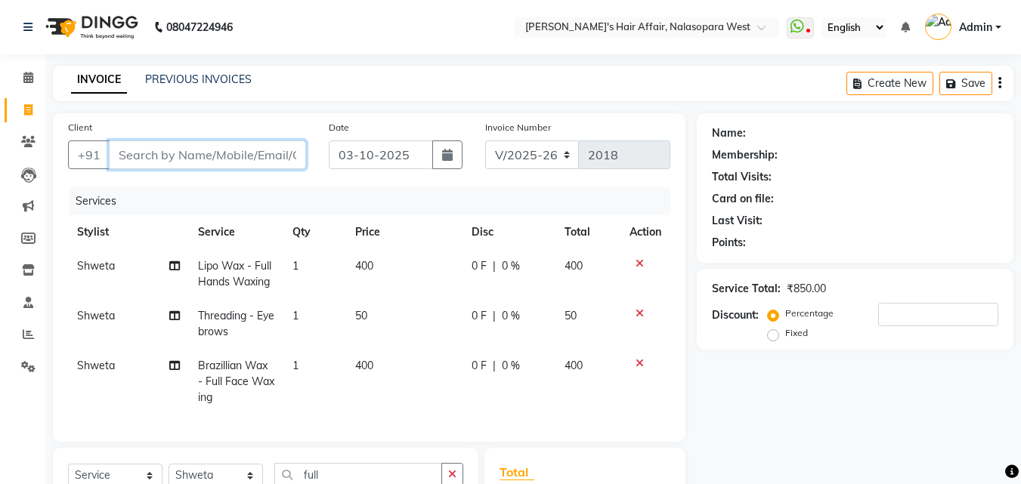
click at [175, 148] on input "Client" at bounding box center [207, 155] width 197 height 29
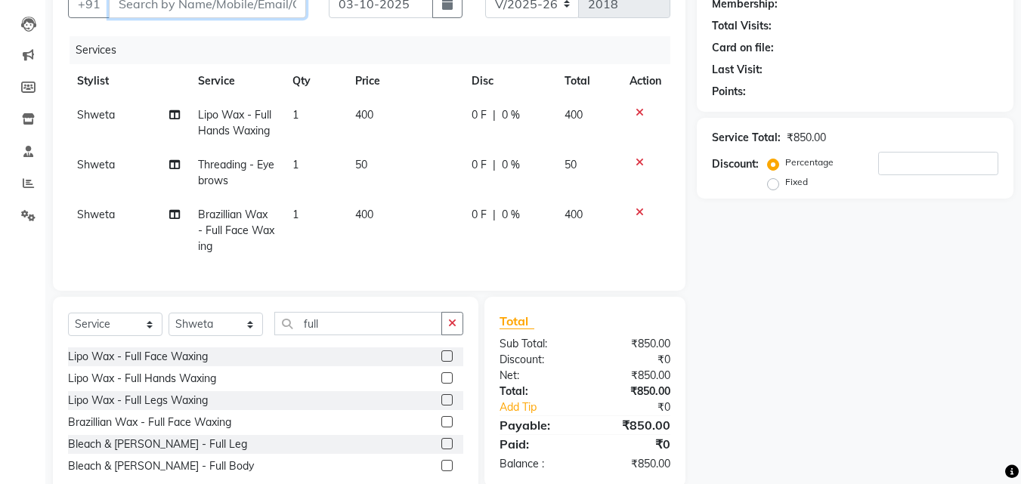
scroll to position [201, 0]
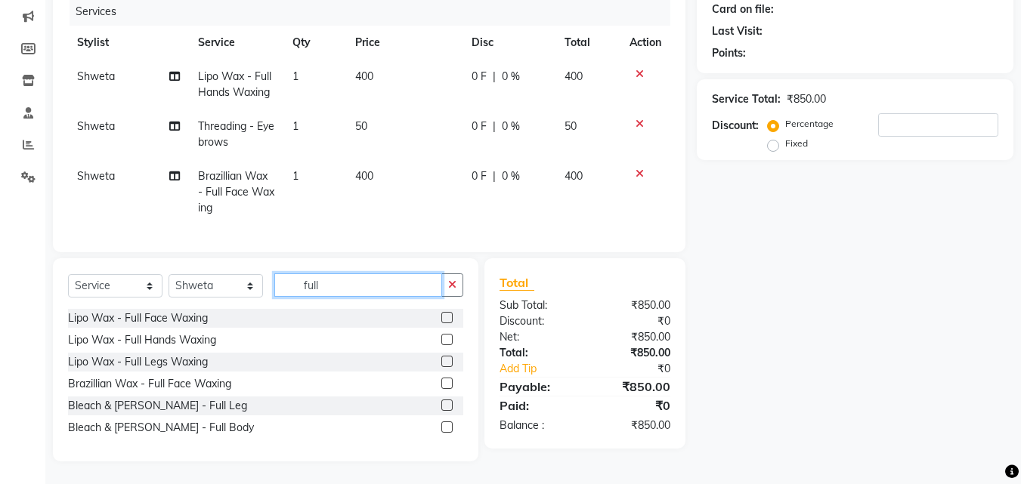
drag, startPoint x: 342, startPoint y: 287, endPoint x: 196, endPoint y: 277, distance: 146.2
click at [196, 277] on div "Select Service Product Membership Package Voucher Prepaid Gift Card Select Styl…" at bounding box center [265, 292] width 395 height 36
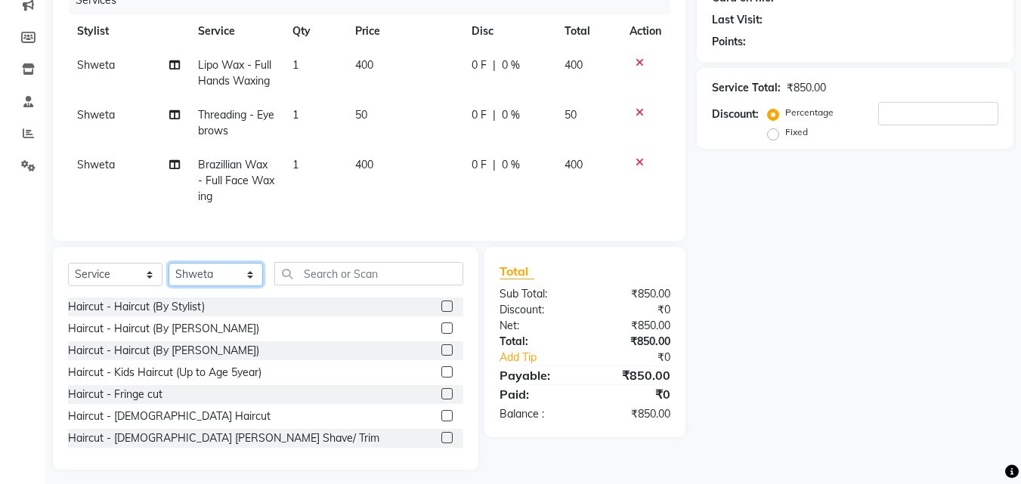
click at [249, 280] on select "Select Stylist [PERSON_NAME] [PERSON_NAME] Hair Affair Laksh [PERSON_NAME] [PER…" at bounding box center [216, 274] width 94 height 23
click at [169, 274] on select "Select Stylist [PERSON_NAME] [PERSON_NAME] Hair Affair Laksh [PERSON_NAME] [PER…" at bounding box center [216, 274] width 94 height 23
click at [255, 282] on select "Select Stylist [PERSON_NAME] [PERSON_NAME] Hair Affair Laksh [PERSON_NAME] [PER…" at bounding box center [216, 274] width 94 height 23
select select "86313"
click at [169, 274] on select "Select Stylist [PERSON_NAME] [PERSON_NAME] Hair Affair Laksh [PERSON_NAME] [PER…" at bounding box center [216, 274] width 94 height 23
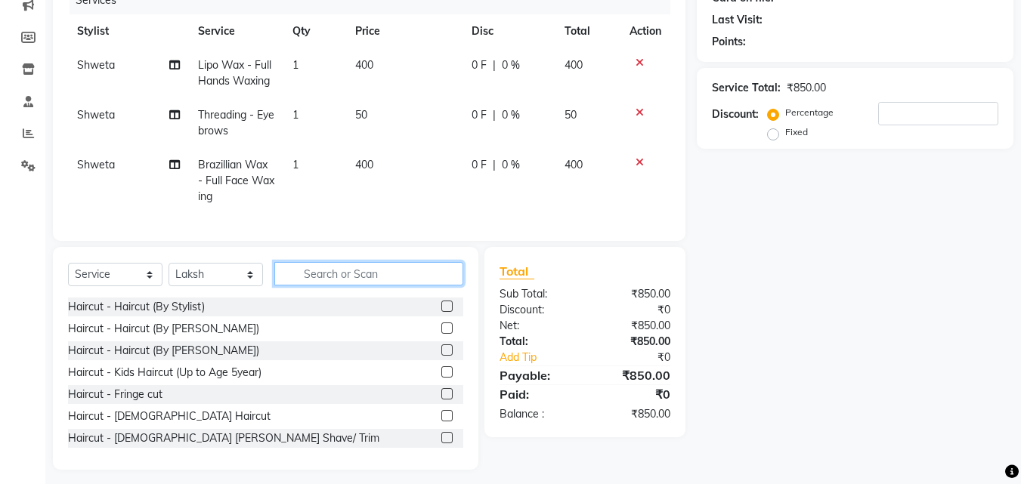
click at [319, 281] on input "text" at bounding box center [368, 273] width 189 height 23
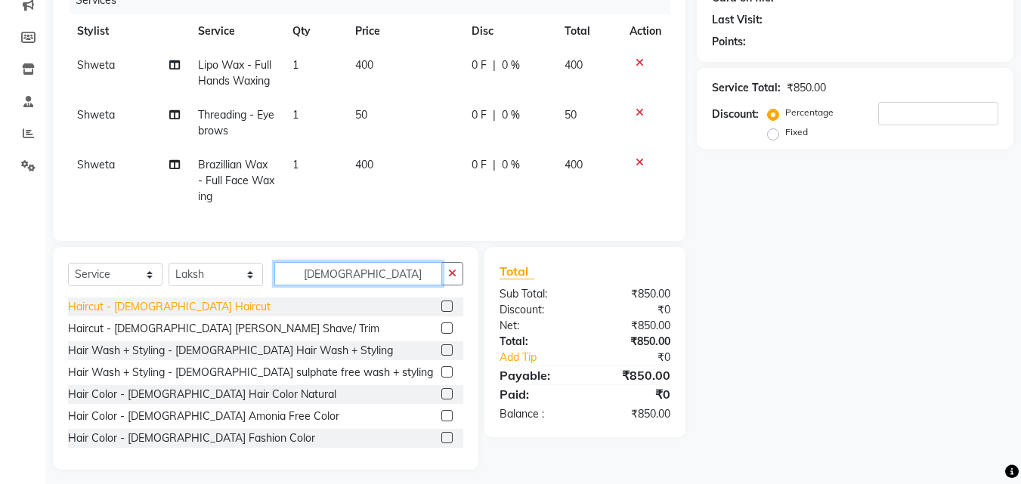
type input "male"
click at [127, 312] on div "Haircut - [DEMOGRAPHIC_DATA] Haircut" at bounding box center [169, 307] width 203 height 16
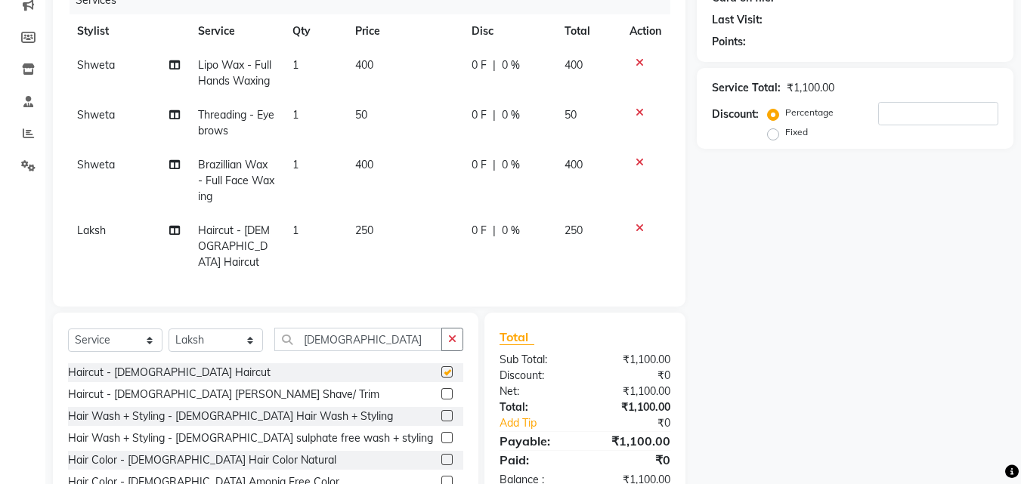
checkbox input "false"
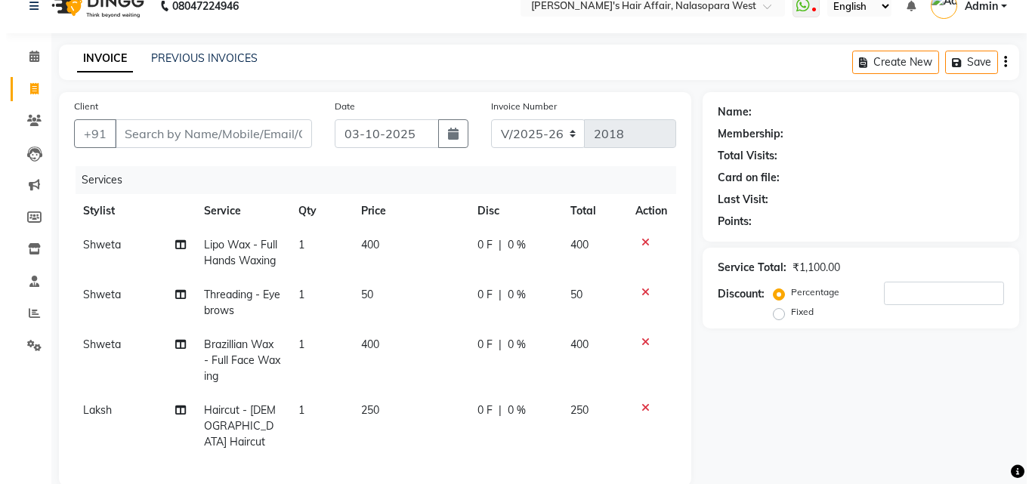
scroll to position [0, 0]
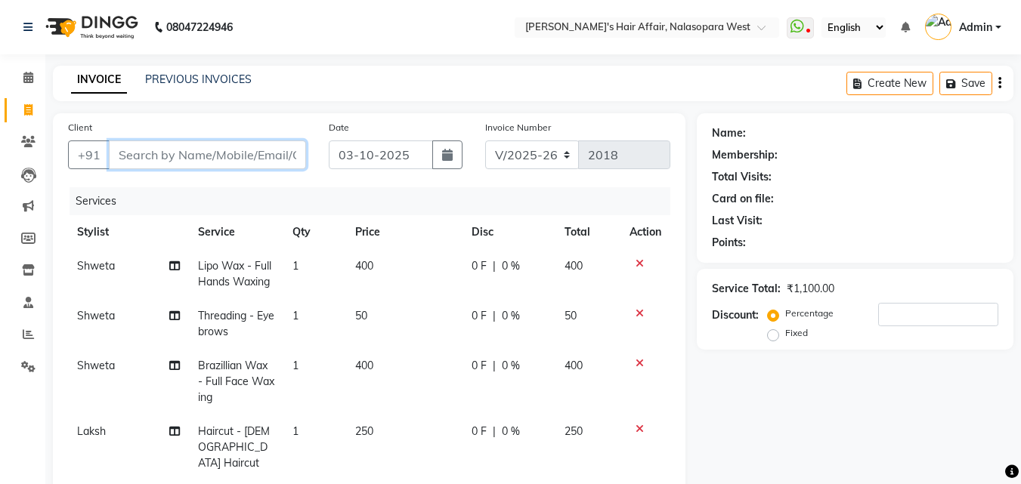
click at [148, 150] on input "Client" at bounding box center [207, 155] width 197 height 29
type input "8"
type input "0"
type input "8104213469"
click at [272, 147] on button "Add Client" at bounding box center [267, 155] width 78 height 29
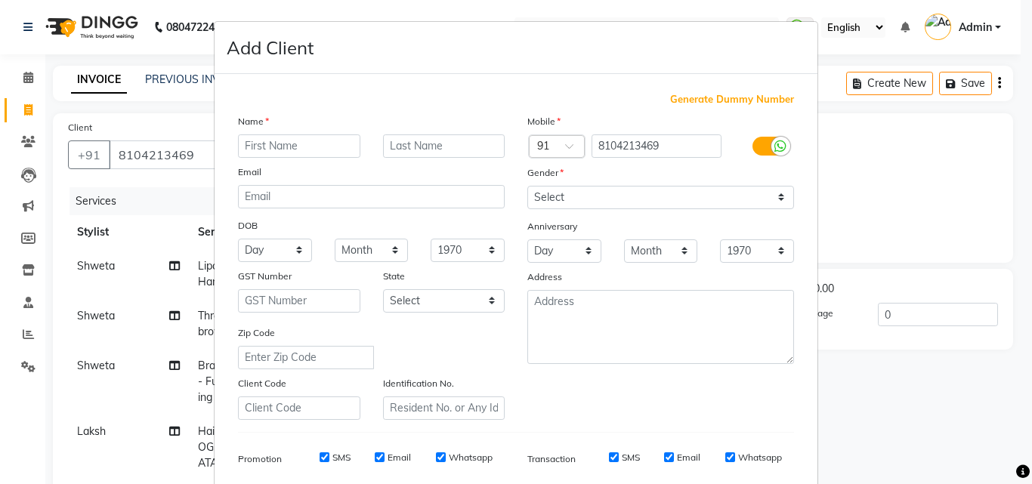
click at [272, 147] on input "text" at bounding box center [299, 146] width 122 height 23
type input "sayali"
click at [389, 133] on div "Name" at bounding box center [371, 123] width 289 height 21
click at [403, 144] on input "text" at bounding box center [444, 146] width 122 height 23
type input "patil"
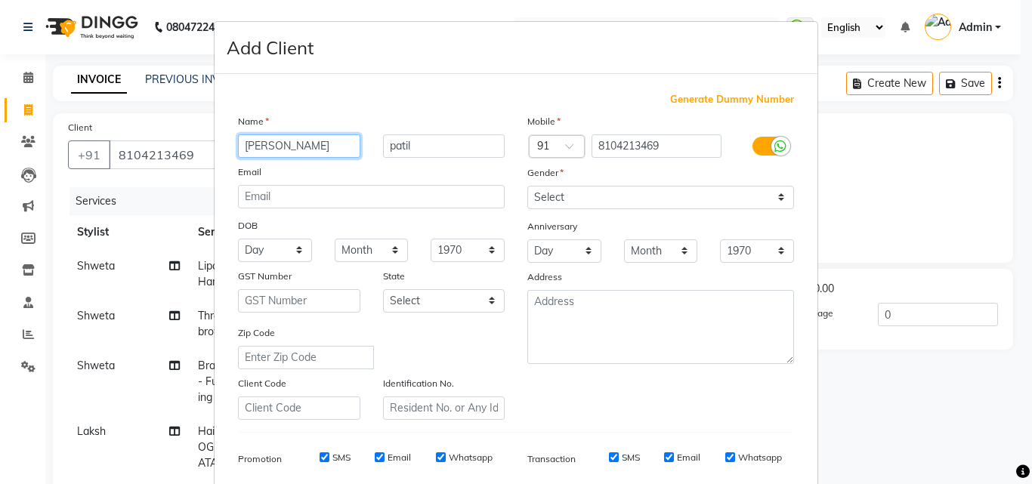
click at [246, 145] on input "sayali" at bounding box center [299, 146] width 122 height 23
type input "[PERSON_NAME]"
click at [390, 144] on input "patil" at bounding box center [444, 146] width 122 height 23
type input "Patil"
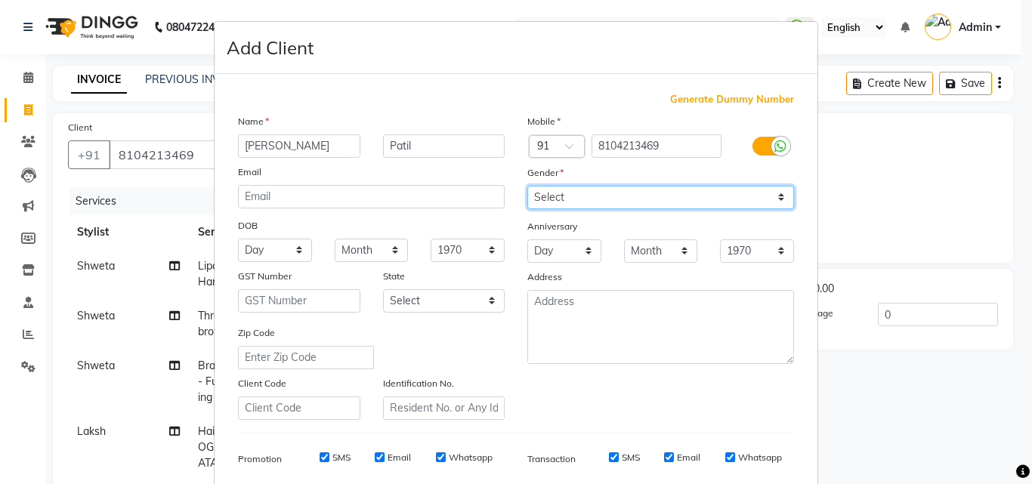
click at [552, 203] on select "Select Male Female Other Prefer Not To Say" at bounding box center [661, 197] width 267 height 23
select select "female"
click at [528, 186] on select "Select Male Female Other Prefer Not To Say" at bounding box center [661, 197] width 267 height 23
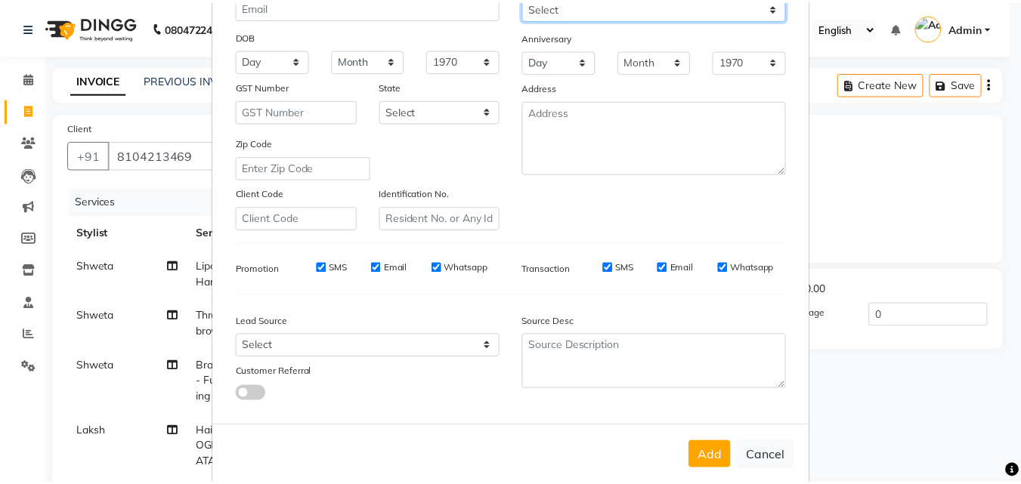
scroll to position [213, 0]
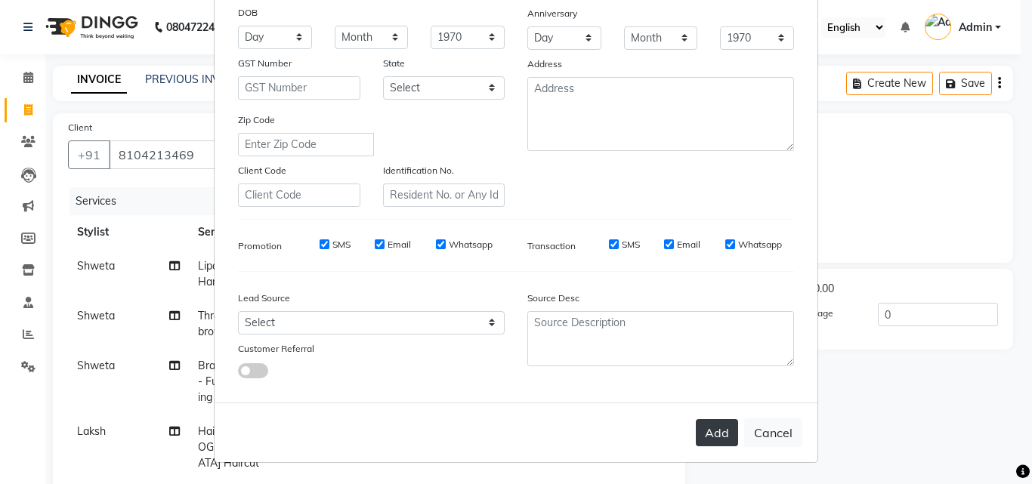
click at [713, 428] on button "Add" at bounding box center [717, 432] width 42 height 27
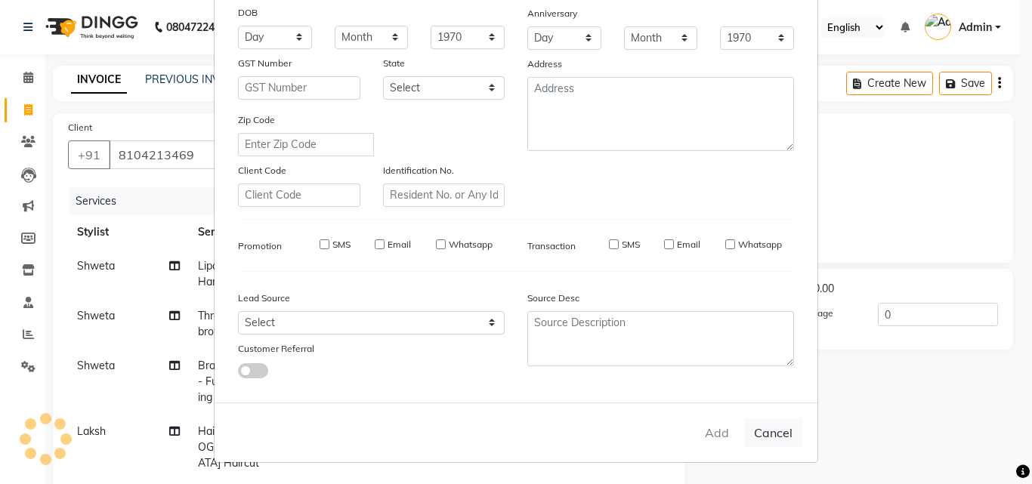
select select
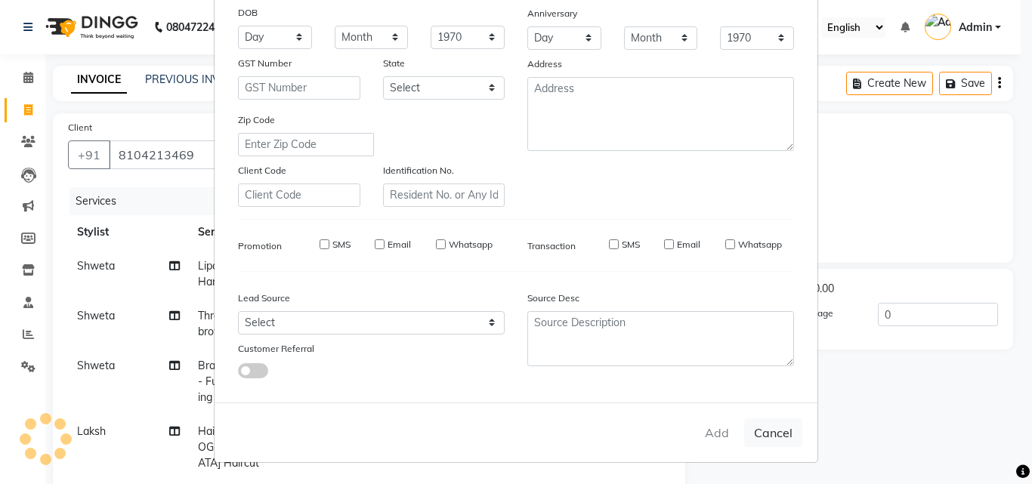
select select
checkbox input "false"
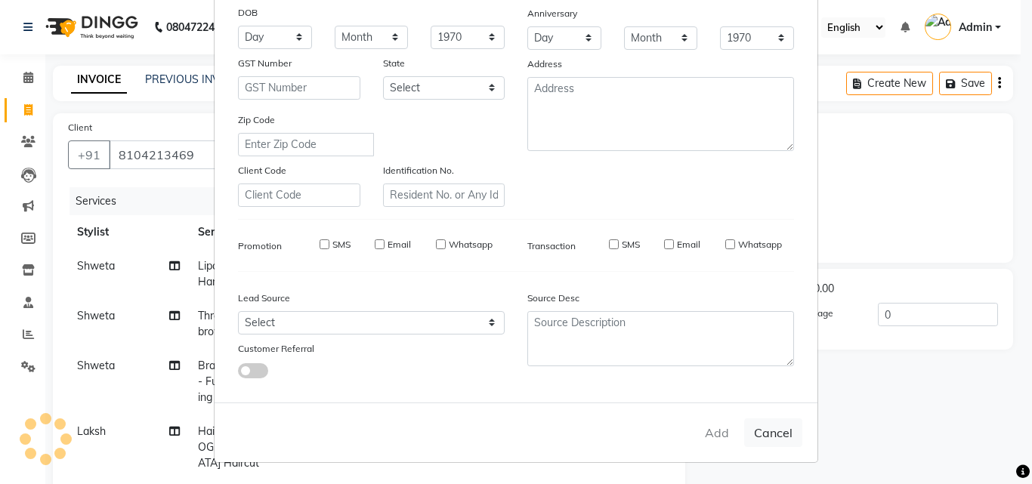
checkbox input "false"
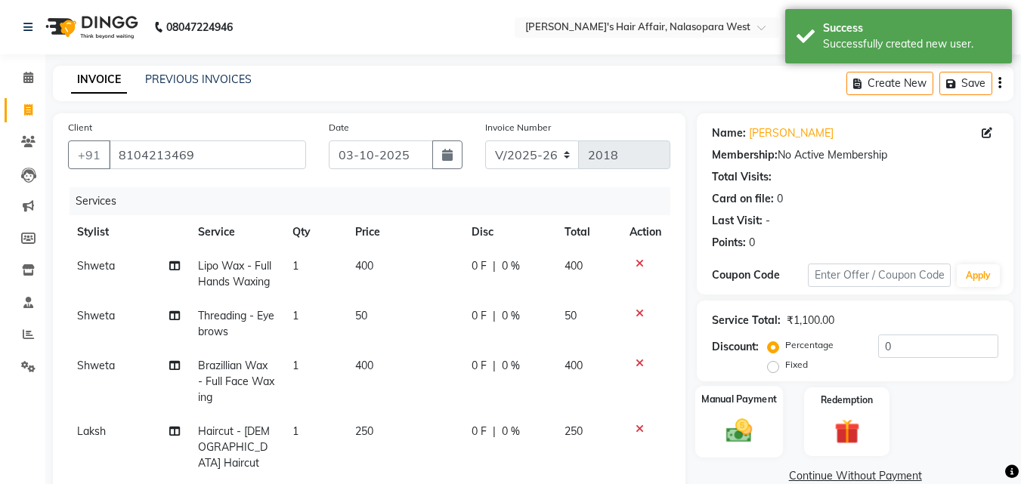
click at [747, 433] on img at bounding box center [739, 431] width 42 height 30
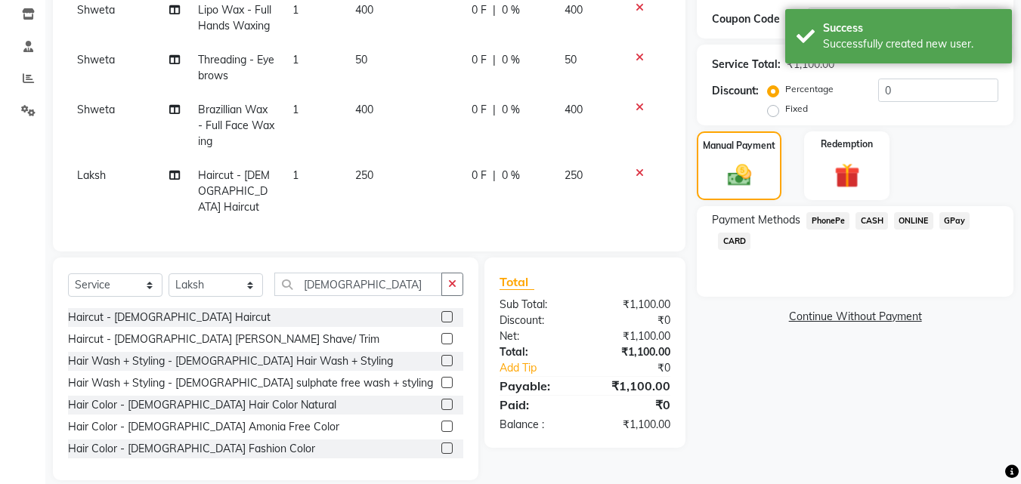
scroll to position [271, 0]
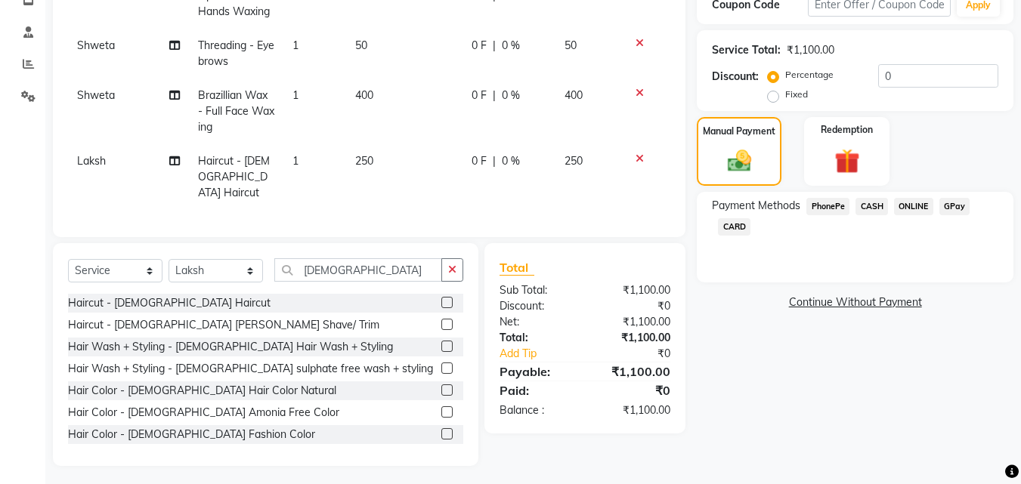
click at [737, 224] on span "CARD" at bounding box center [734, 226] width 32 height 17
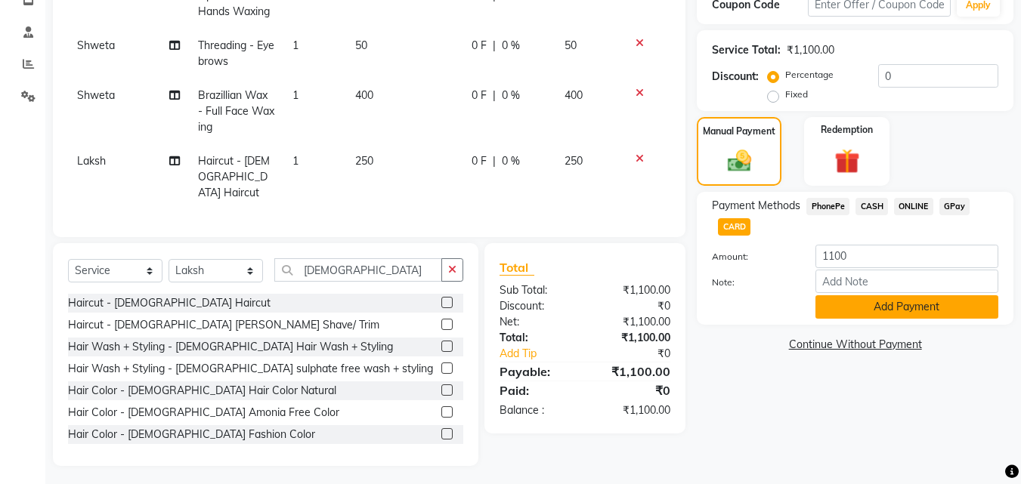
click at [912, 308] on button "Add Payment" at bounding box center [906, 307] width 183 height 23
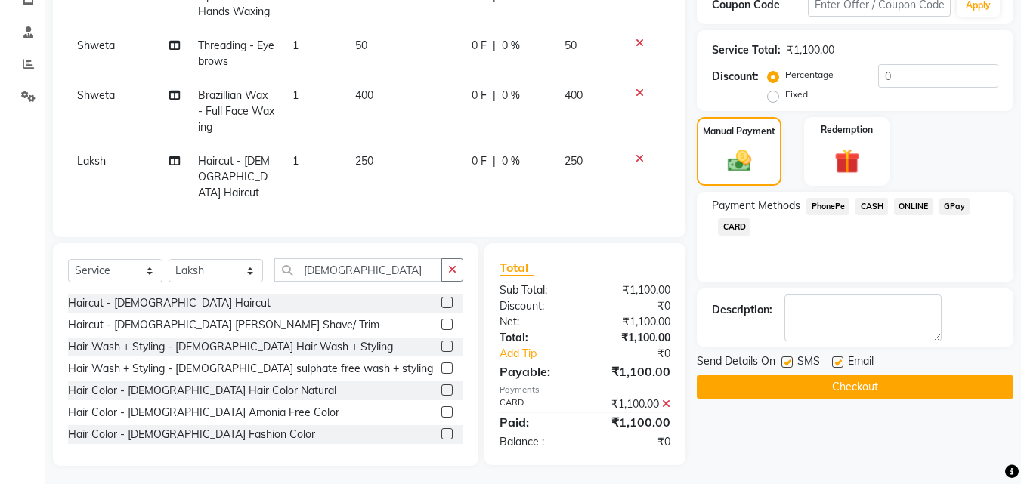
click at [862, 386] on button "Checkout" at bounding box center [855, 387] width 317 height 23
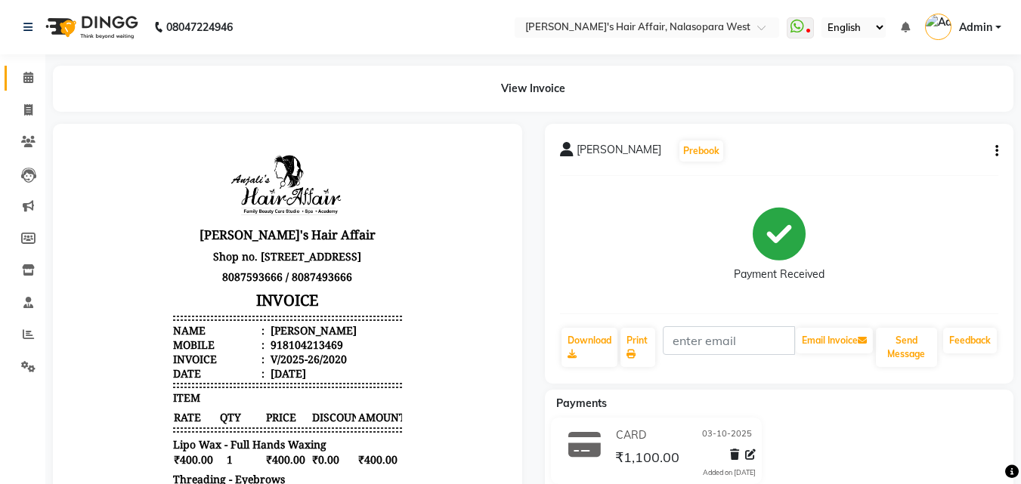
click at [14, 84] on link "Calendar" at bounding box center [23, 78] width 36 height 25
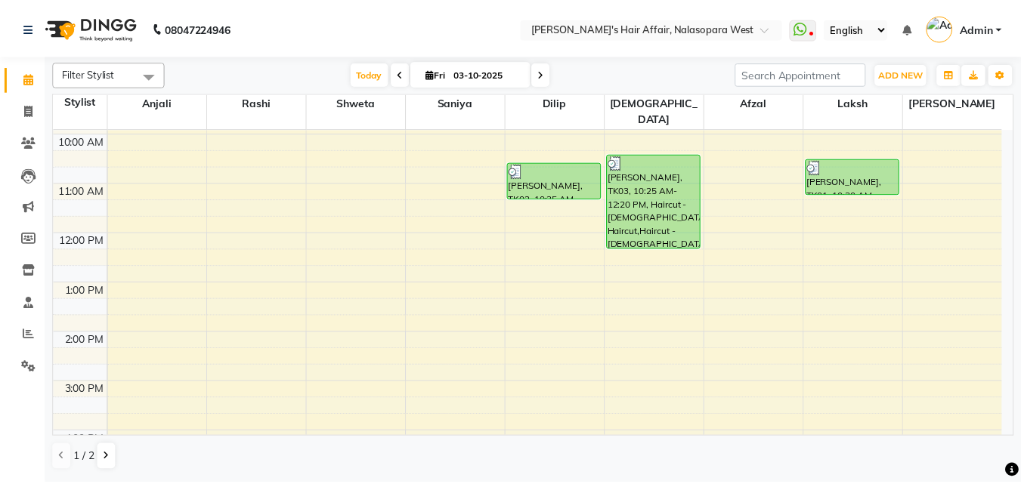
scroll to position [20, 0]
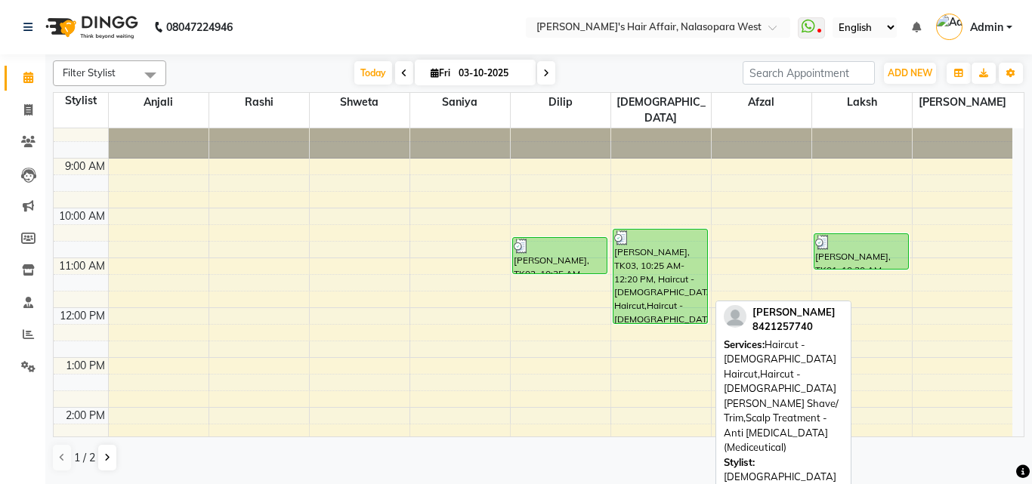
click at [647, 247] on div "[PERSON_NAME], TK03, 10:25 AM-12:20 PM, Haircut - [DEMOGRAPHIC_DATA] Haircut,Ha…" at bounding box center [661, 277] width 94 height 94
select select "3"
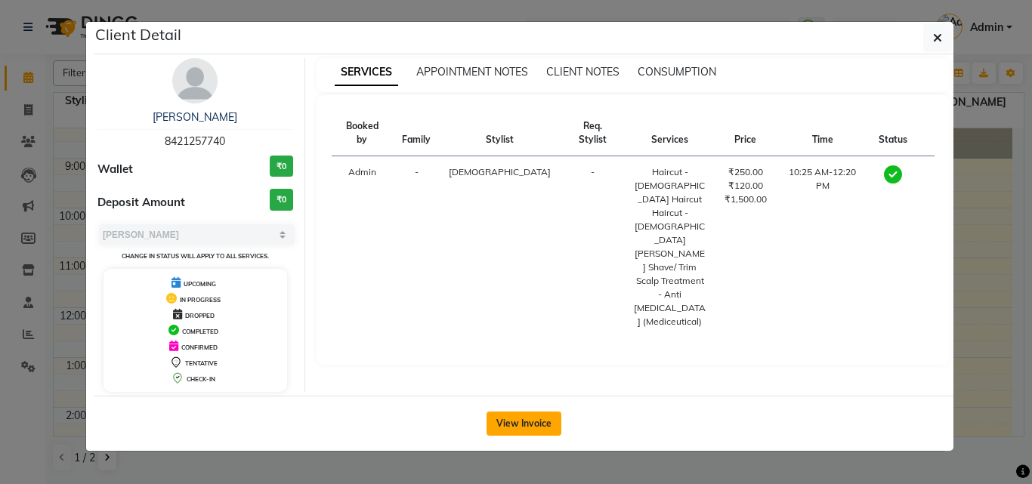
click at [497, 432] on button "View Invoice" at bounding box center [524, 424] width 75 height 24
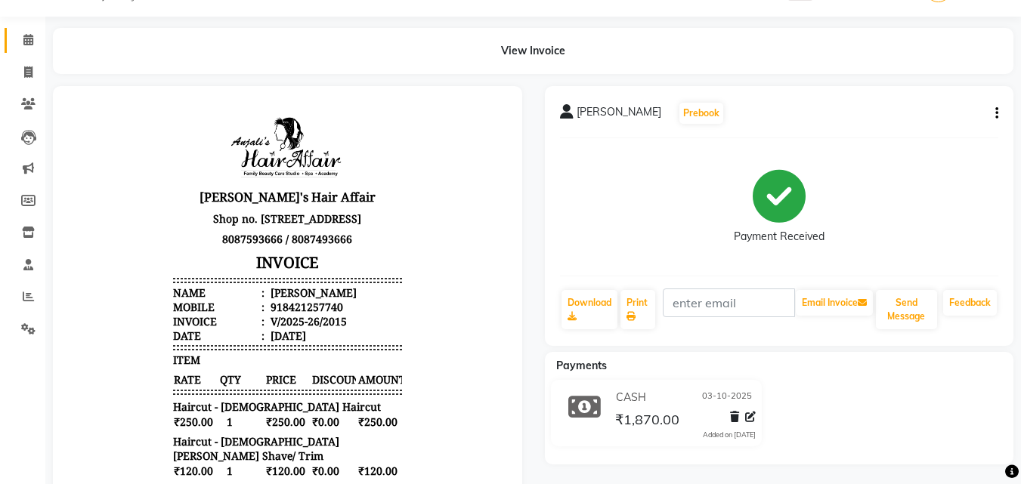
scroll to position [37, 0]
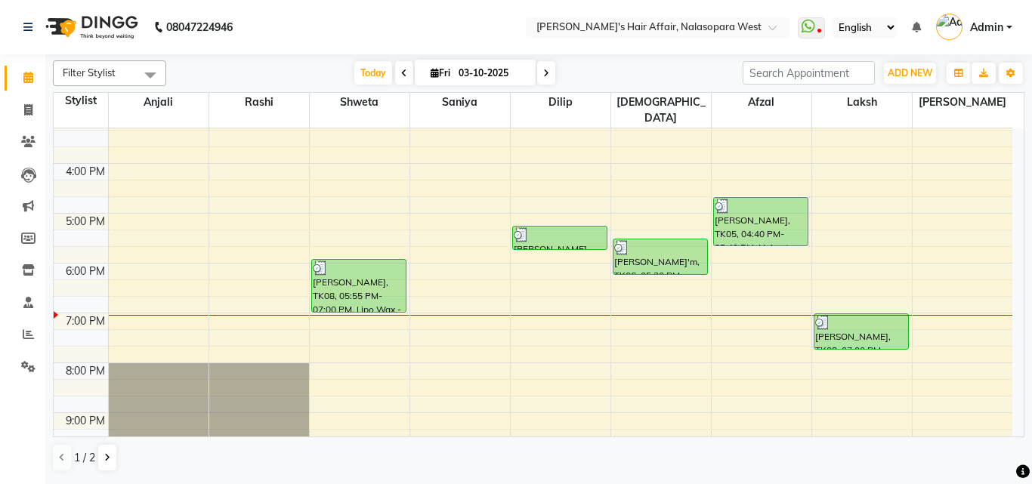
scroll to position [473, 0]
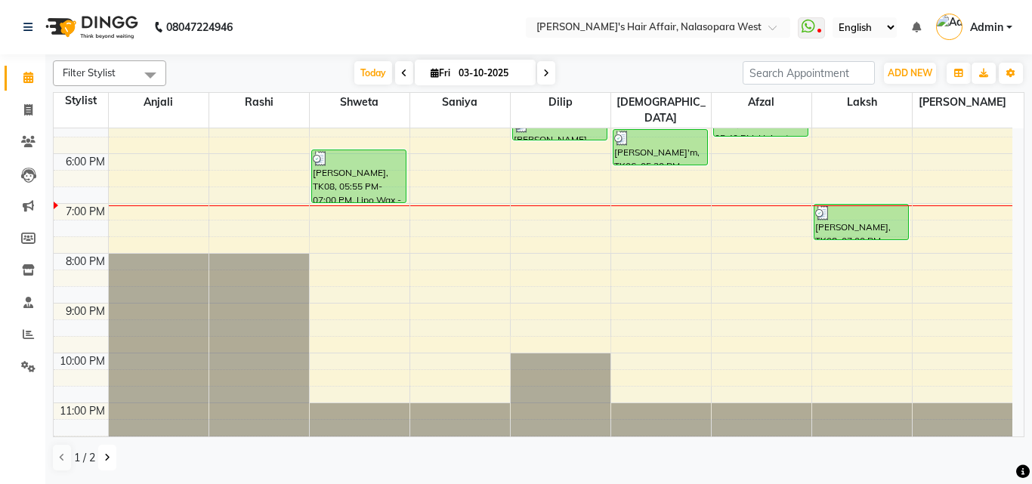
click at [104, 453] on icon at bounding box center [107, 457] width 6 height 9
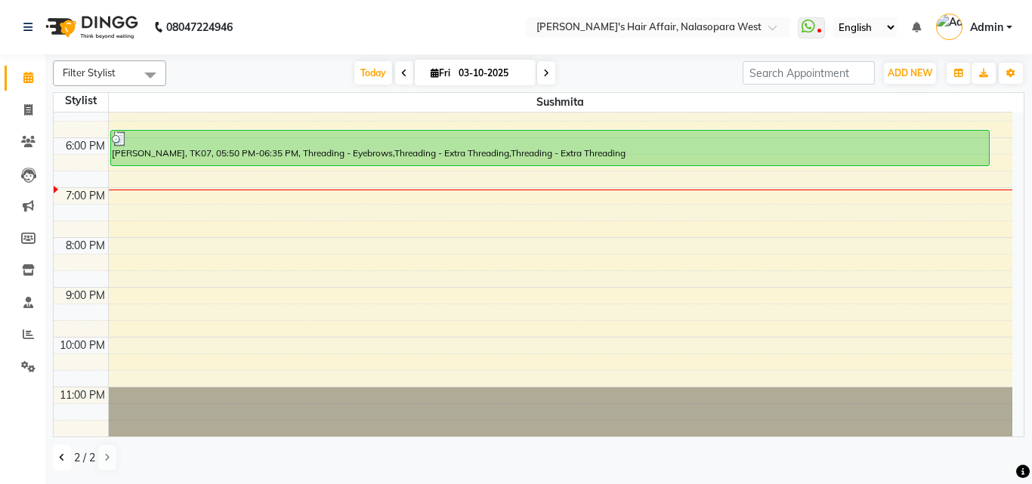
click at [66, 455] on button at bounding box center [62, 458] width 18 height 26
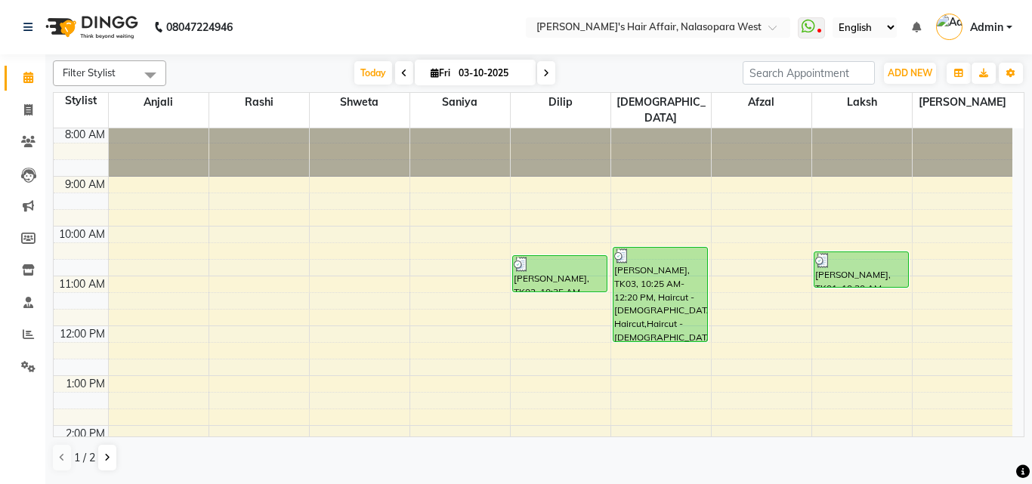
scroll to position [0, 0]
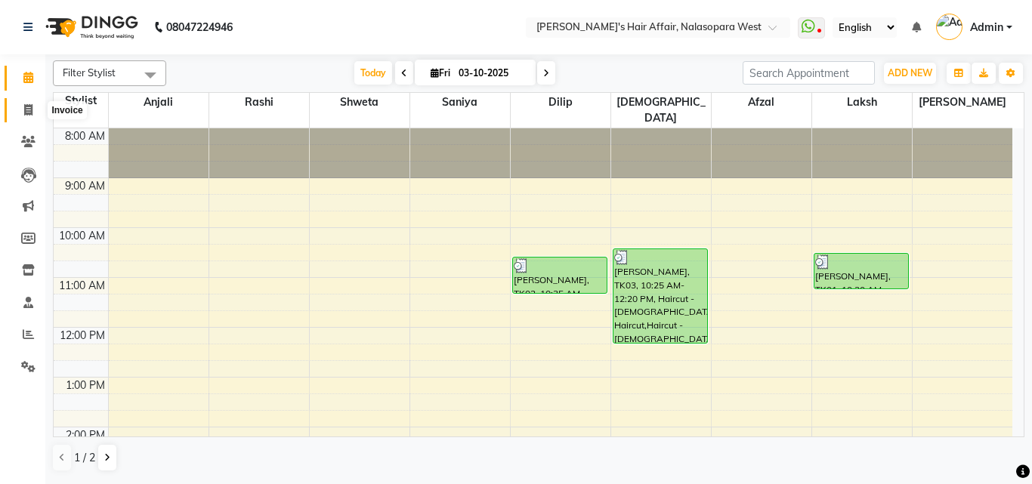
click at [27, 104] on icon at bounding box center [28, 109] width 8 height 11
select select "6172"
select select "service"
